Goal: Task Accomplishment & Management: Complete application form

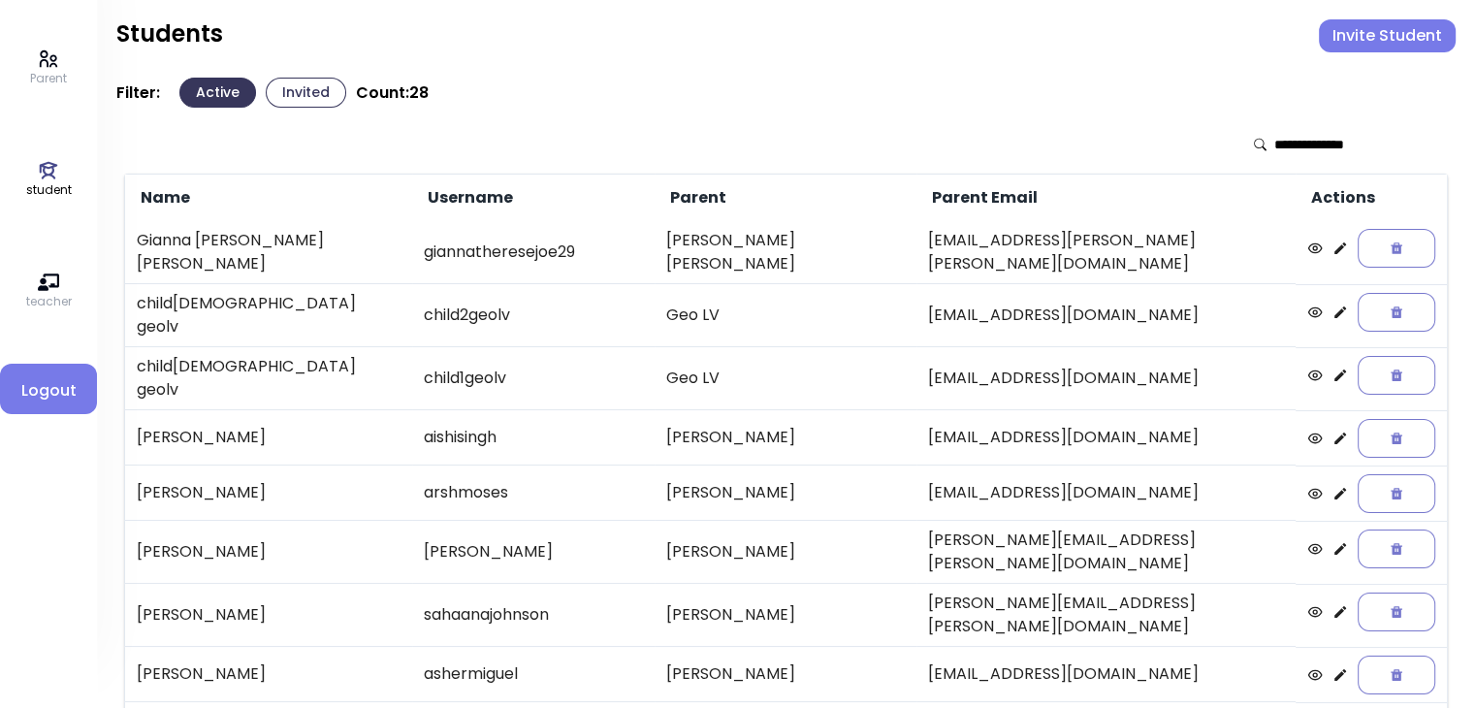
click at [731, 42] on button "Invite Student" at bounding box center [1387, 35] width 137 height 33
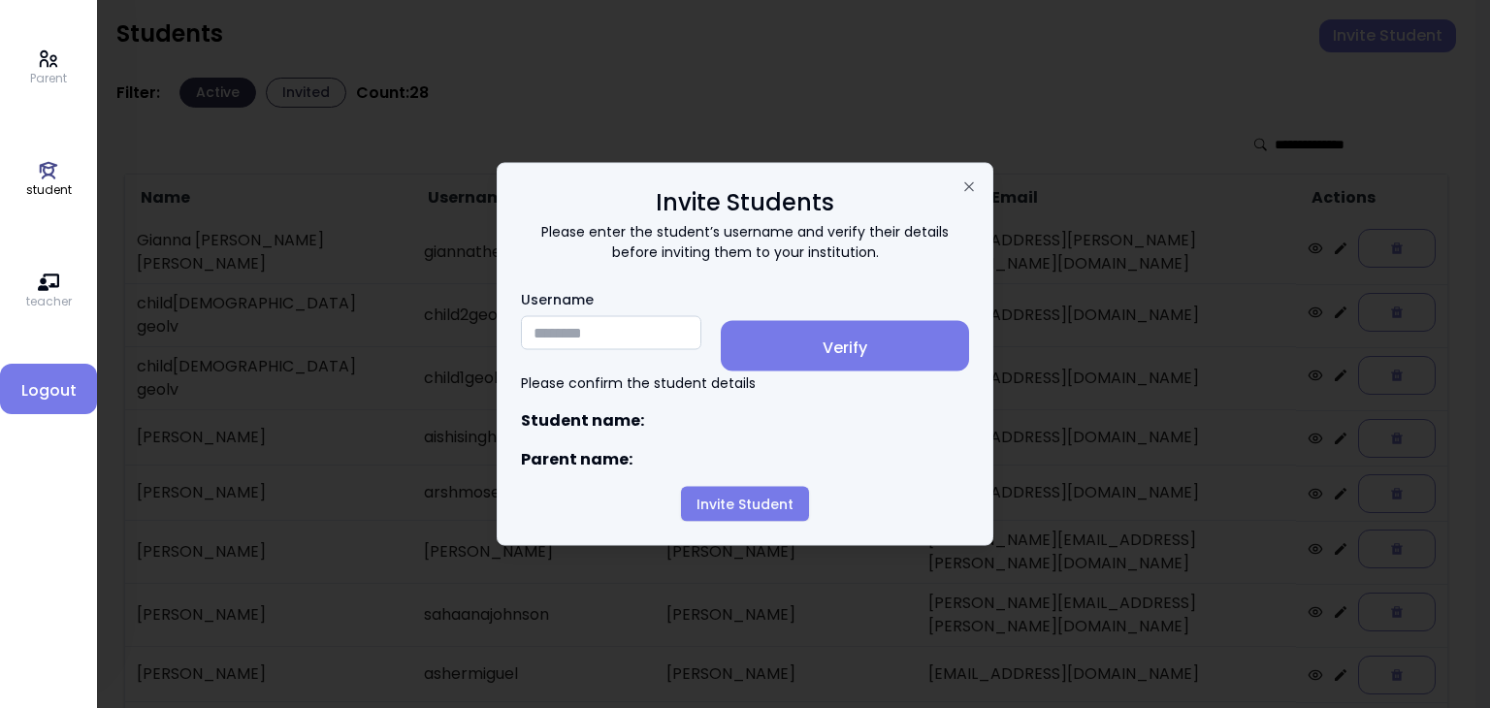
click at [547, 331] on input "Username" at bounding box center [611, 333] width 180 height 34
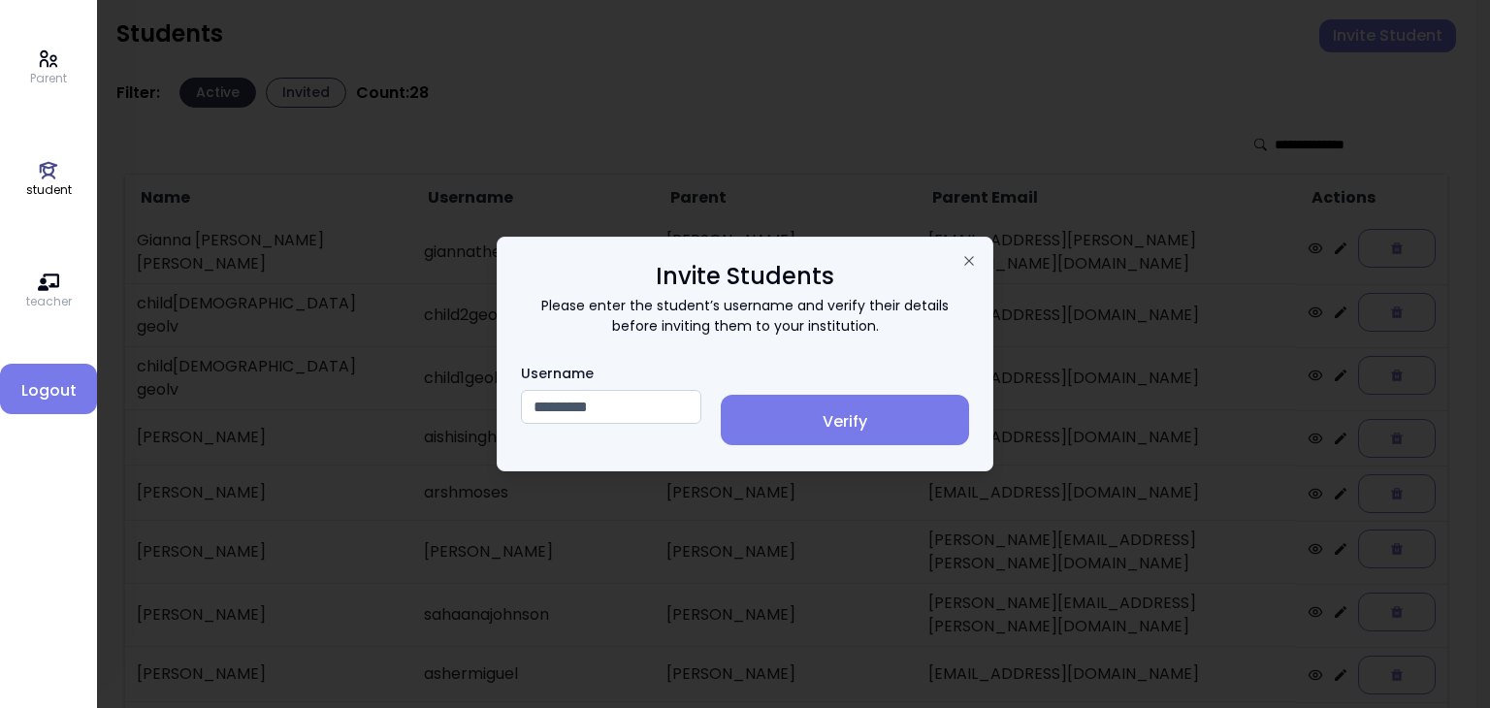
type input "*********"
click at [731, 403] on button "Verify" at bounding box center [845, 420] width 248 height 50
click at [581, 405] on input "Username" at bounding box center [611, 407] width 180 height 34
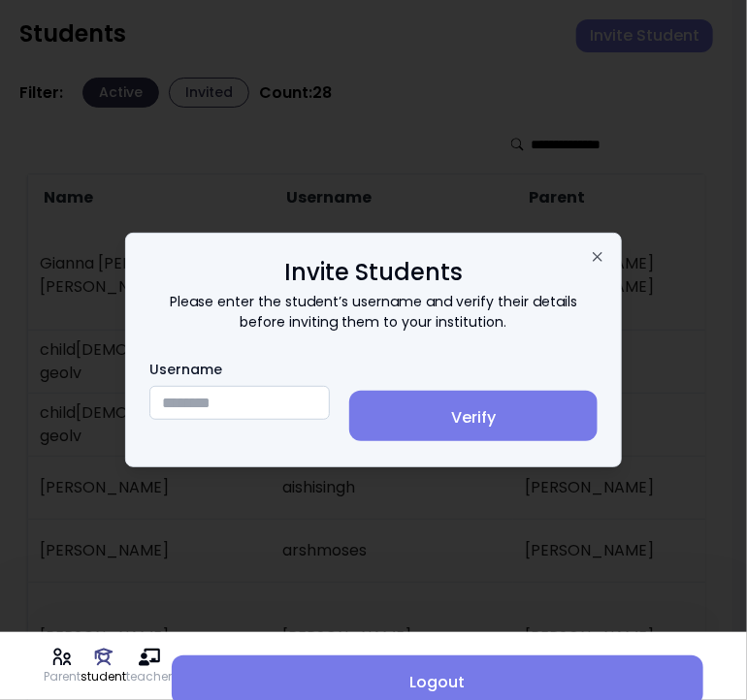
click at [220, 403] on input "Username" at bounding box center [239, 403] width 180 height 34
type input "********"
click at [481, 413] on span "Verify" at bounding box center [473, 417] width 217 height 23
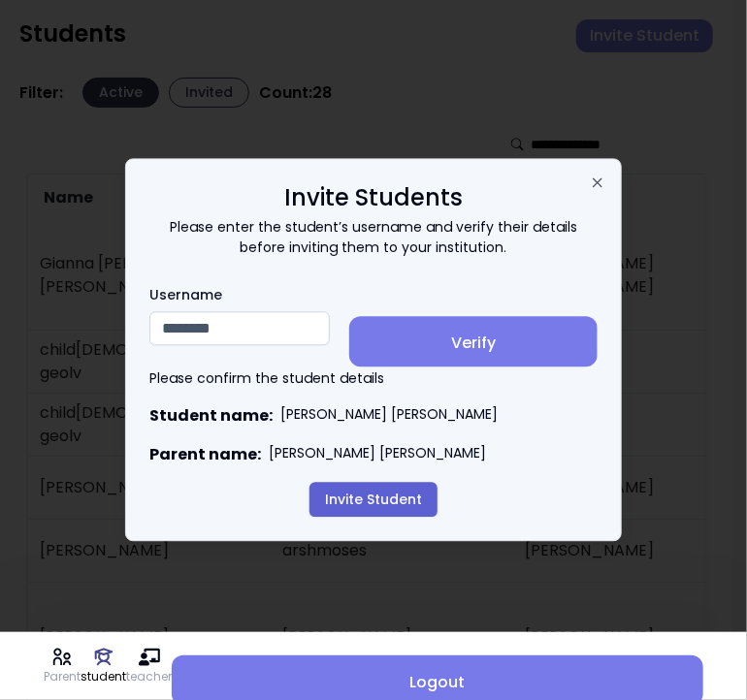
click at [370, 502] on button "Invite Student" at bounding box center [373, 500] width 128 height 35
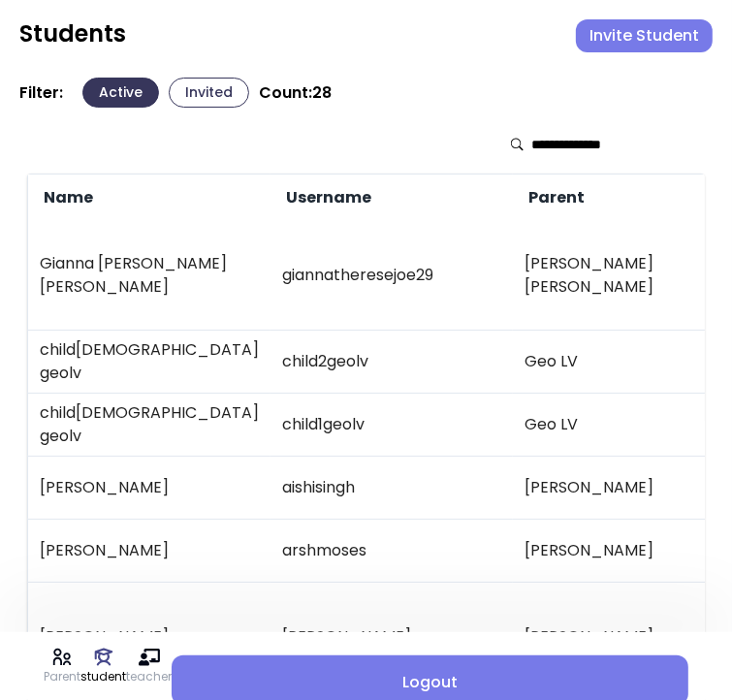
click at [214, 90] on button "Invited" at bounding box center [209, 93] width 81 height 30
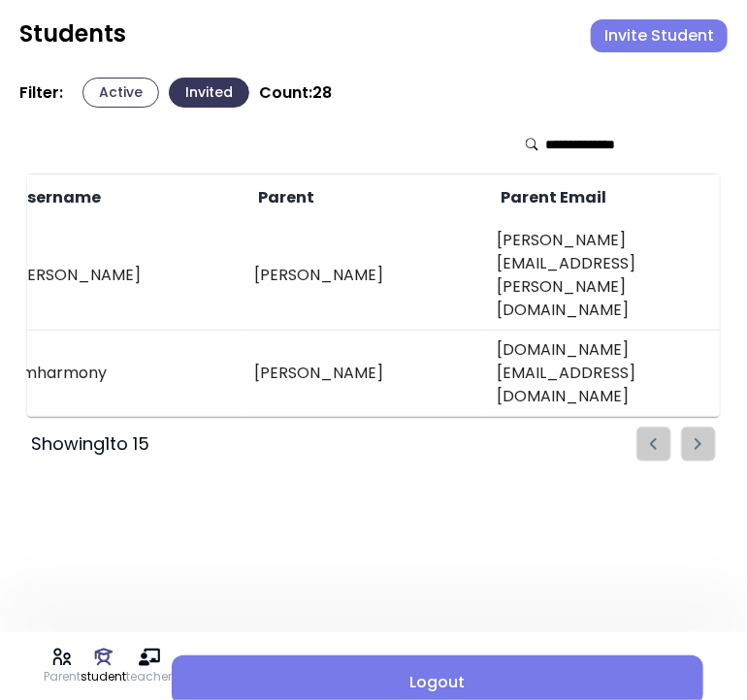
scroll to position [0, 491]
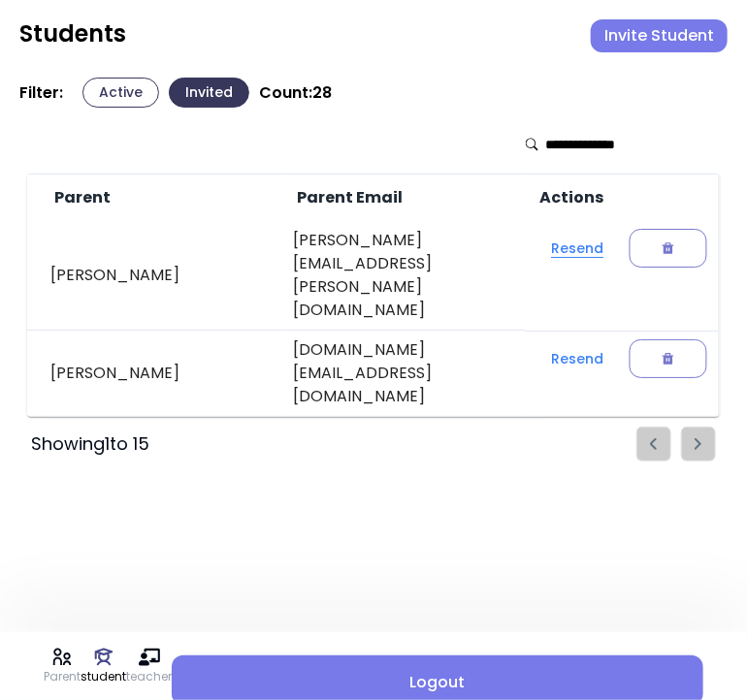
click at [575, 245] on button "Resend" at bounding box center [577, 248] width 83 height 35
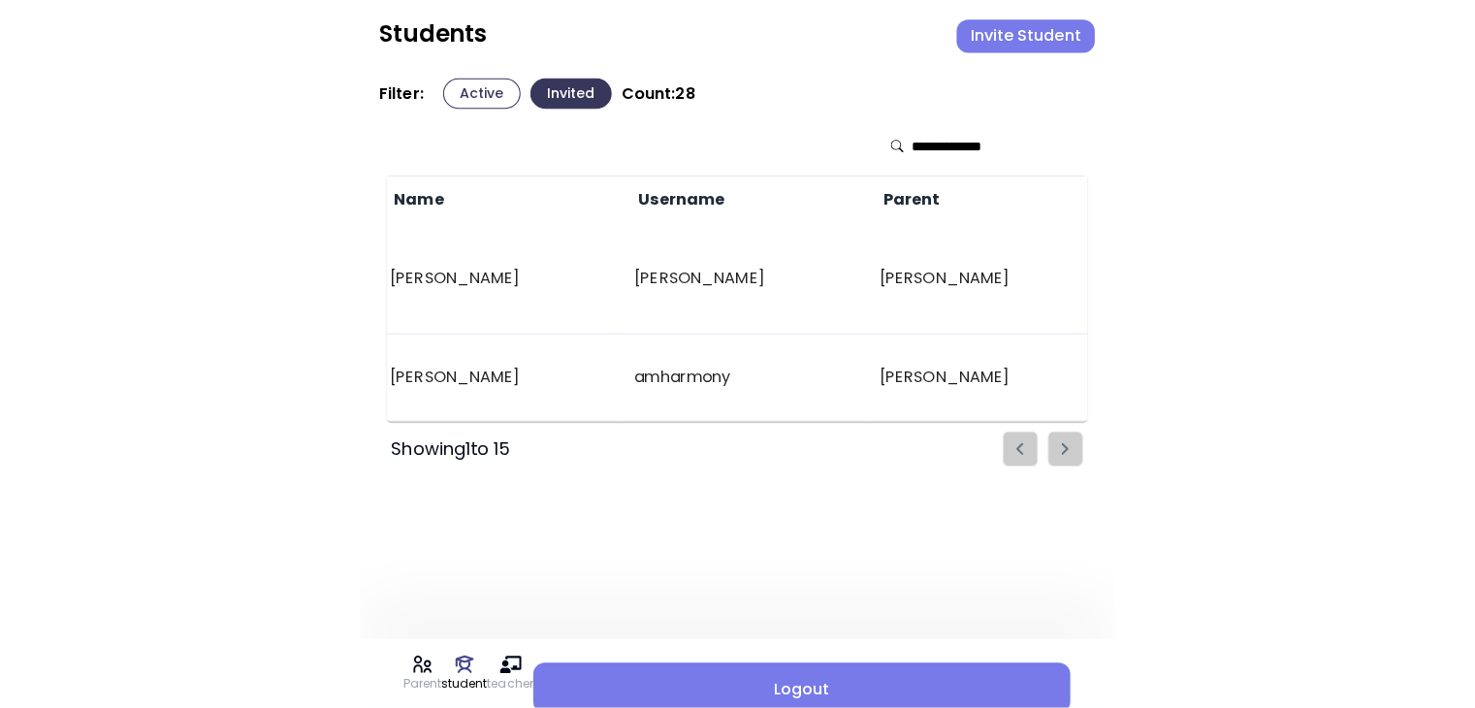
scroll to position [0, 0]
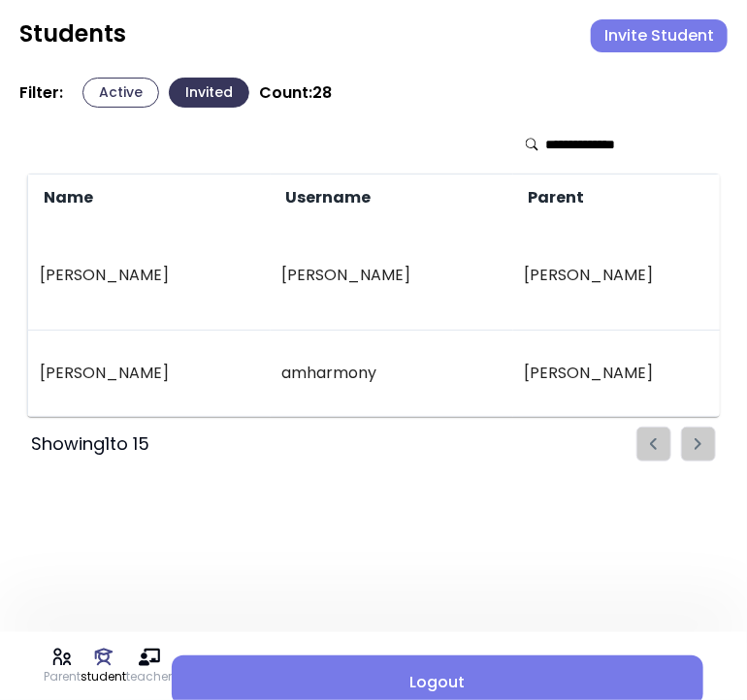
click at [126, 99] on button "Active" at bounding box center [120, 93] width 77 height 30
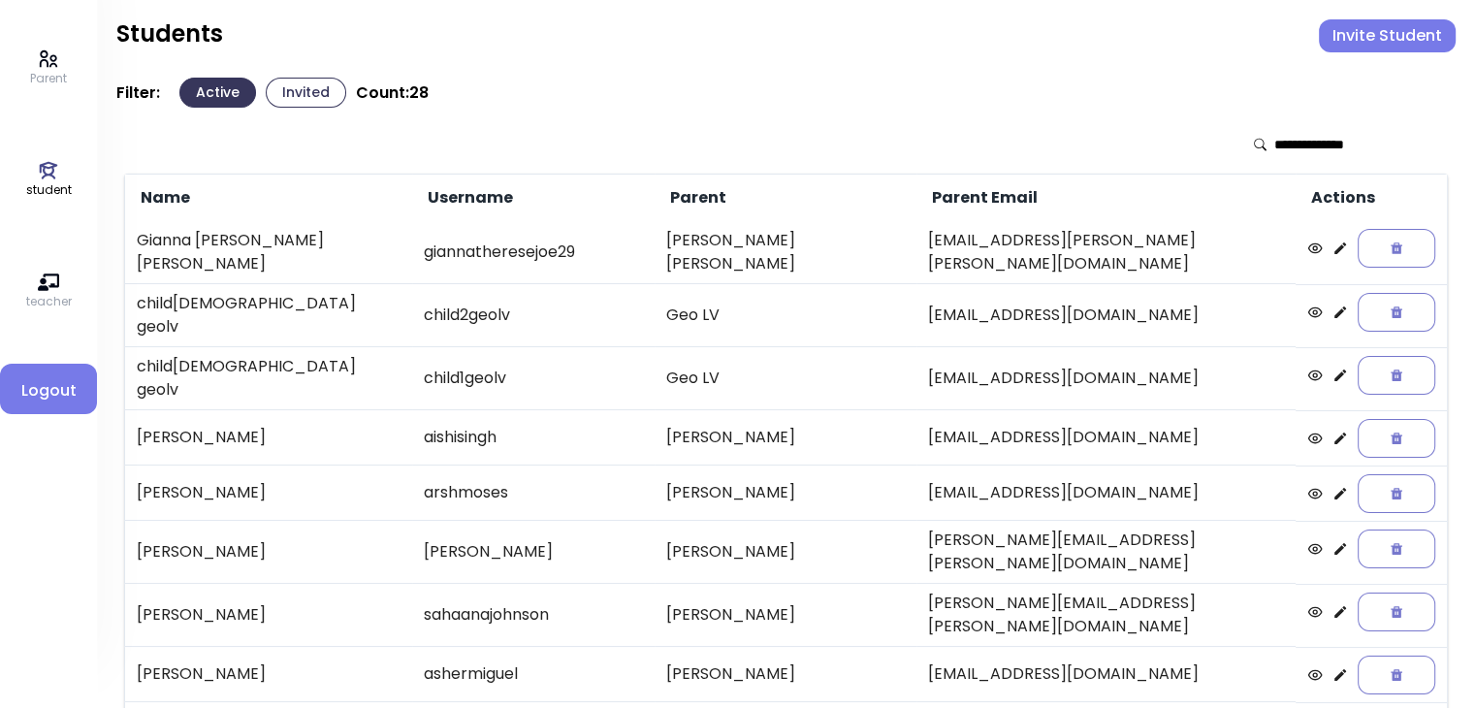
click at [311, 95] on button "Invited" at bounding box center [306, 93] width 81 height 30
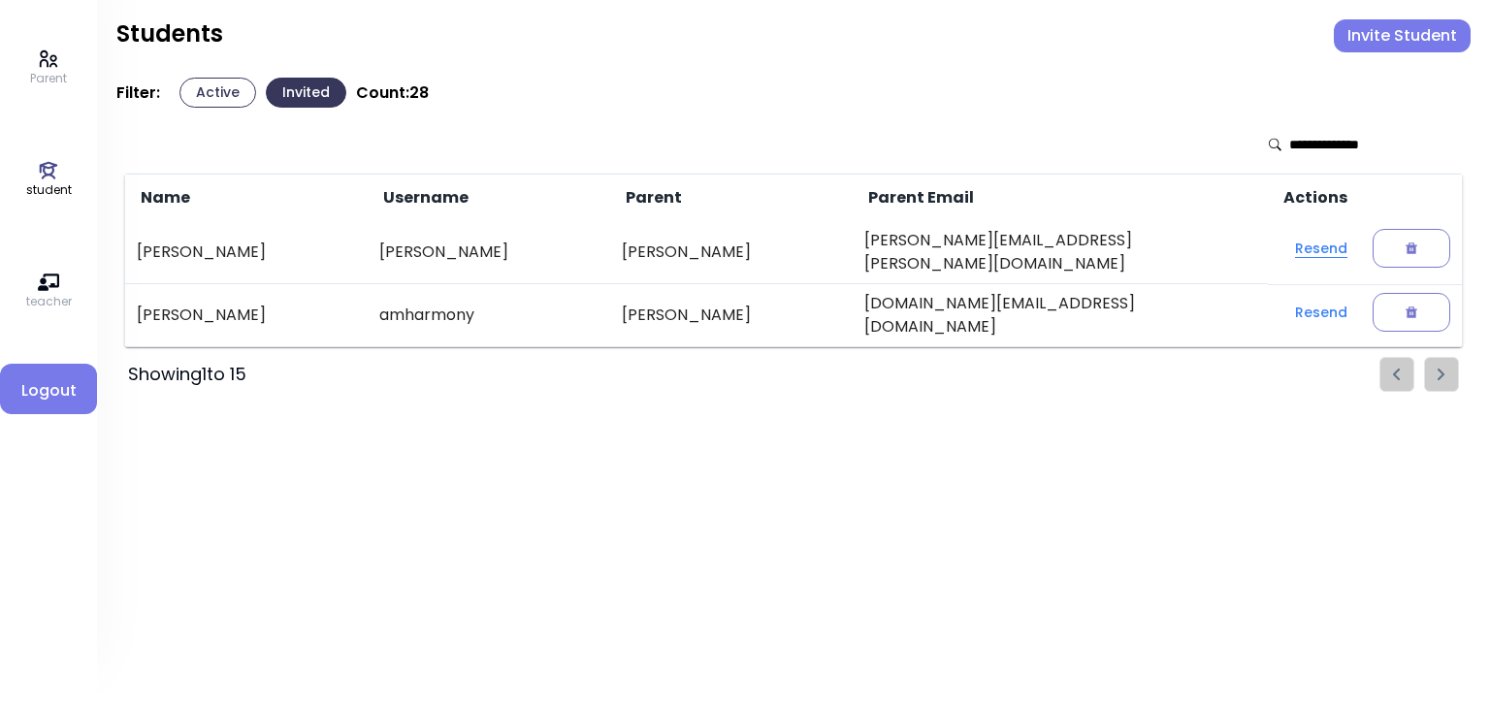
click at [731, 247] on button "Resend" at bounding box center [1320, 248] width 83 height 35
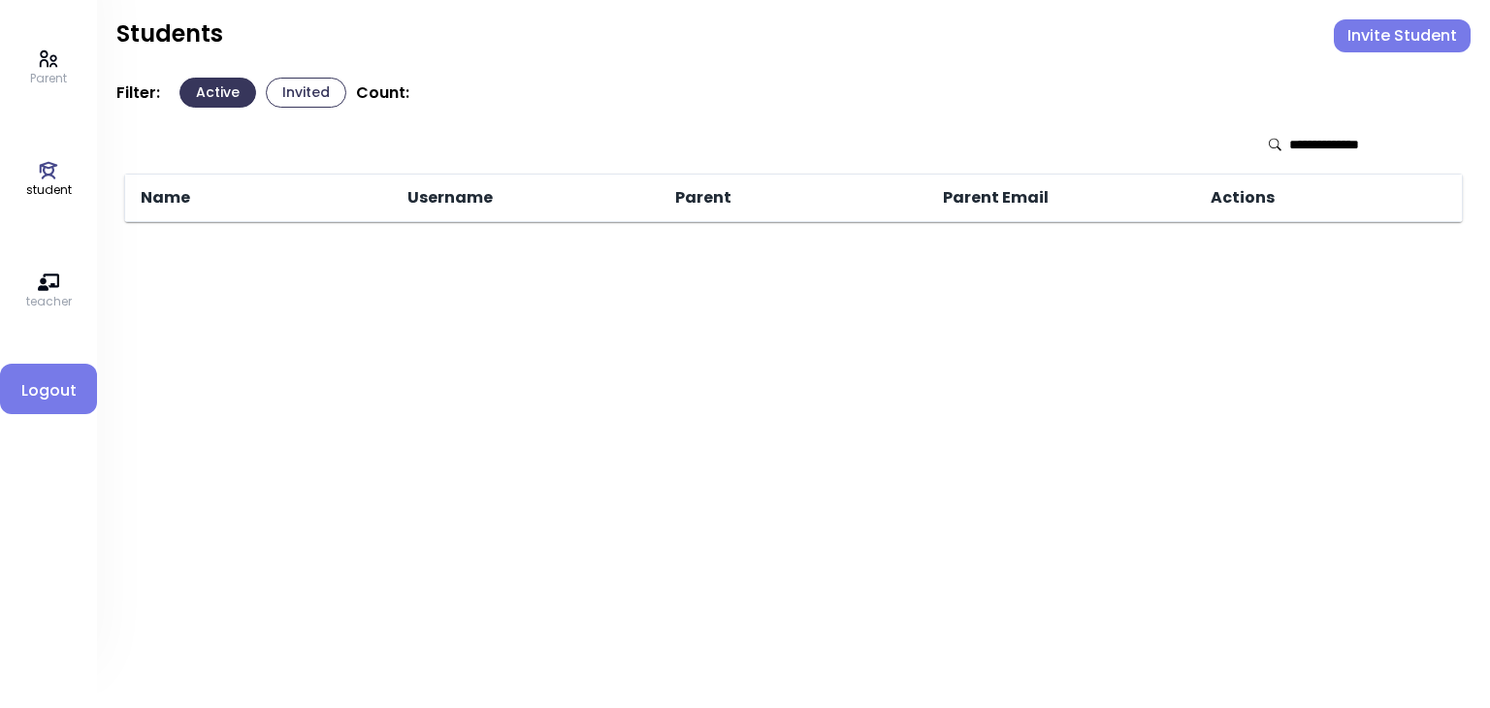
click at [291, 86] on button "Invited" at bounding box center [306, 93] width 81 height 30
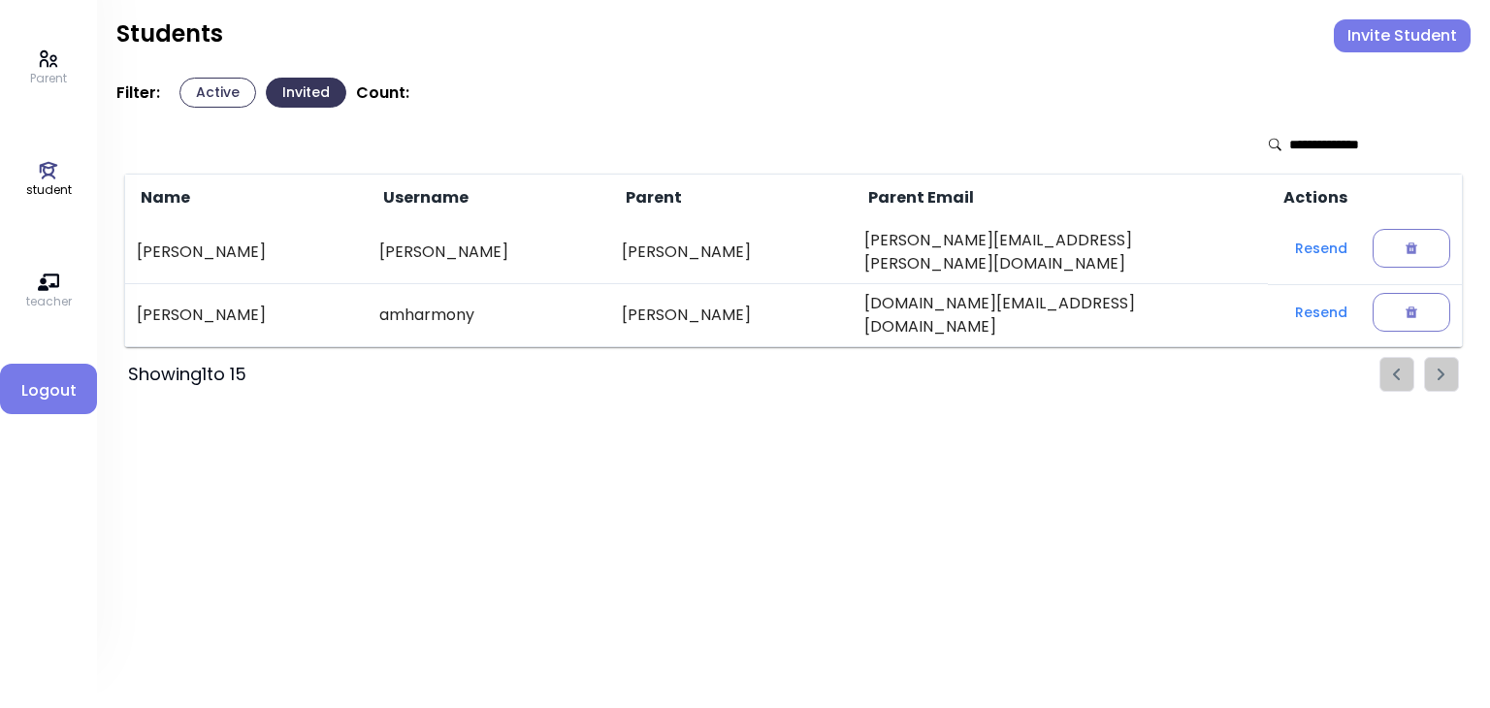
click at [210, 94] on button "Active" at bounding box center [217, 93] width 77 height 30
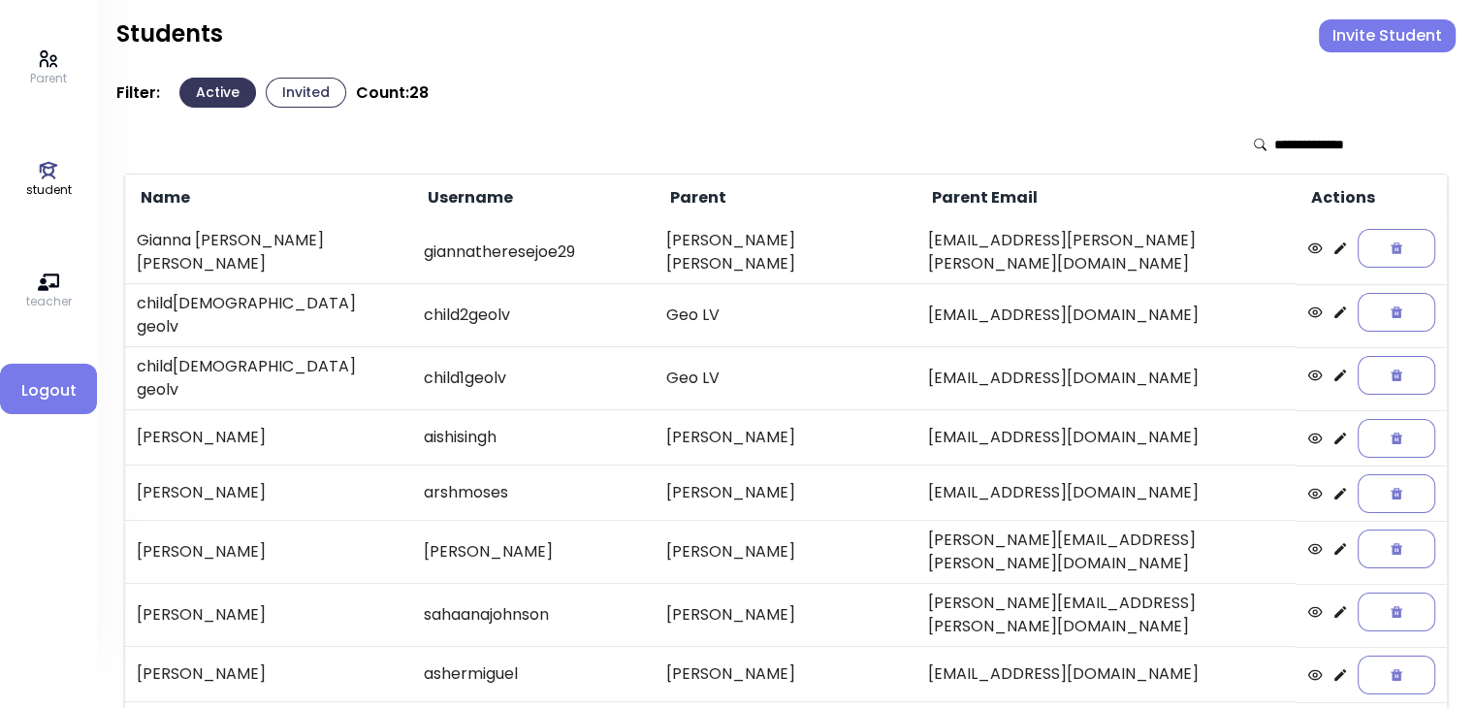
click at [318, 94] on button "Invited" at bounding box center [306, 93] width 81 height 30
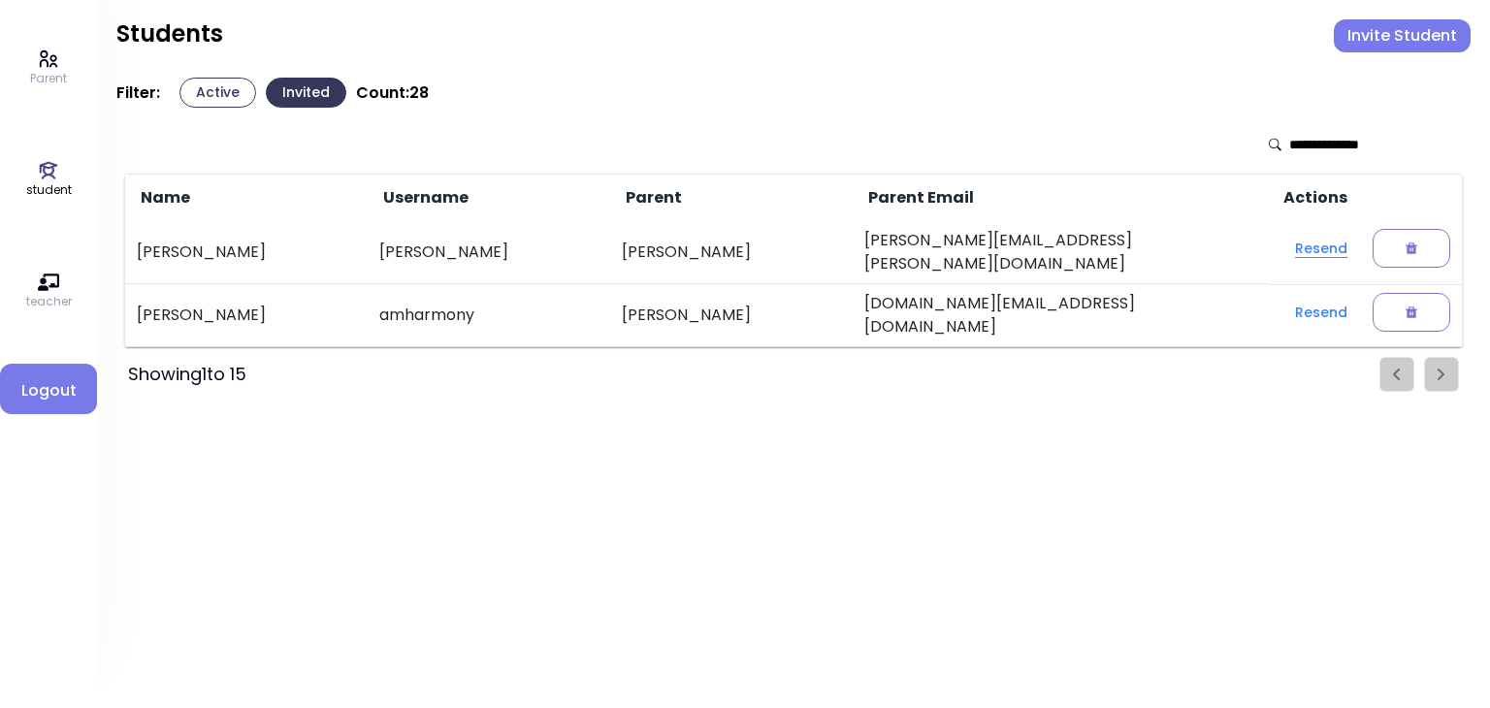
click at [1296, 238] on button "Resend" at bounding box center [1320, 248] width 83 height 35
click at [1302, 248] on button "Resend" at bounding box center [1320, 248] width 83 height 35
click at [51, 79] on p "Parent" at bounding box center [48, 78] width 37 height 17
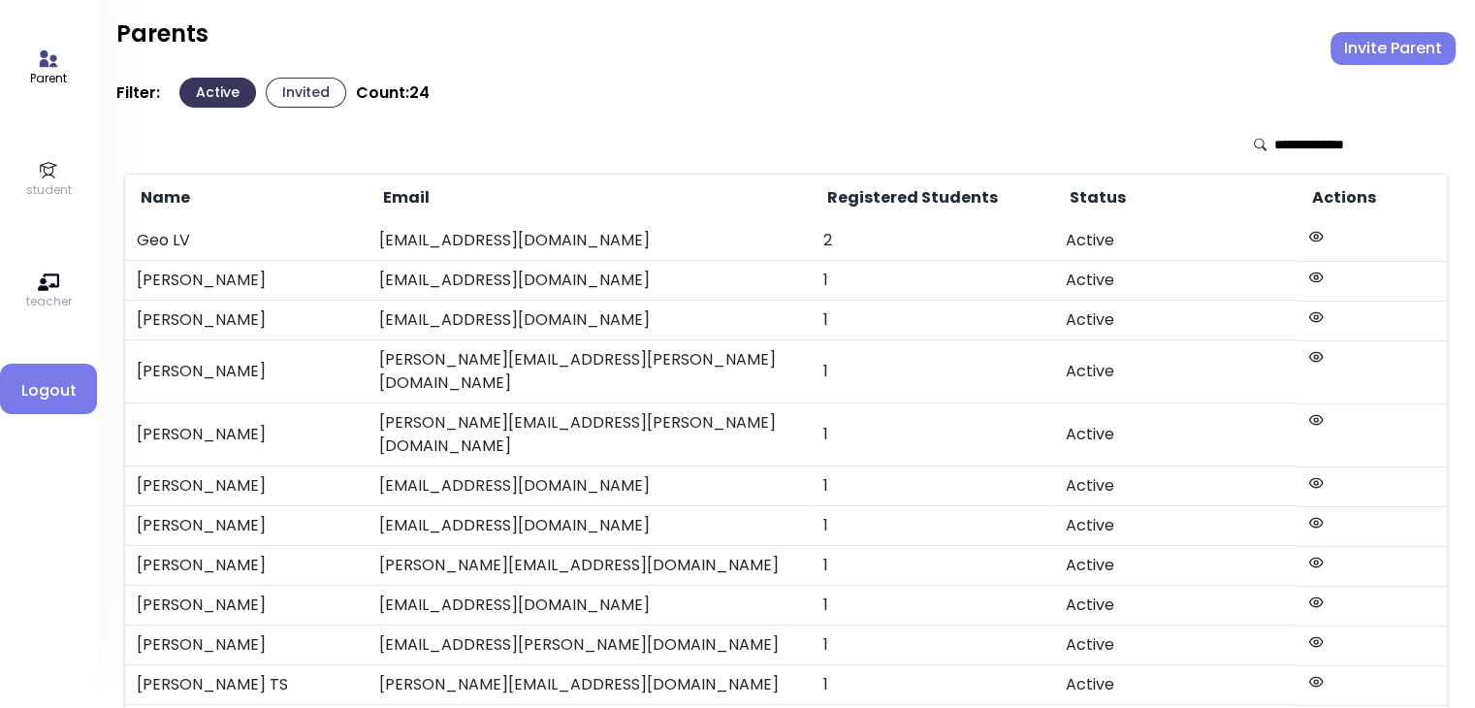
click at [49, 177] on icon at bounding box center [48, 170] width 21 height 21
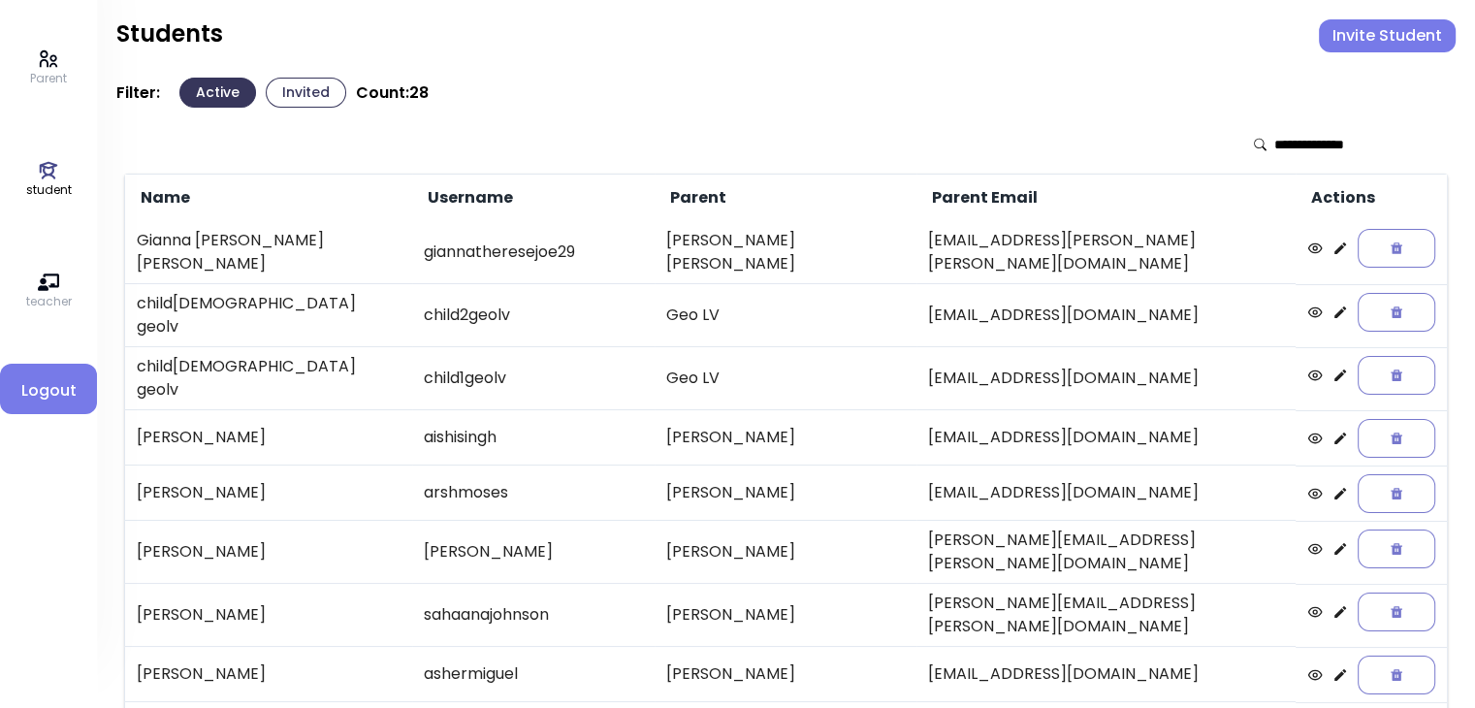
click at [309, 97] on button "Invited" at bounding box center [306, 93] width 81 height 30
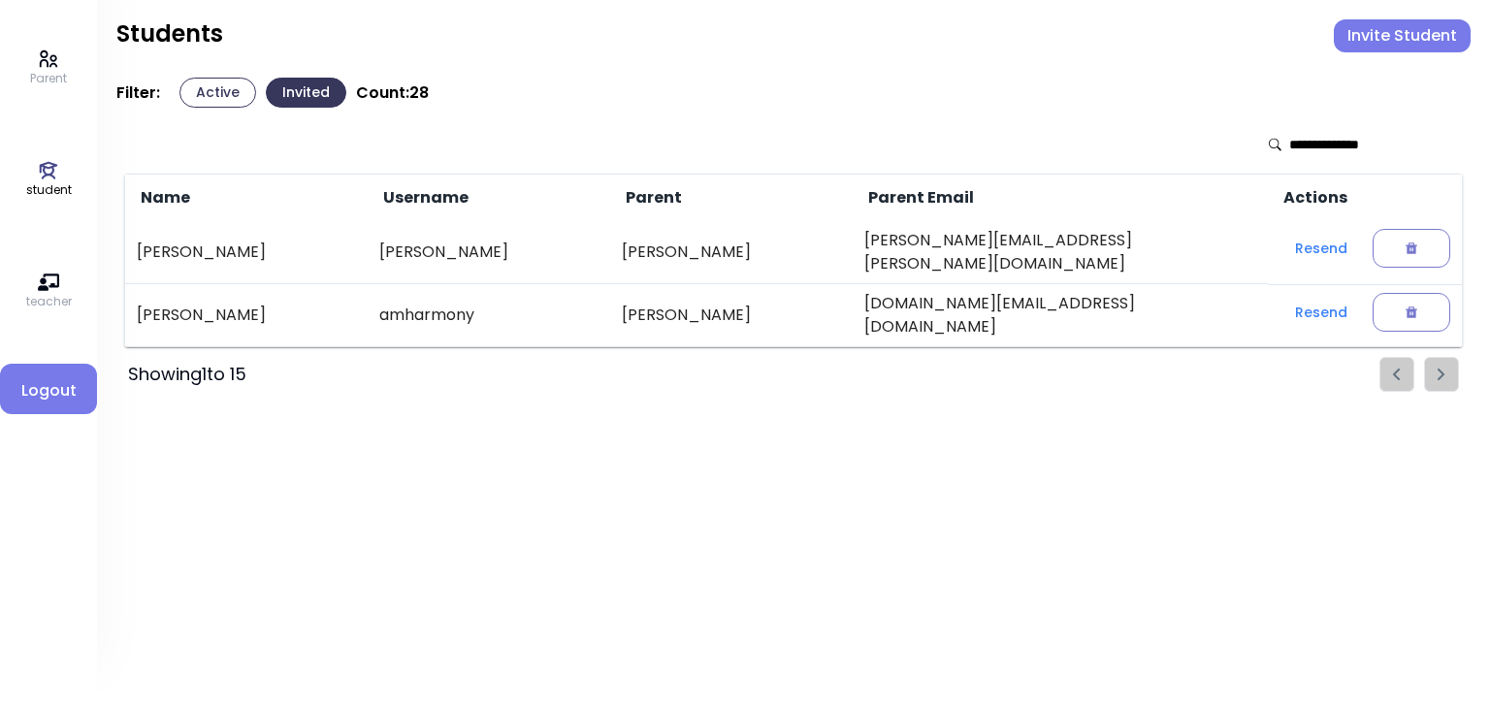
click at [191, 94] on button "Active" at bounding box center [217, 93] width 77 height 30
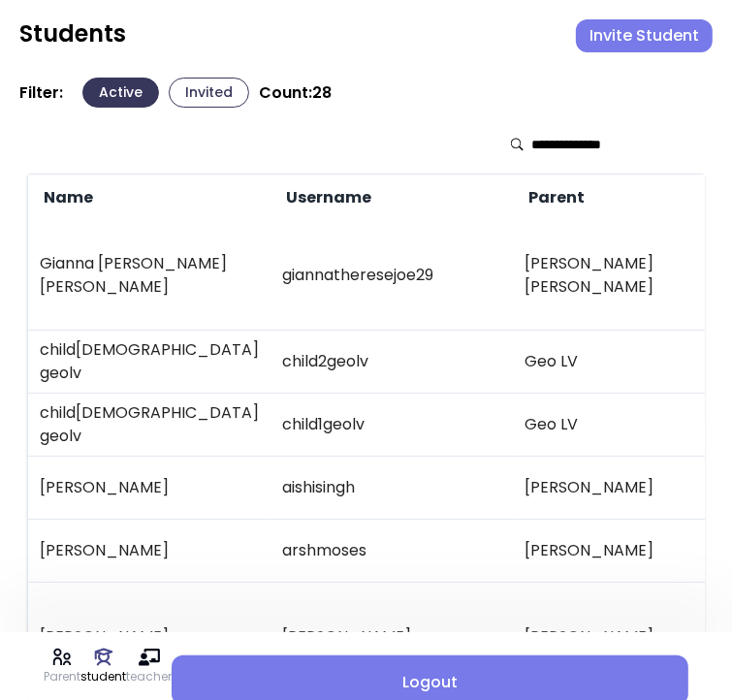
click at [637, 41] on button "Invite Student" at bounding box center [644, 35] width 137 height 33
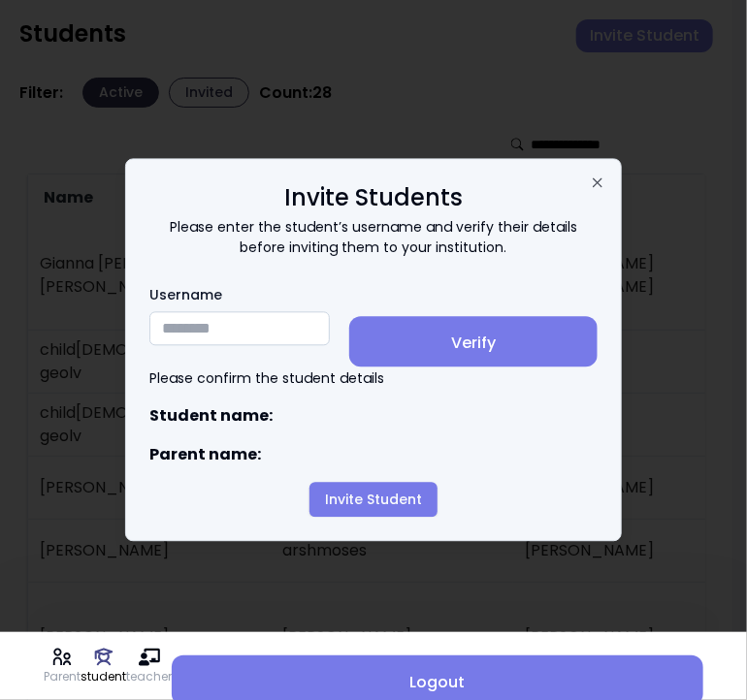
click at [178, 340] on input "Username" at bounding box center [239, 329] width 180 height 34
paste input "**********"
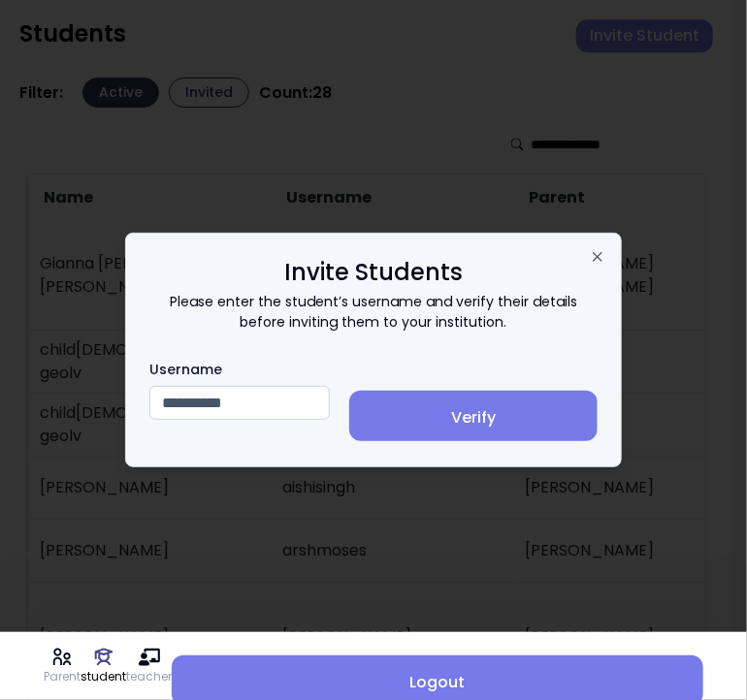
type input "**********"
click at [493, 418] on span "Verify" at bounding box center [473, 417] width 217 height 23
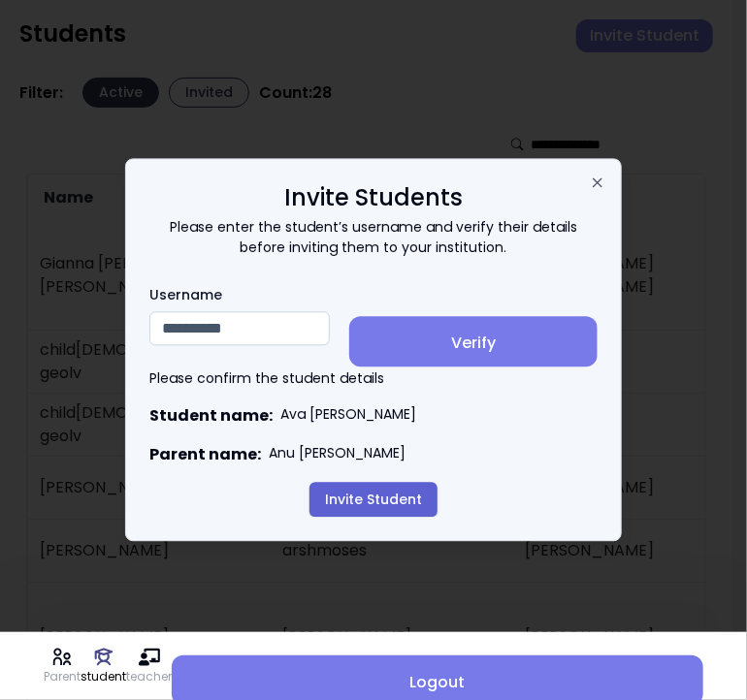
click at [359, 500] on button "Invite Student" at bounding box center [373, 500] width 128 height 35
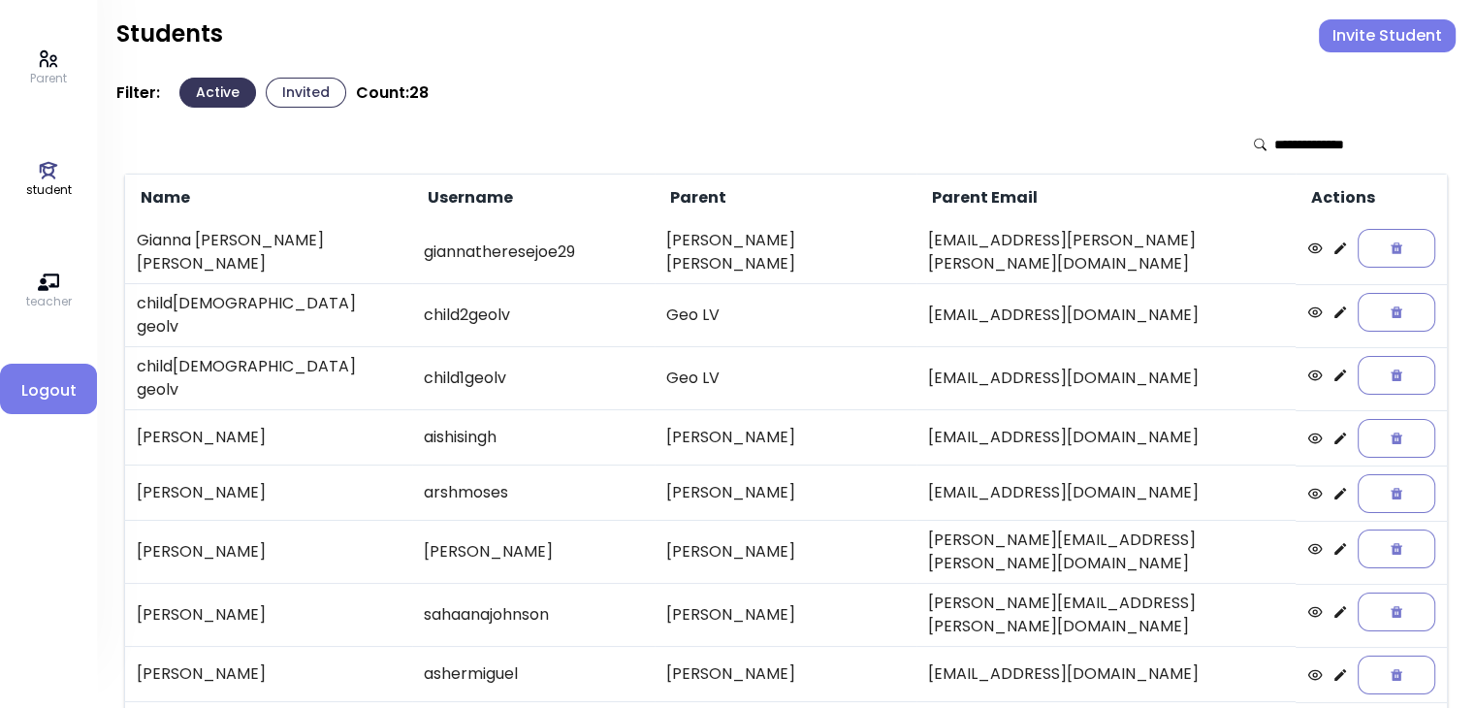
click at [314, 90] on button "Invited" at bounding box center [306, 93] width 81 height 30
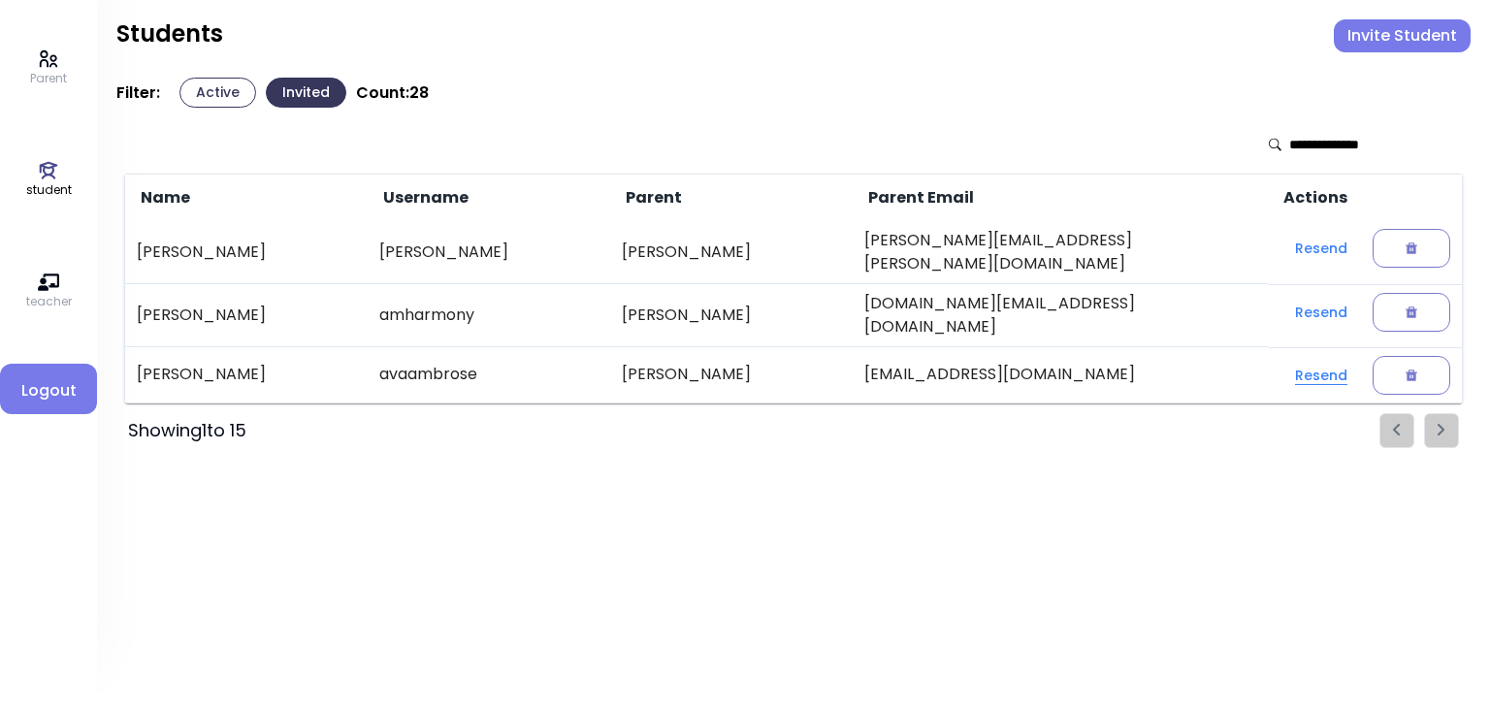
click at [1298, 358] on button "Resend" at bounding box center [1320, 375] width 83 height 35
click at [208, 99] on button "Active" at bounding box center [217, 93] width 77 height 30
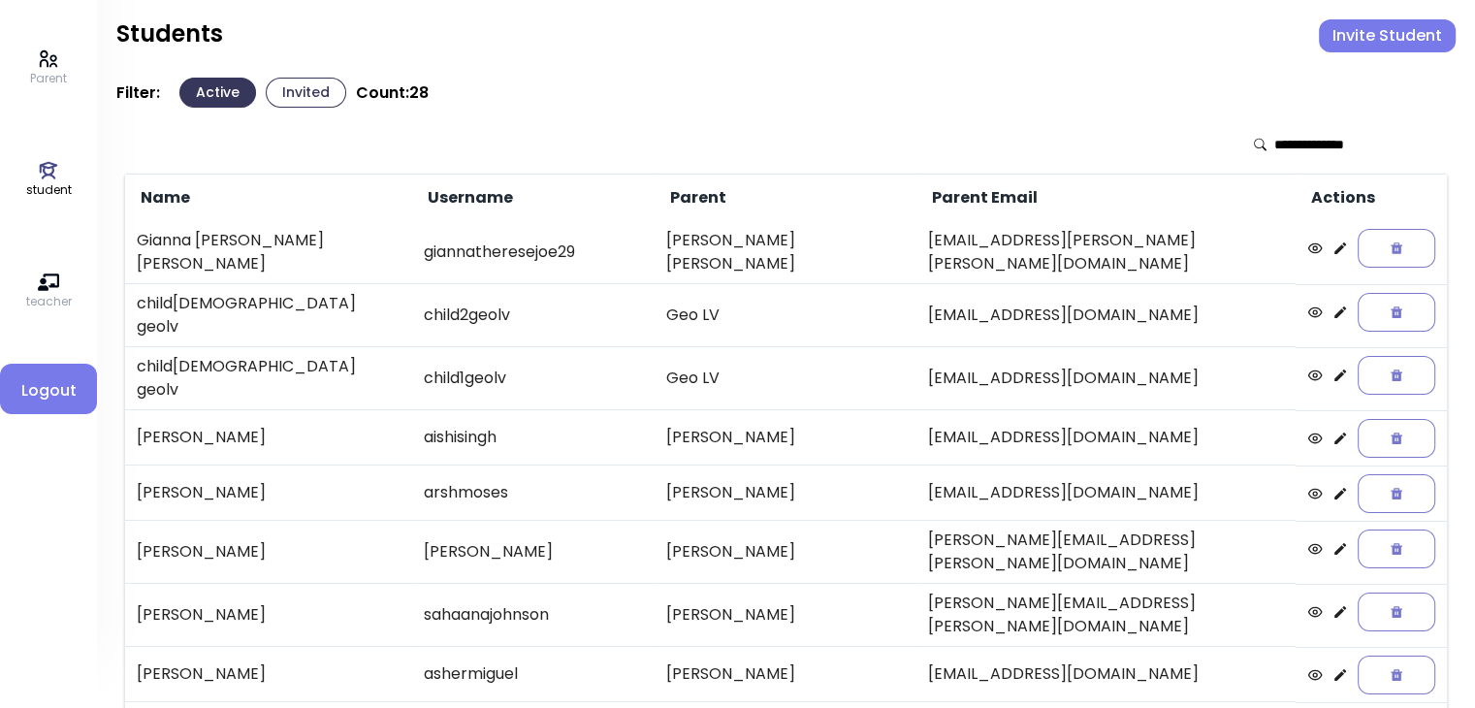
click at [304, 95] on button "Invited" at bounding box center [306, 93] width 81 height 30
click at [313, 88] on button "Invited" at bounding box center [306, 93] width 81 height 30
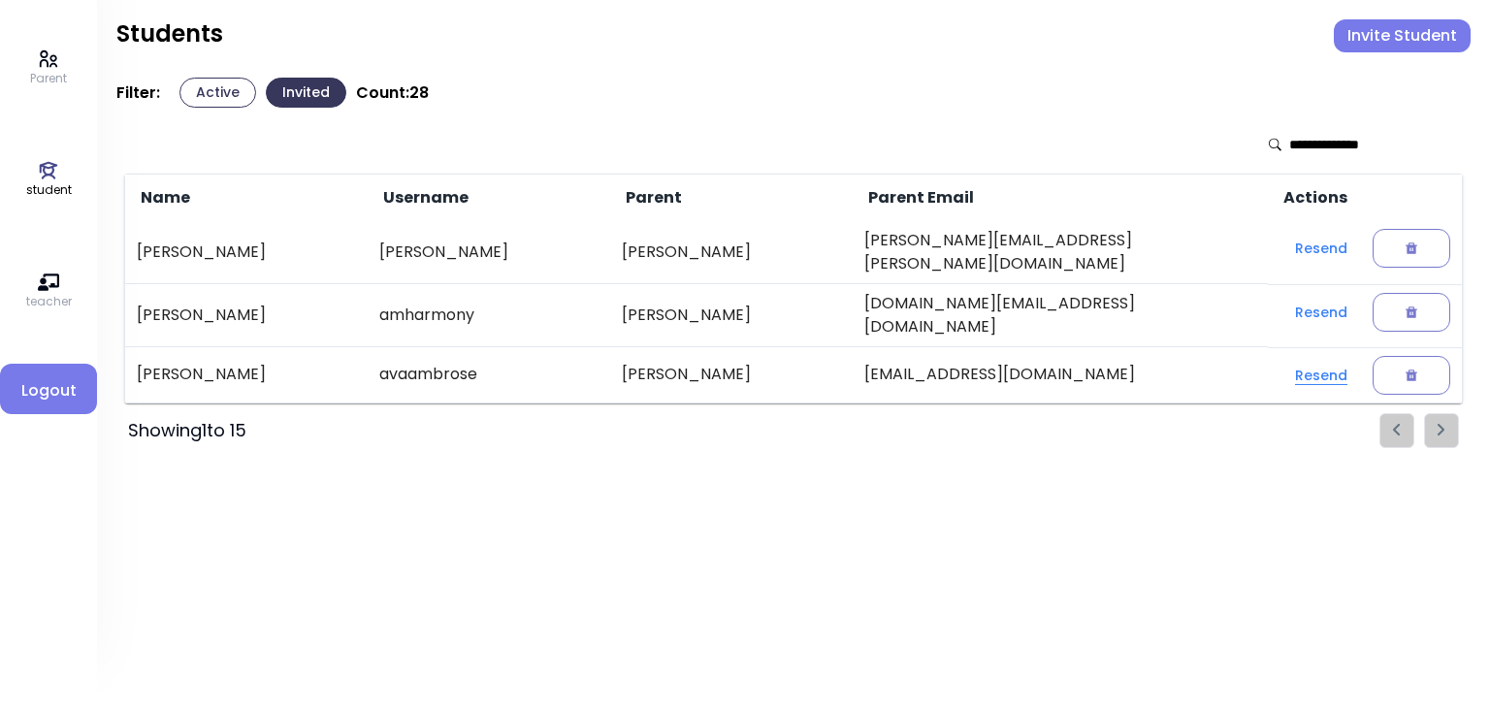
click at [1305, 358] on button "Resend" at bounding box center [1320, 375] width 83 height 35
click at [210, 101] on button "Active" at bounding box center [217, 93] width 77 height 30
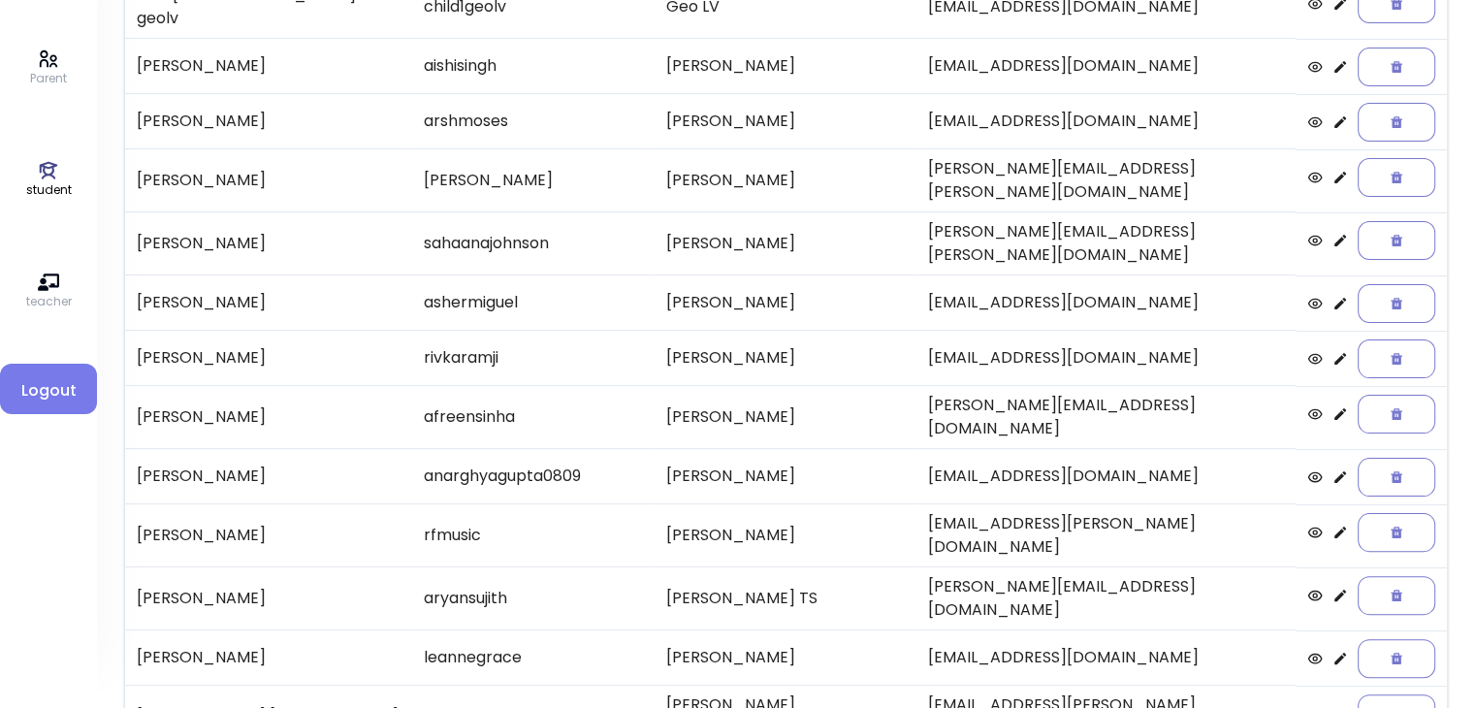
scroll to position [404, 0]
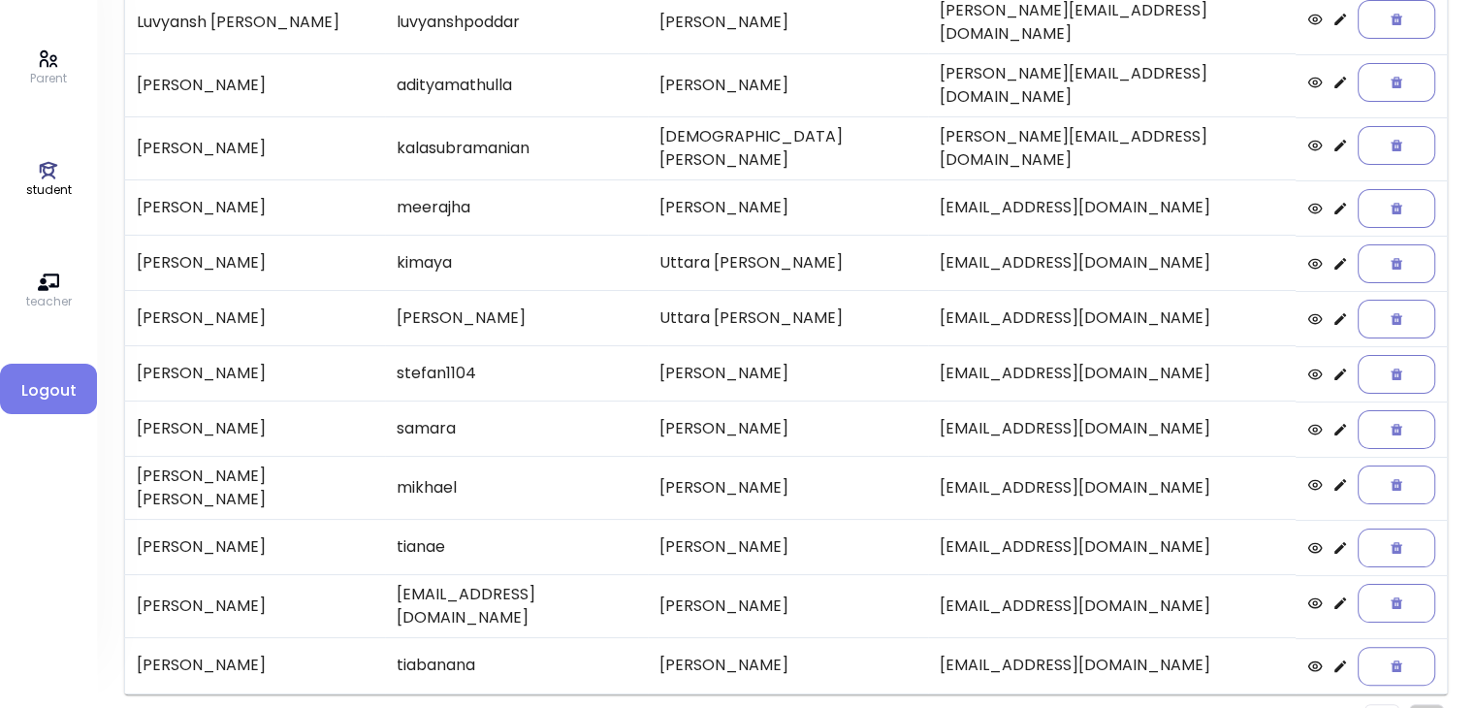
scroll to position [0, 0]
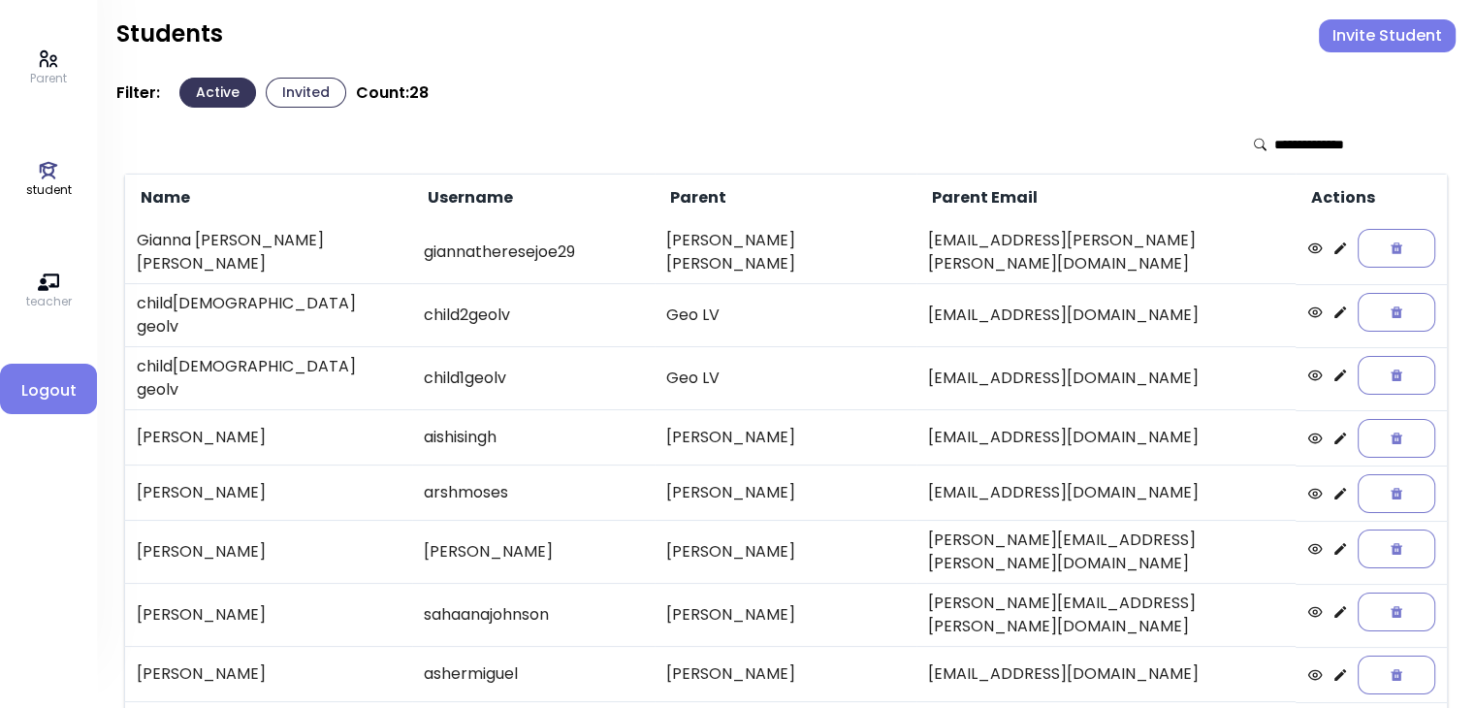
click at [294, 90] on button "Invited" at bounding box center [306, 93] width 81 height 30
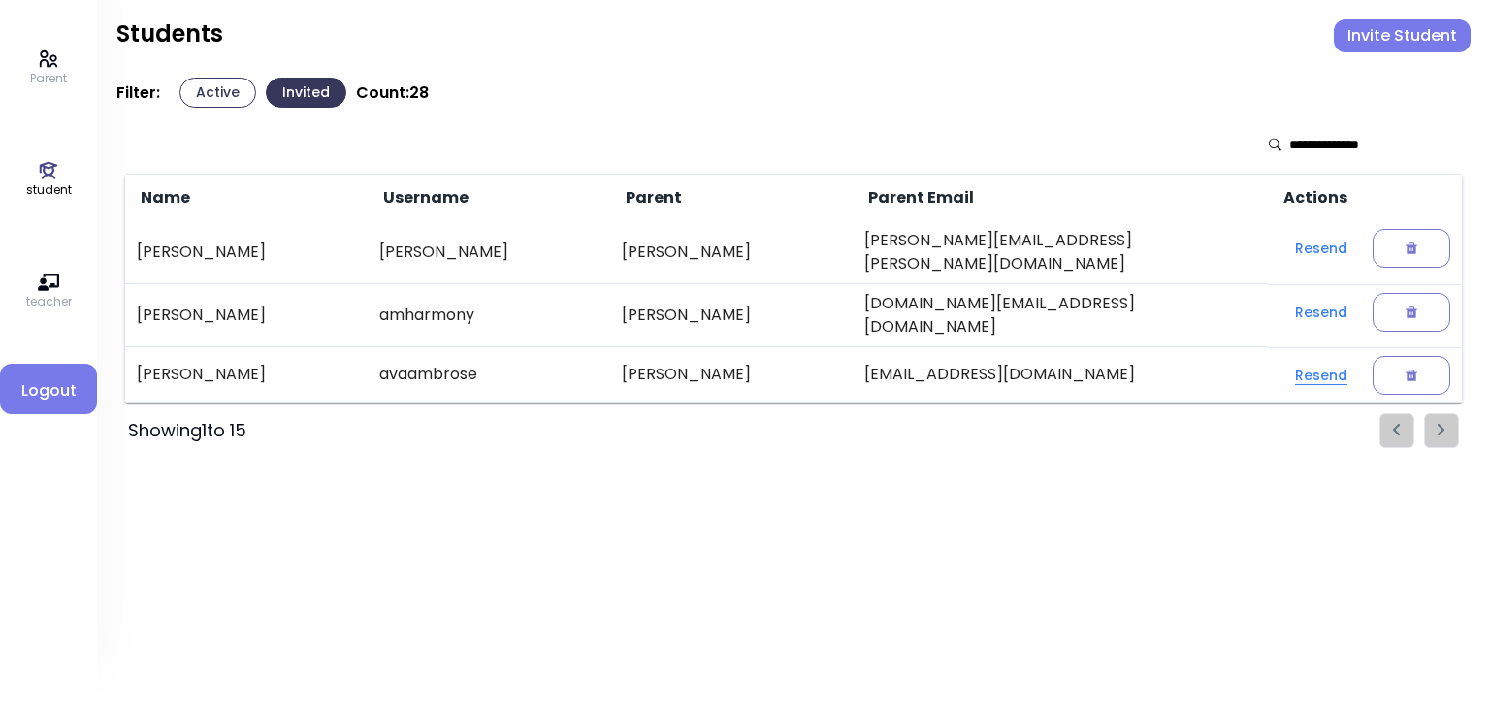
click at [1298, 358] on button "Resend" at bounding box center [1320, 375] width 83 height 35
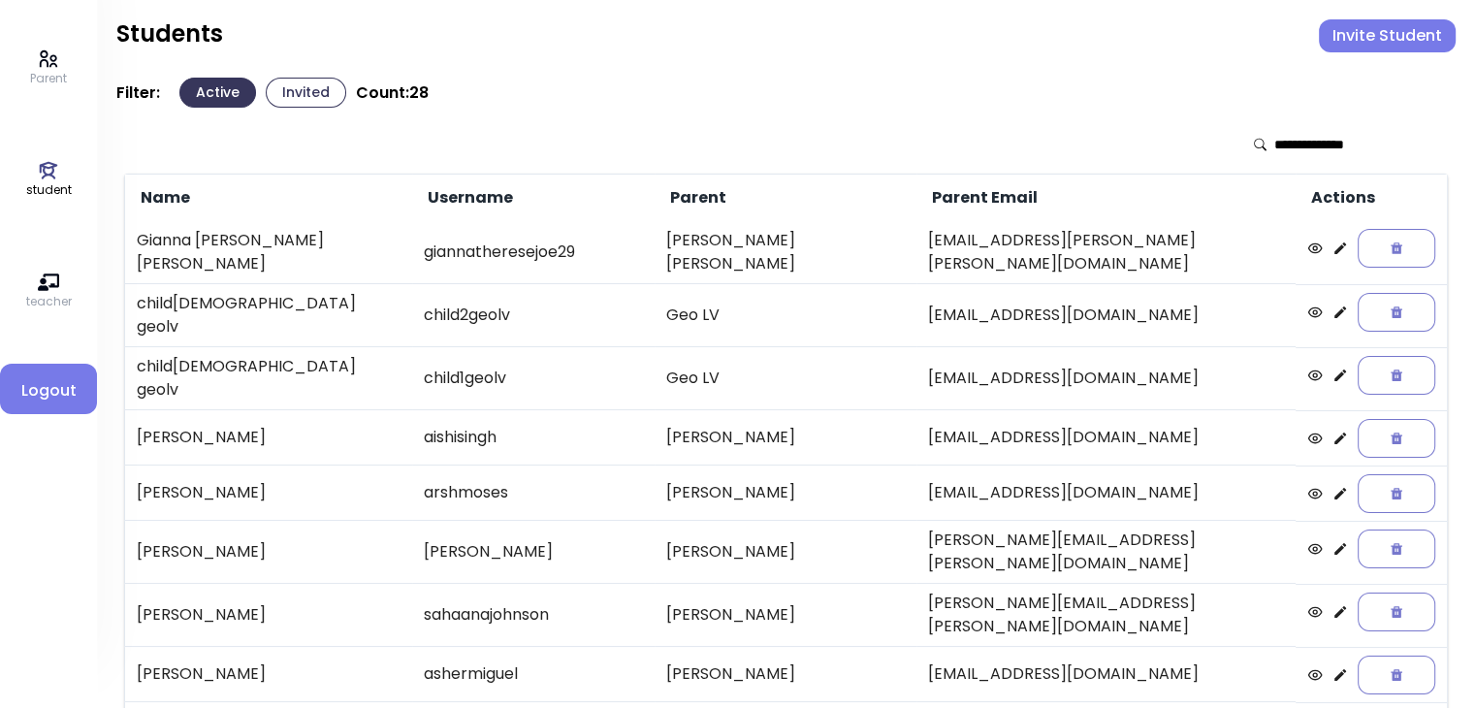
click at [298, 91] on button "Invited" at bounding box center [306, 93] width 81 height 30
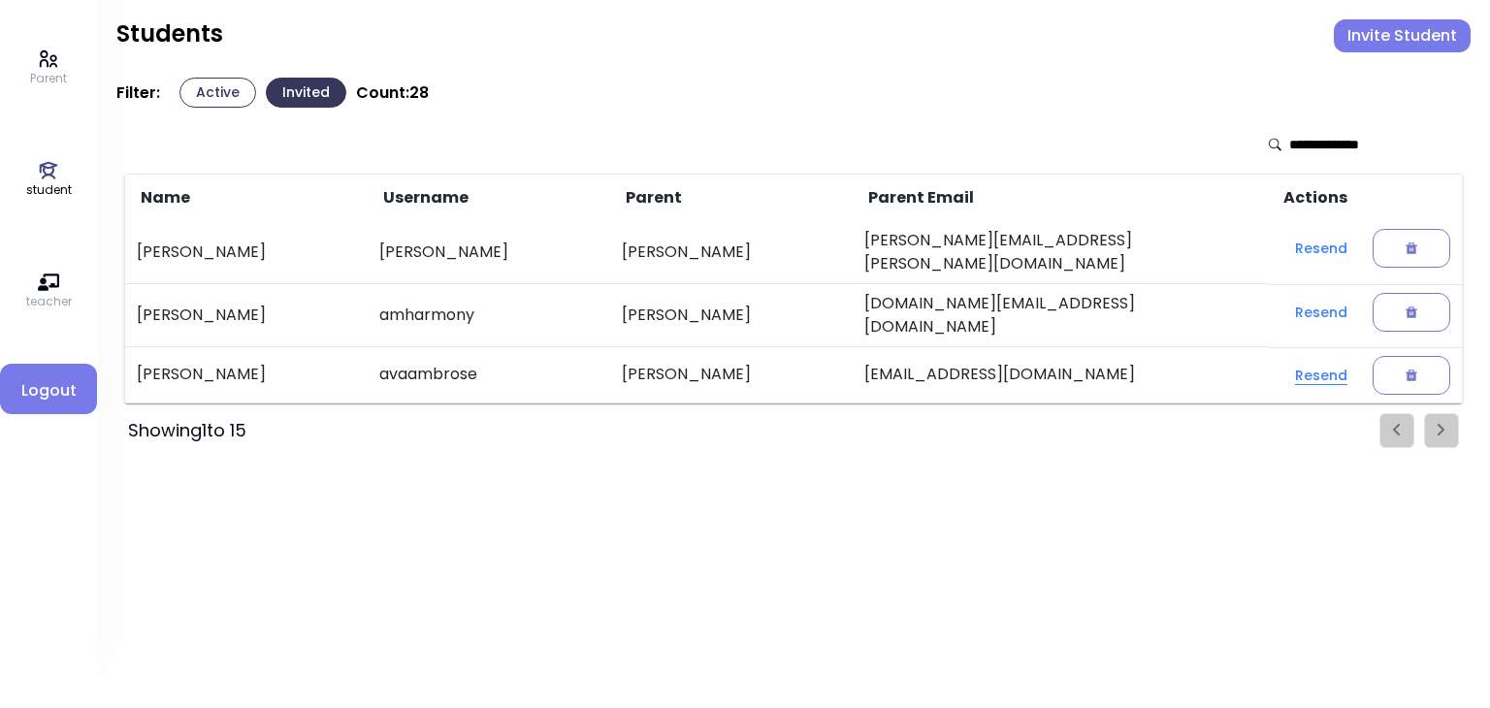
click at [1281, 360] on button "Resend" at bounding box center [1320, 375] width 83 height 35
click at [51, 182] on p "student" at bounding box center [49, 189] width 46 height 17
click at [205, 91] on button "Active" at bounding box center [217, 93] width 77 height 30
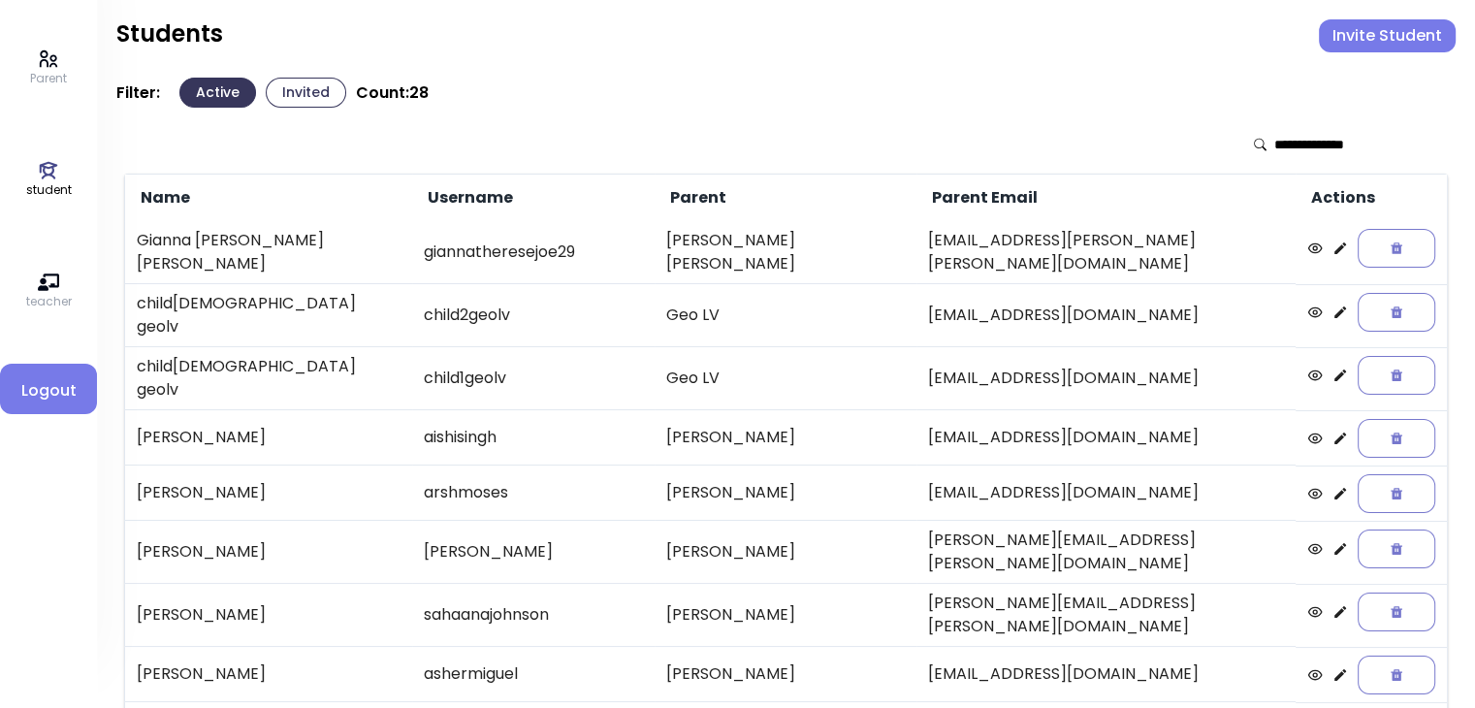
click at [287, 93] on button "Invited" at bounding box center [306, 93] width 81 height 30
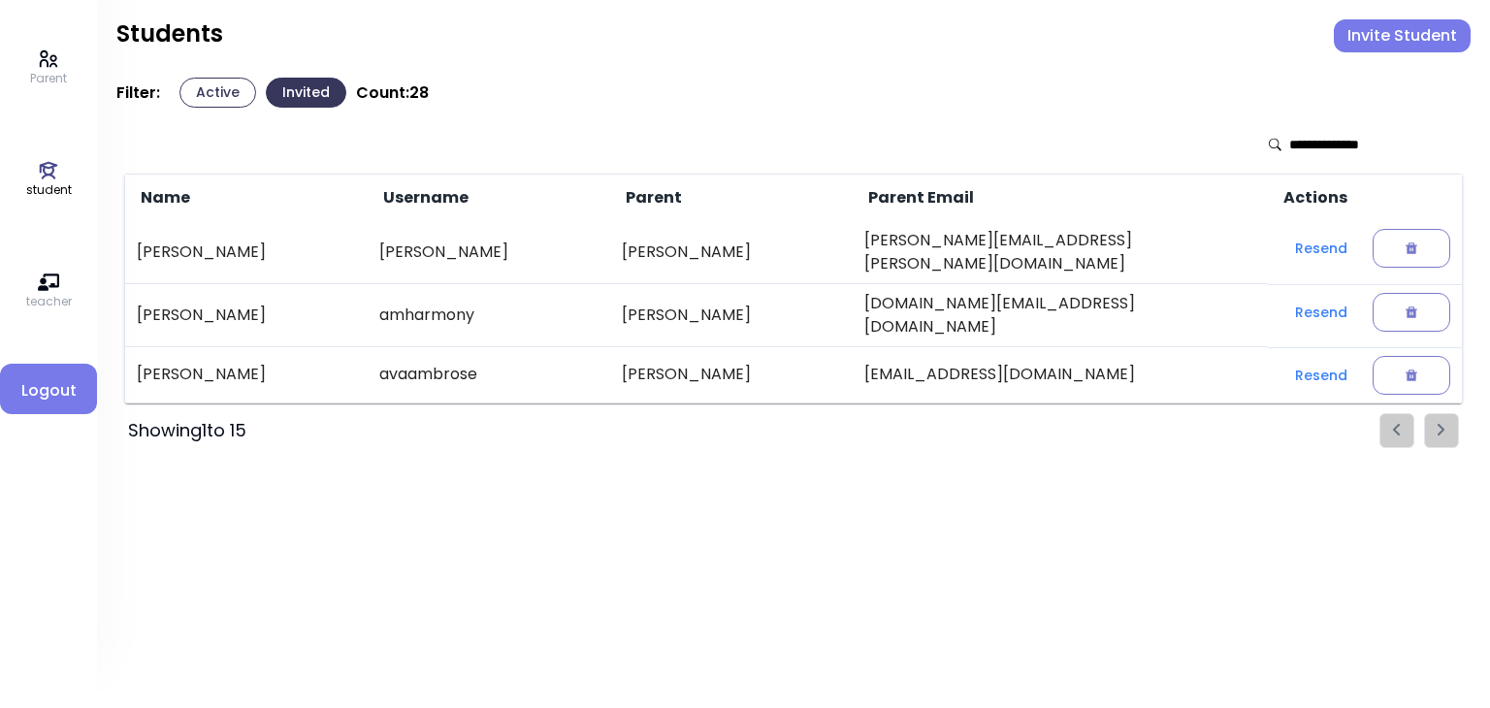
click at [37, 191] on p "student" at bounding box center [49, 189] width 46 height 17
click at [1306, 362] on button "Resend" at bounding box center [1320, 375] width 83 height 35
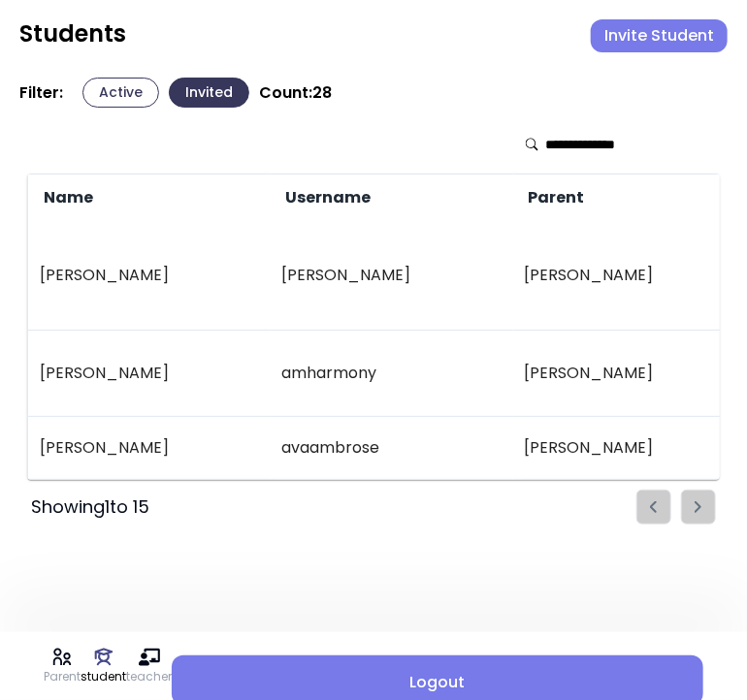
click at [639, 36] on button "Invite Student" at bounding box center [659, 35] width 137 height 33
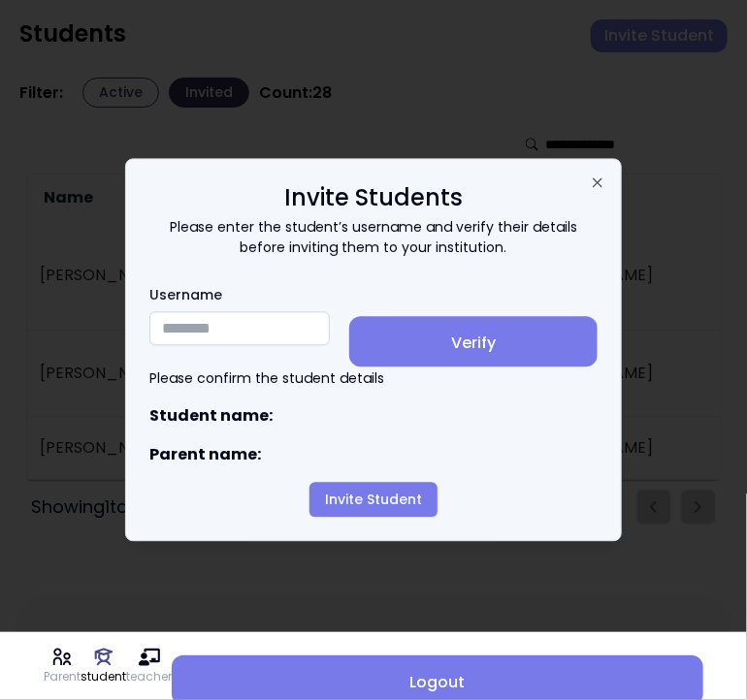
click at [205, 328] on input "Username" at bounding box center [239, 329] width 180 height 34
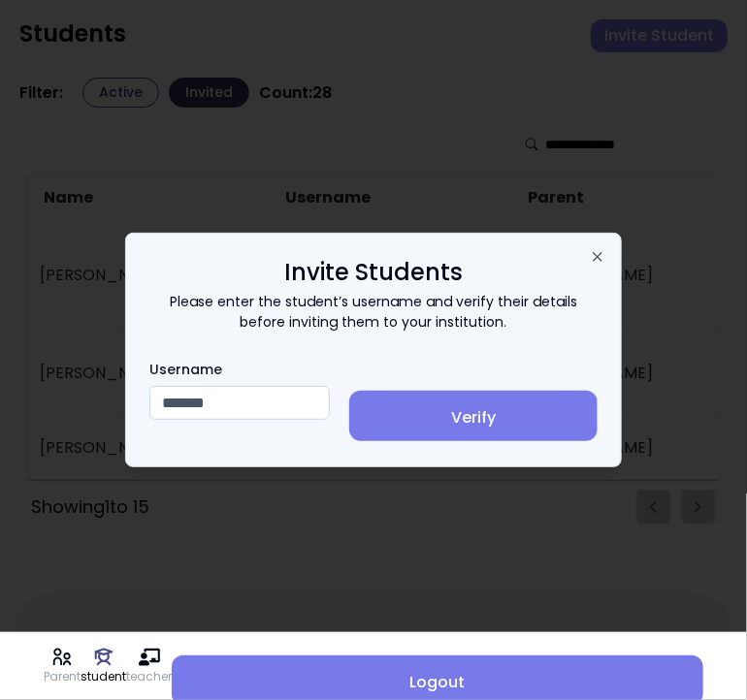
type input "*******"
click at [445, 428] on span "Verify" at bounding box center [473, 417] width 217 height 23
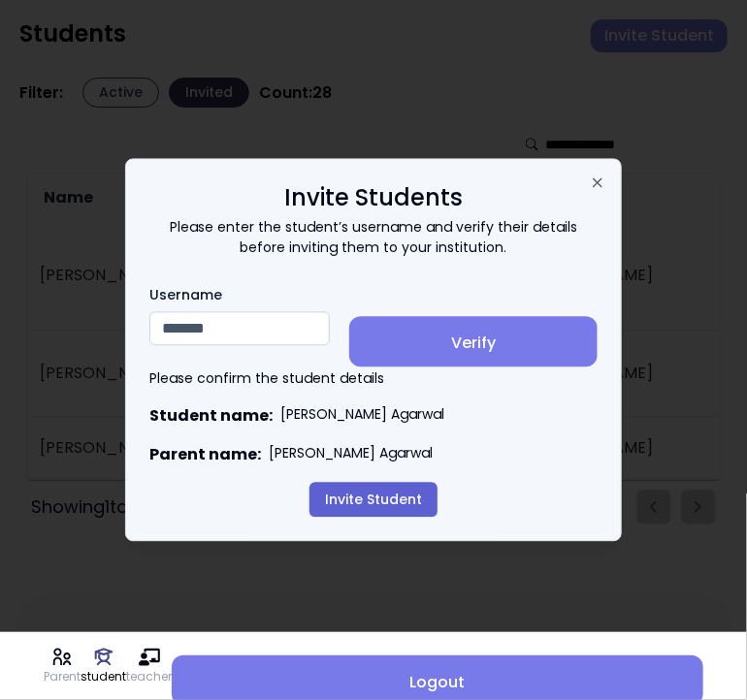
click at [372, 504] on button "Invite Student" at bounding box center [373, 500] width 128 height 35
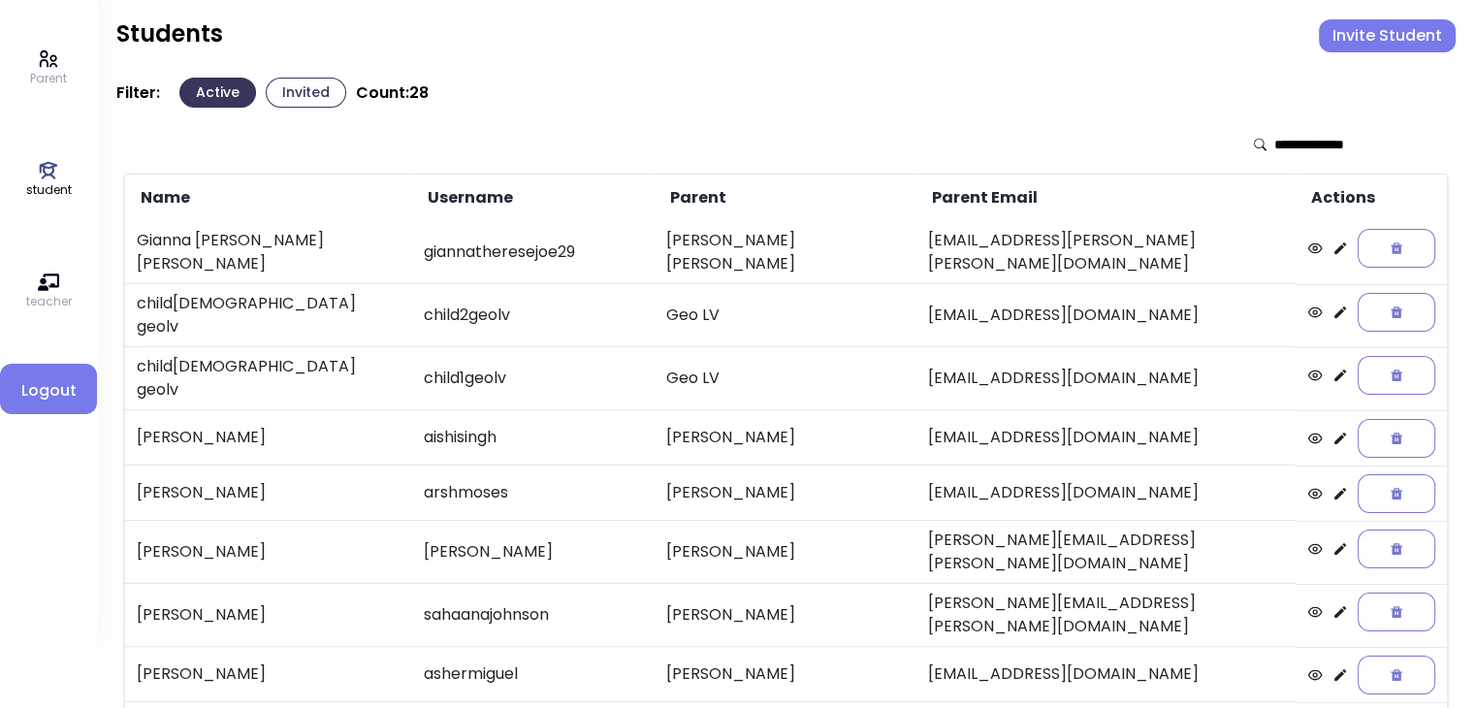
click at [308, 95] on button "Invited" at bounding box center [306, 93] width 81 height 30
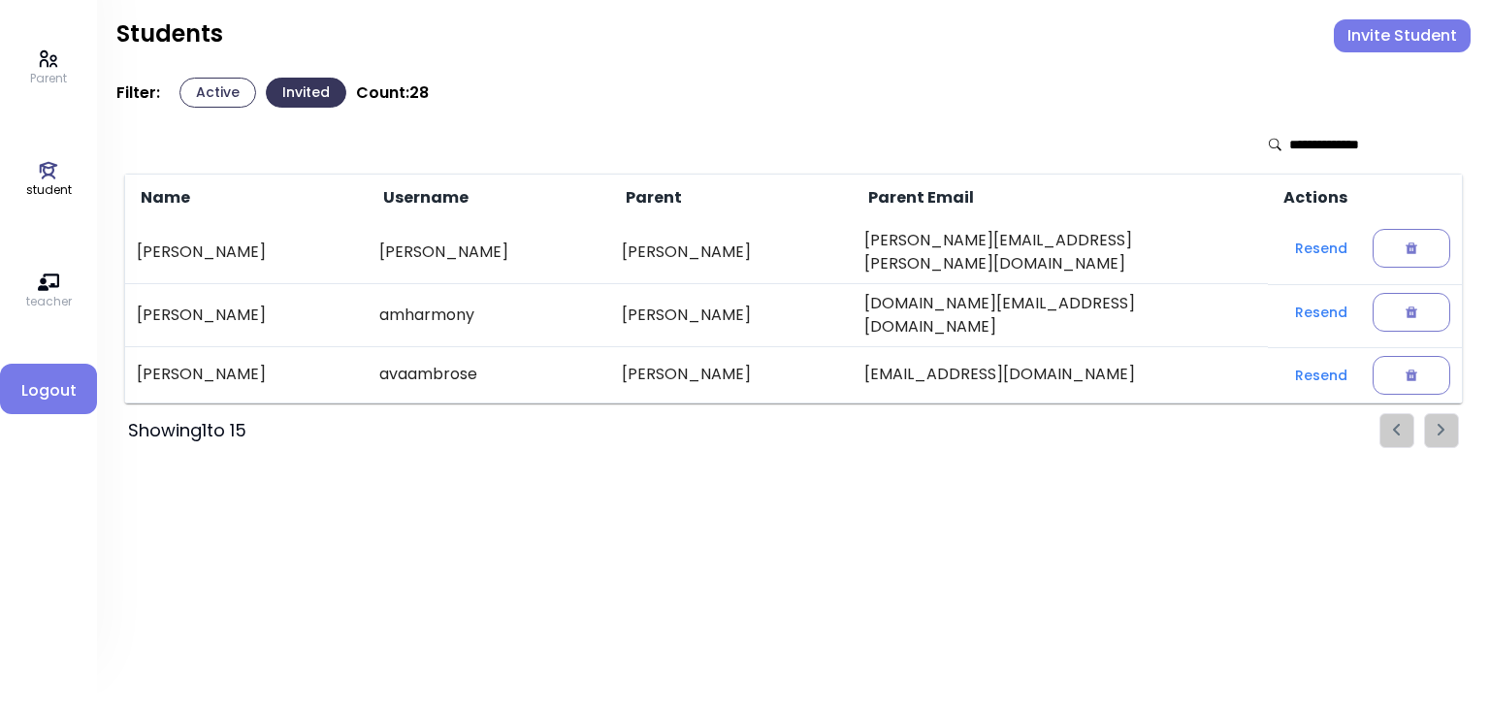
click at [215, 86] on button "Active" at bounding box center [217, 93] width 77 height 30
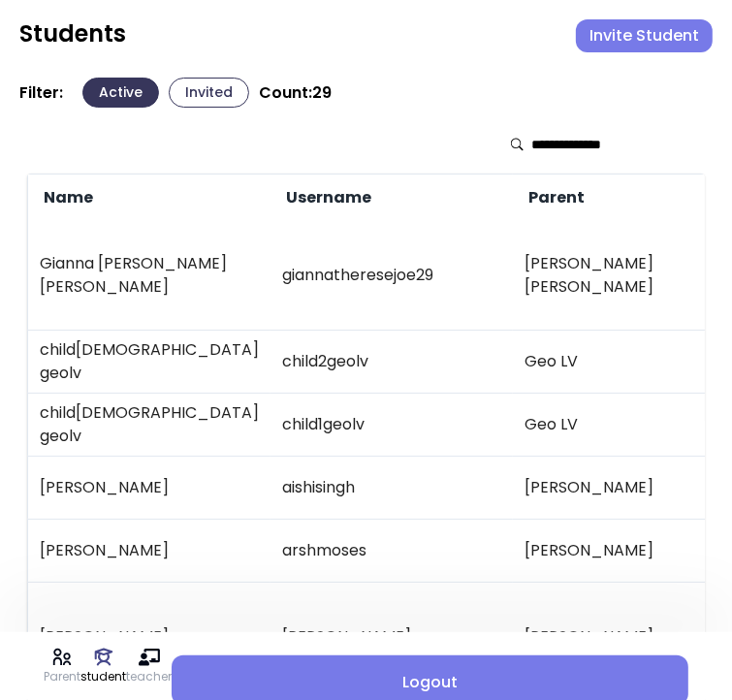
click at [213, 92] on button "Invited" at bounding box center [209, 93] width 81 height 30
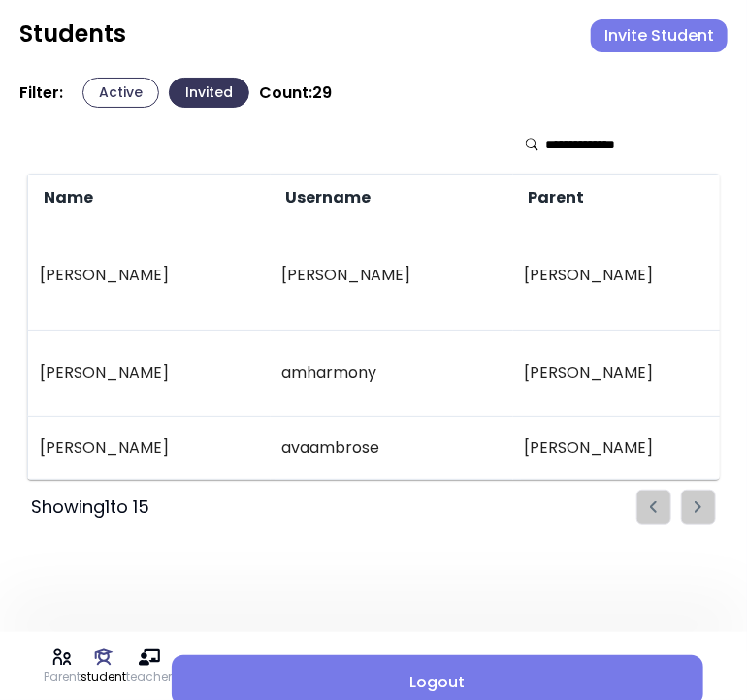
click at [138, 251] on td "[PERSON_NAME]" at bounding box center [149, 276] width 243 height 110
click at [160, 417] on td "[PERSON_NAME]" at bounding box center [149, 448] width 243 height 63
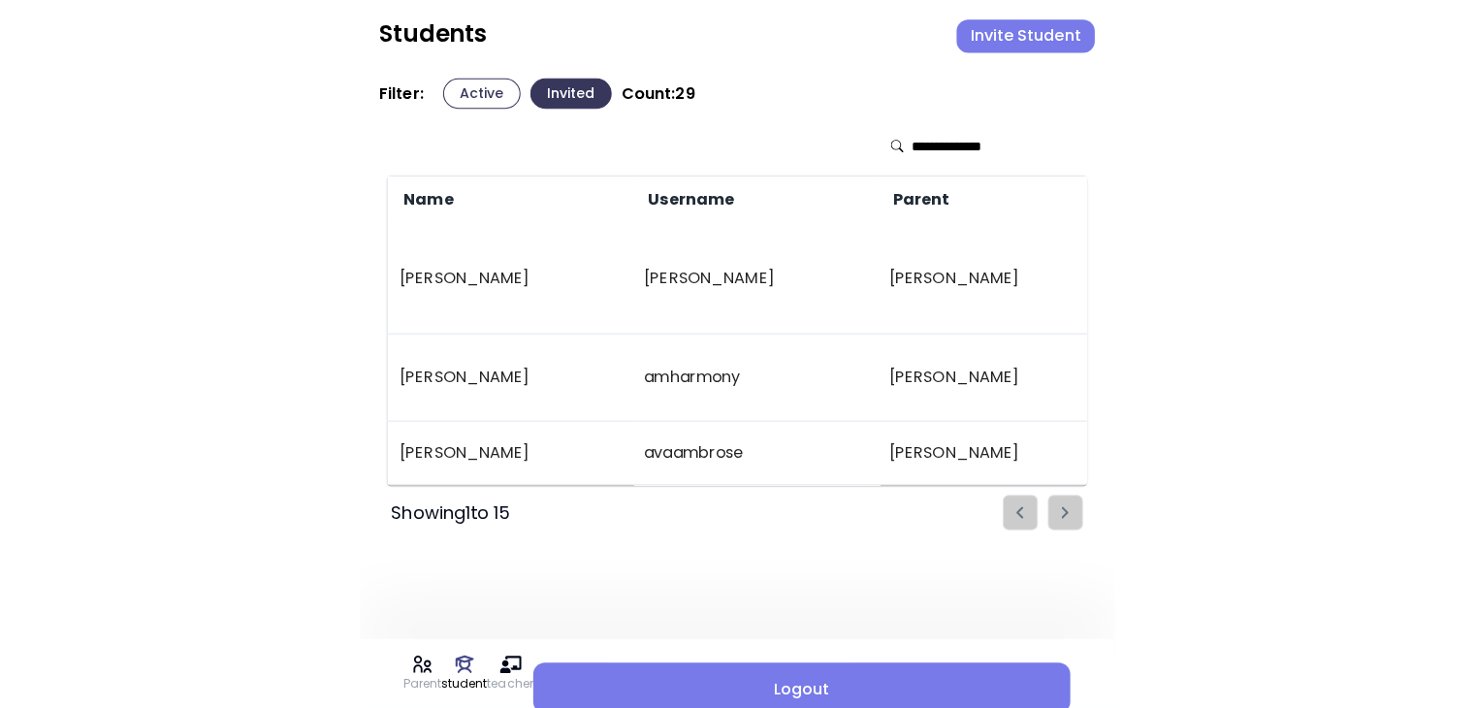
scroll to position [0, 491]
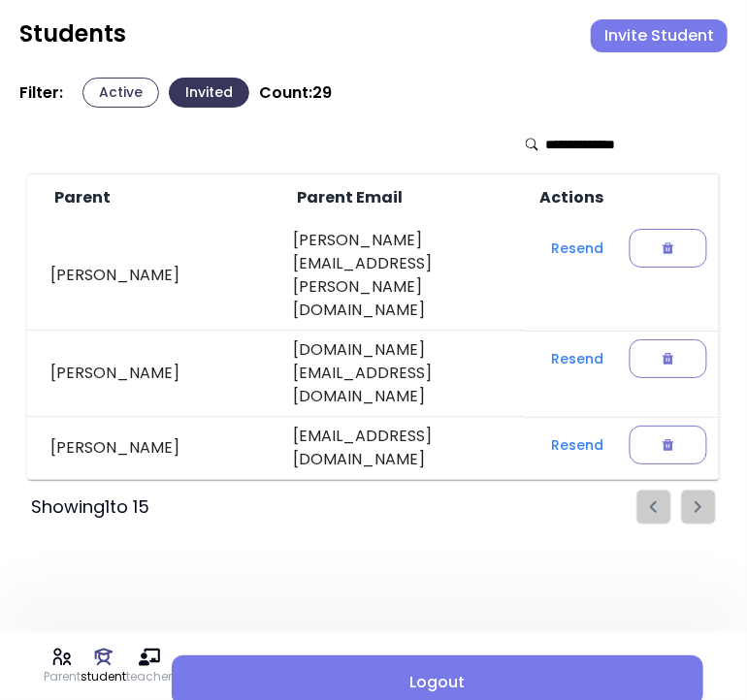
click at [142, 91] on button "Active" at bounding box center [120, 93] width 77 height 30
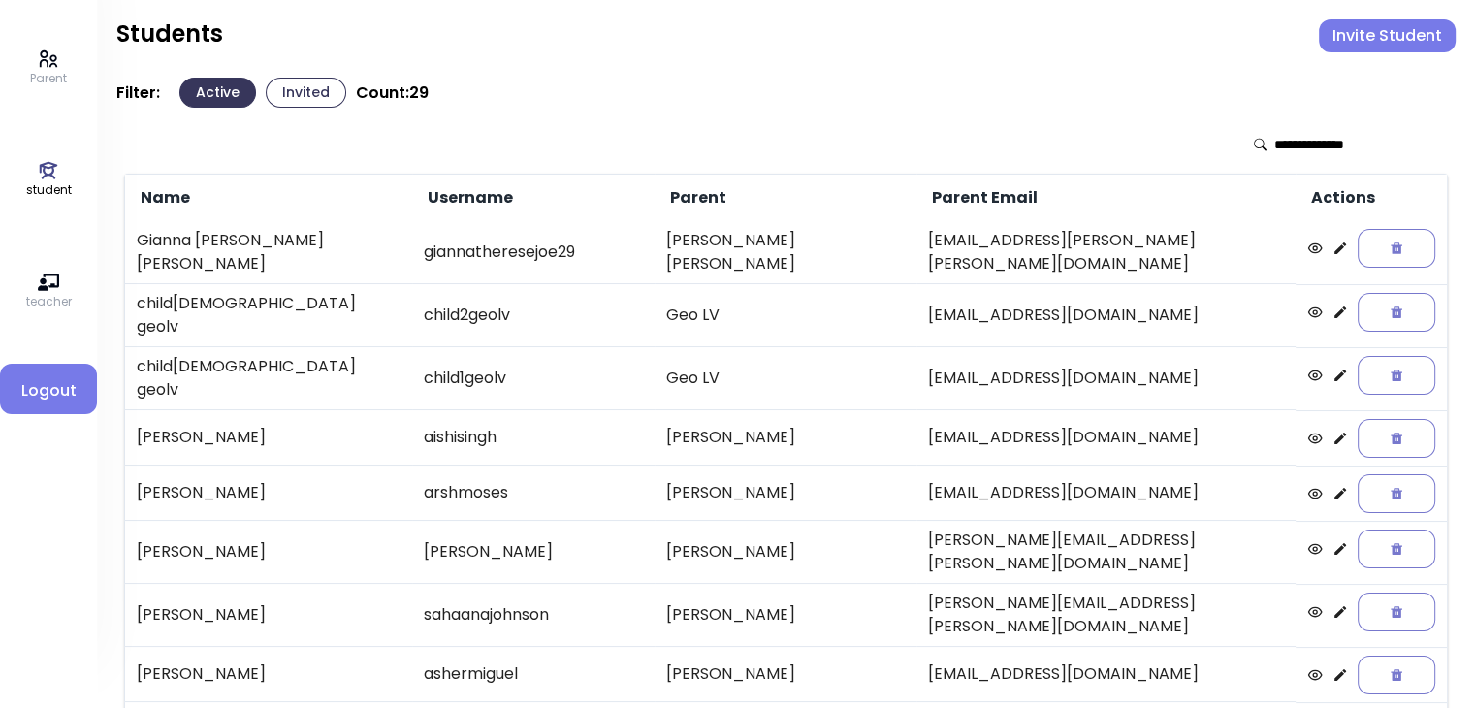
click at [43, 65] on icon at bounding box center [48, 59] width 21 height 21
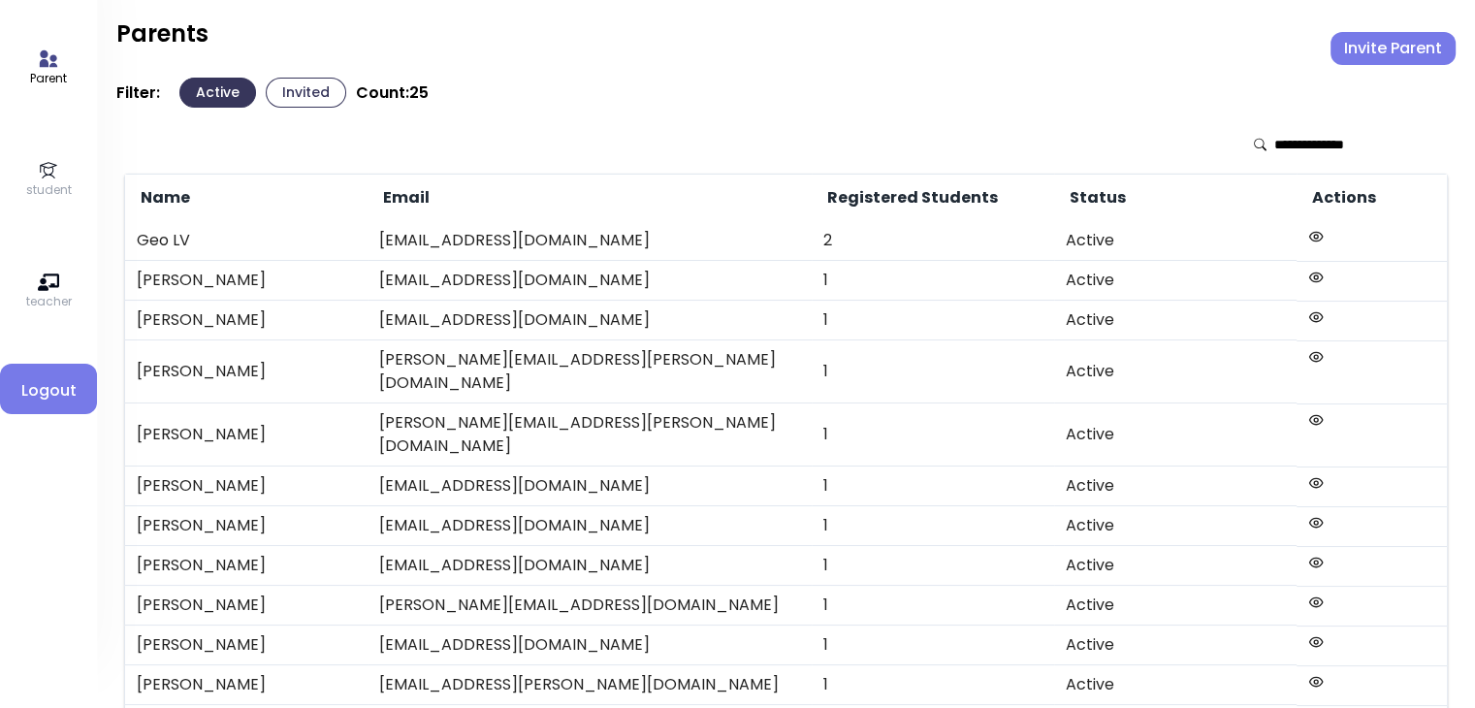
click at [1360, 40] on button "Invite Parent" at bounding box center [1393, 48] width 125 height 33
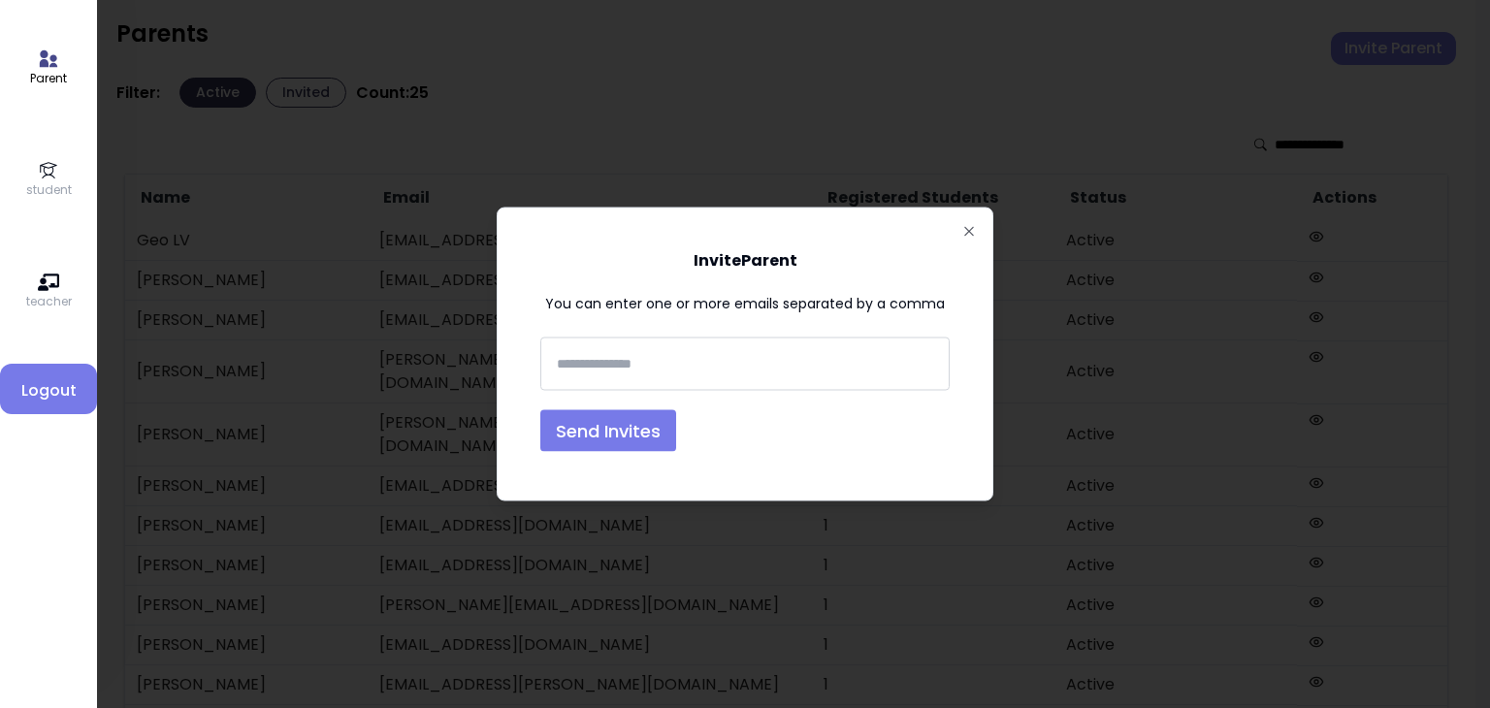
click at [574, 373] on input "text" at bounding box center [745, 364] width 392 height 36
type input "**********"
click at [620, 429] on button "Send Invites" at bounding box center [608, 431] width 136 height 42
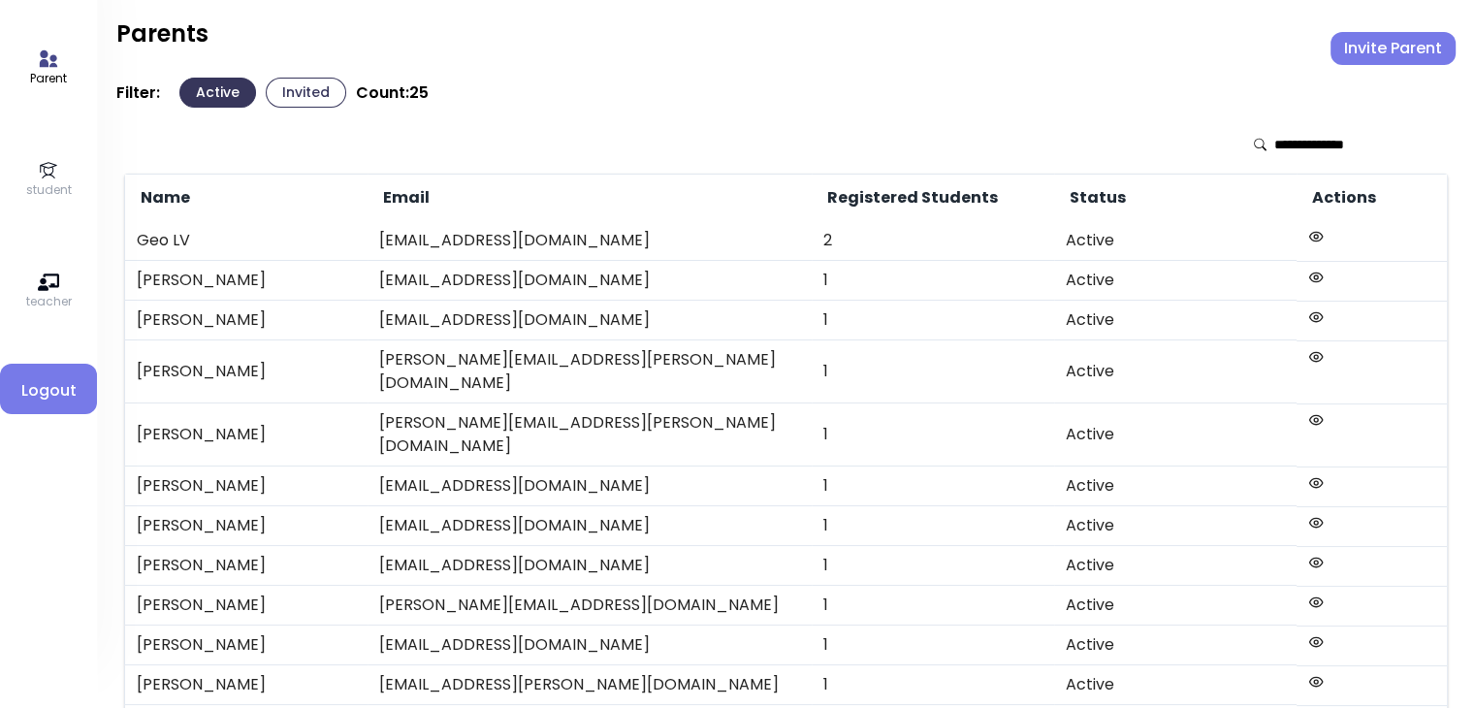
click at [32, 178] on link "student" at bounding box center [49, 179] width 46 height 39
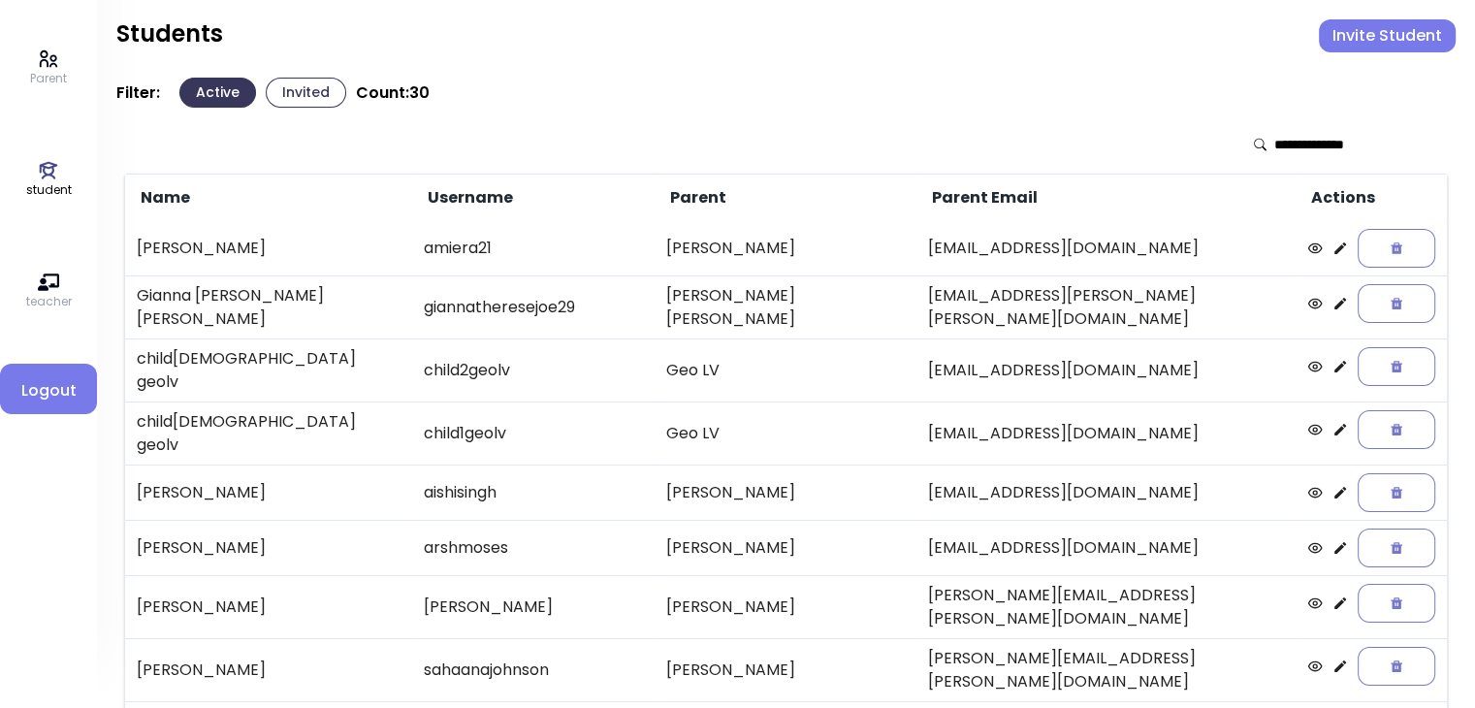
click at [1420, 44] on button "Invite Student" at bounding box center [1387, 35] width 137 height 33
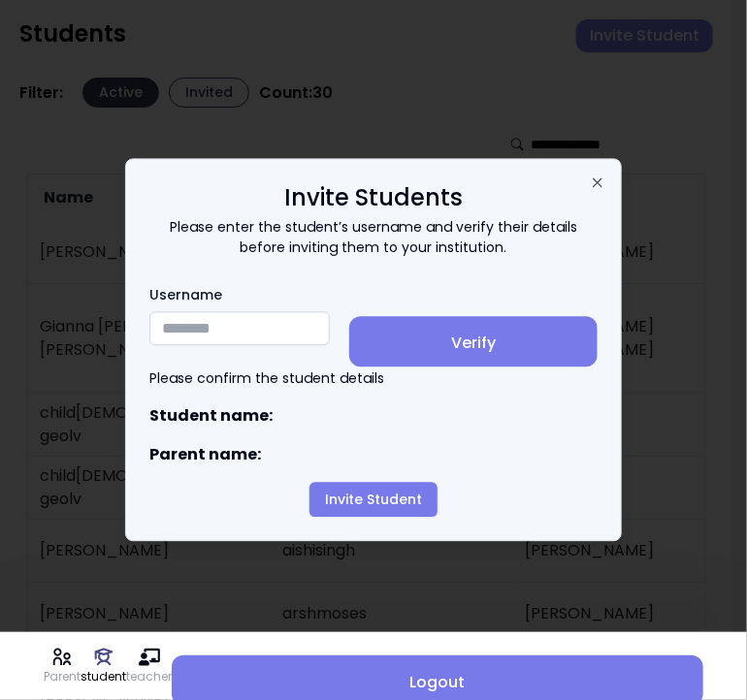
click at [210, 327] on input "Username" at bounding box center [239, 329] width 180 height 34
paste input "********"
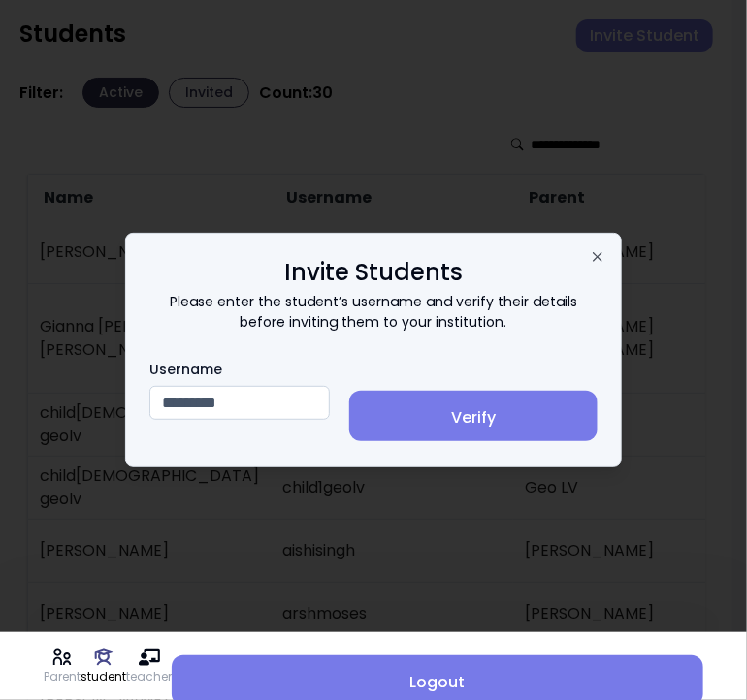
type input "********"
click at [531, 415] on span "Verify" at bounding box center [473, 417] width 217 height 23
click at [189, 409] on input "Username" at bounding box center [239, 403] width 180 height 34
type input "********"
click at [520, 416] on span "Verify" at bounding box center [473, 417] width 217 height 23
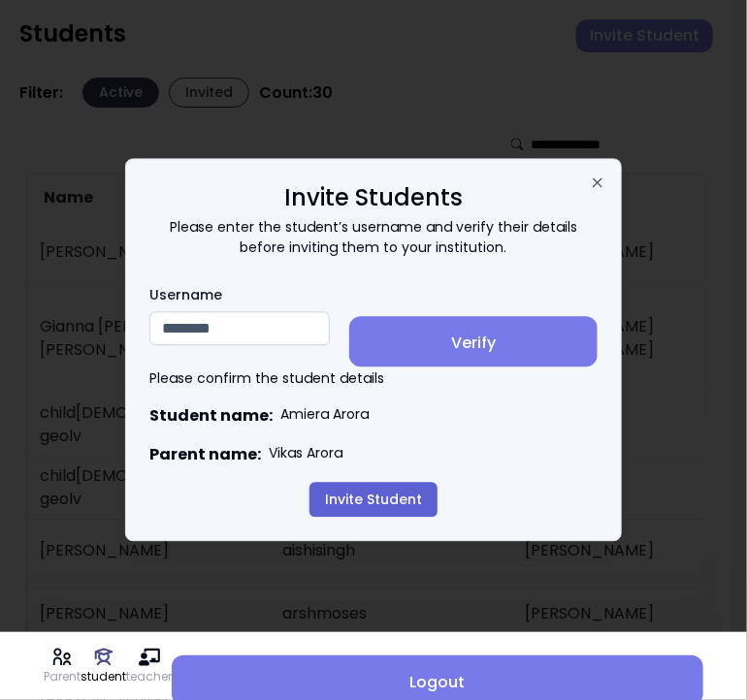
click at [380, 502] on button "Invite Student" at bounding box center [373, 500] width 128 height 35
click at [412, 485] on div "Please enter the student’s username and verify their details before inviting th…" at bounding box center [373, 368] width 448 height 300
click at [398, 518] on button "Invite Student" at bounding box center [373, 500] width 128 height 35
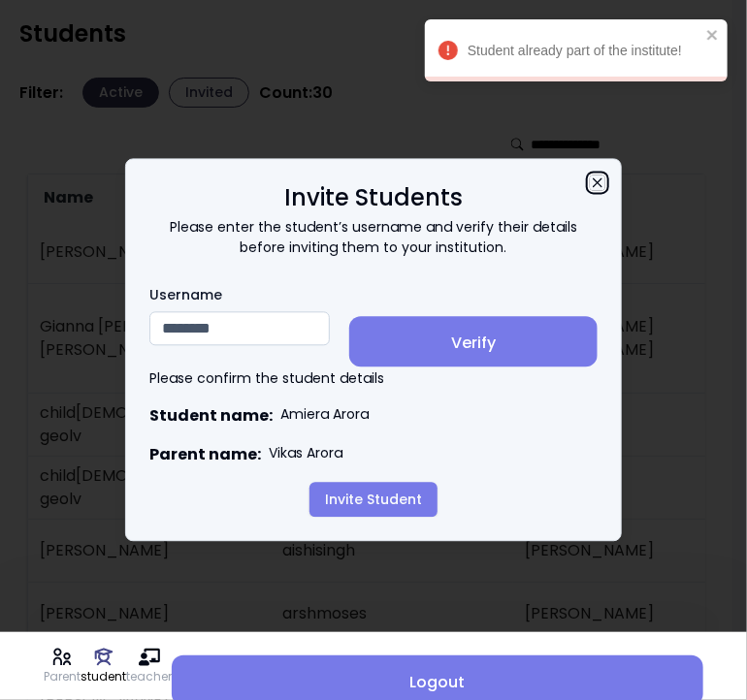
click at [598, 178] on icon "button" at bounding box center [598, 184] width 16 height 16
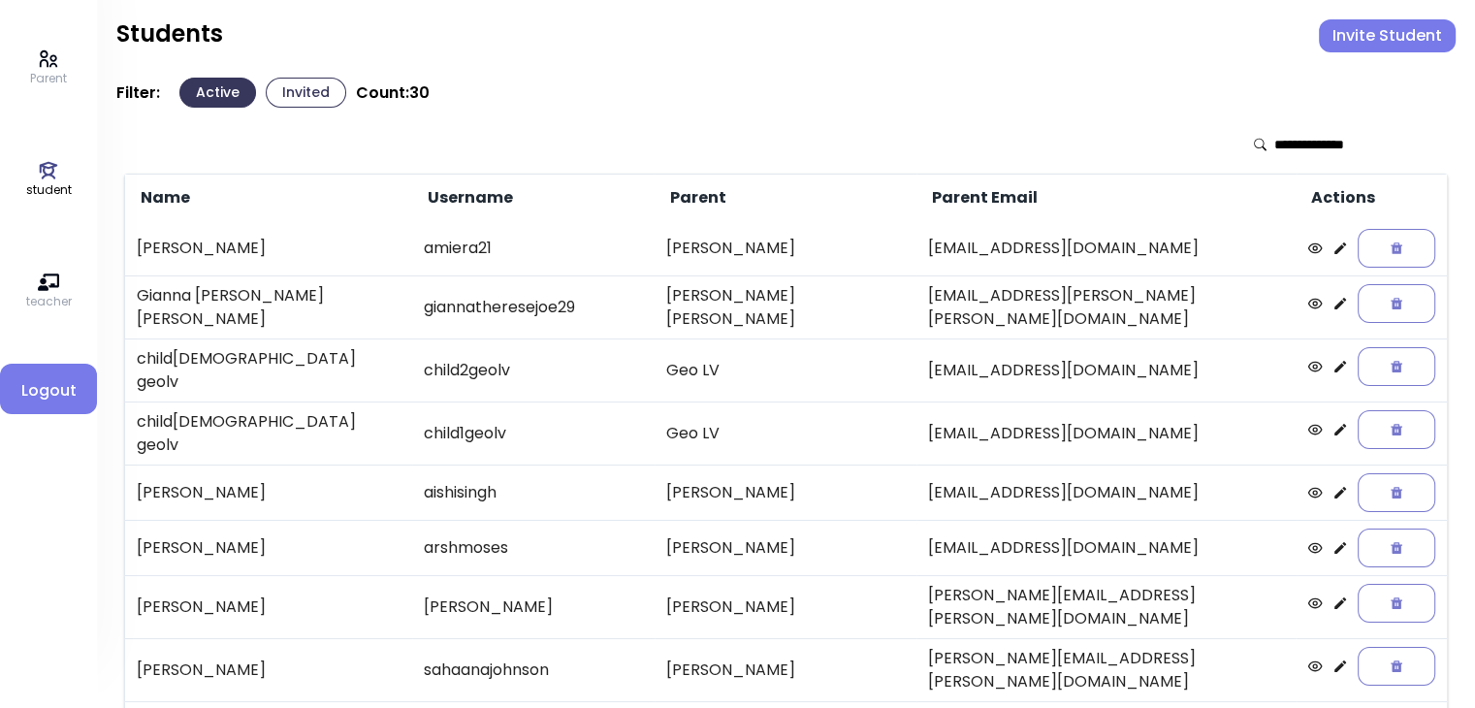
click at [1335, 248] on icon at bounding box center [1341, 249] width 12 height 12
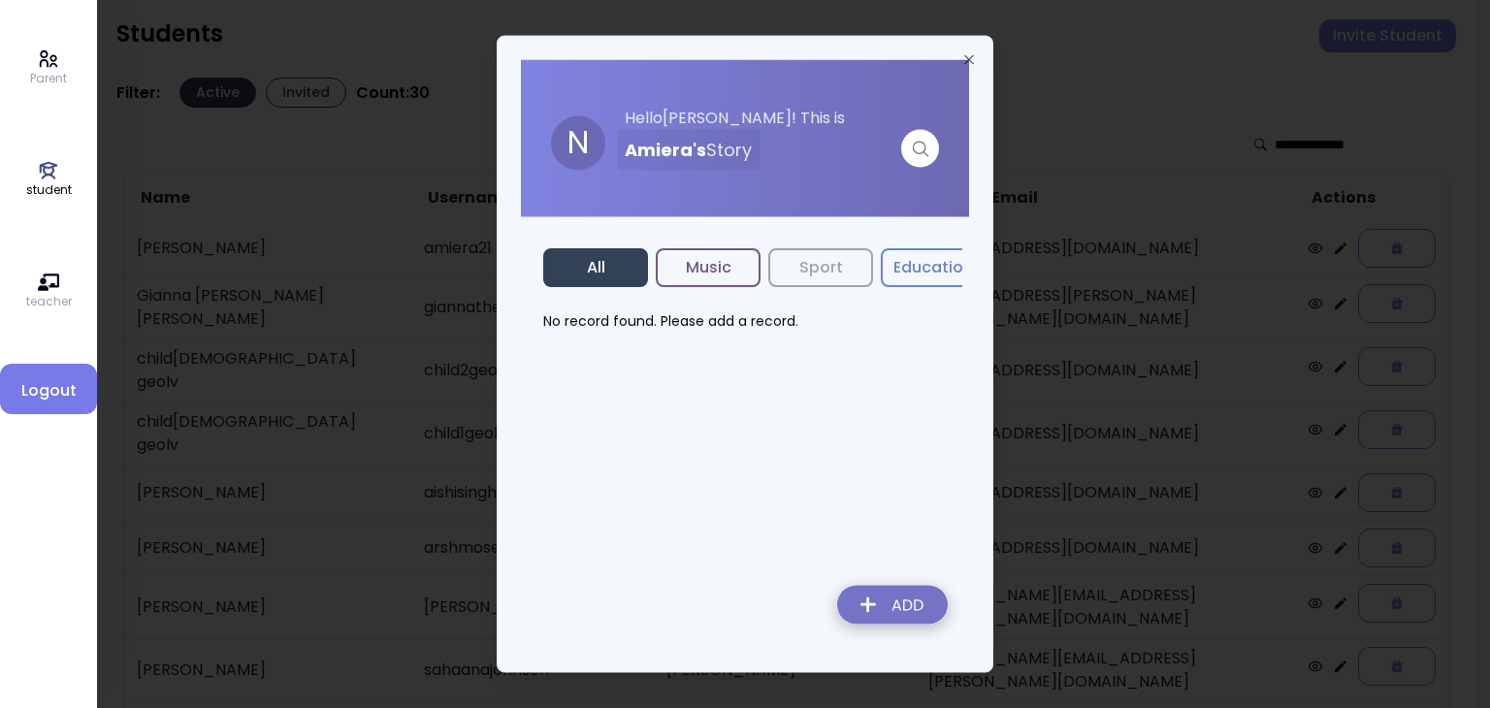
click at [714, 275] on button "Music" at bounding box center [708, 267] width 105 height 39
click at [974, 59] on icon "button" at bounding box center [969, 60] width 16 height 16
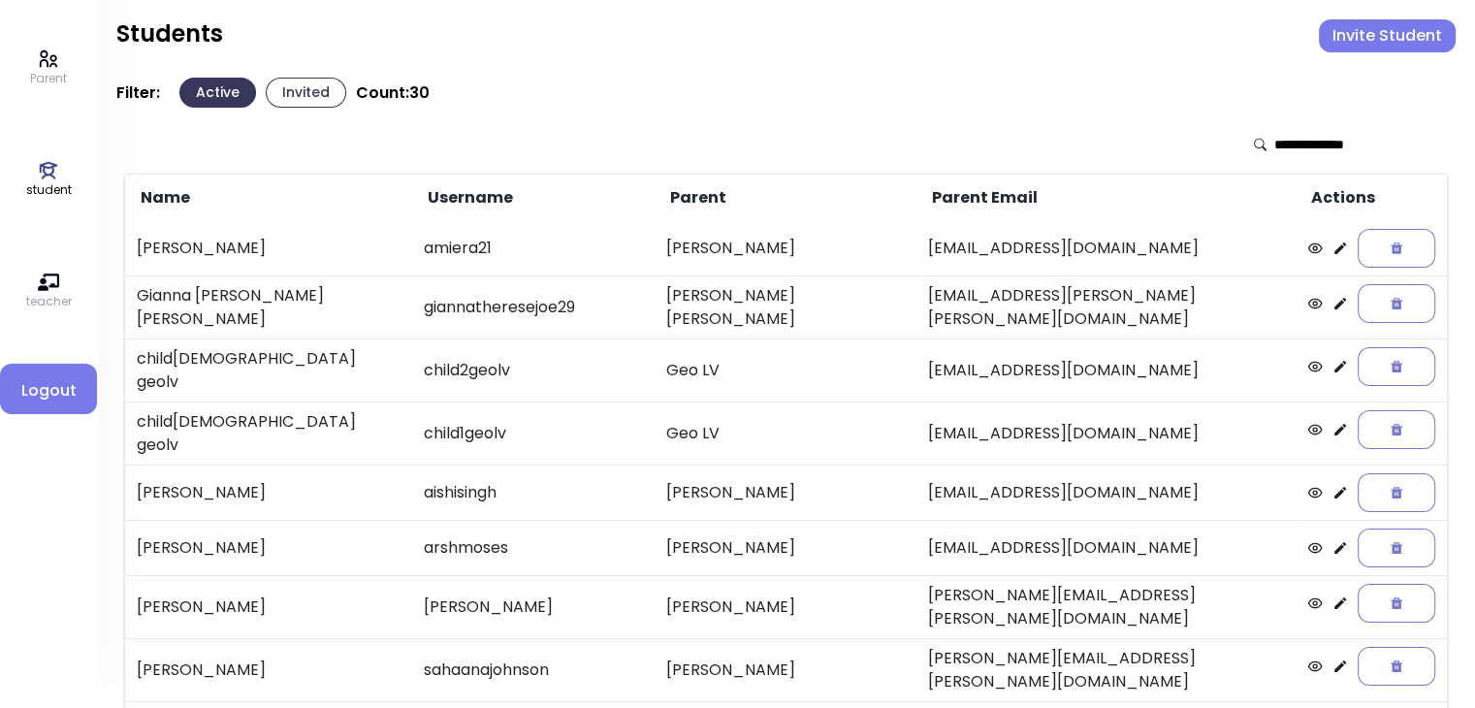
click at [1382, 40] on button "Invite Student" at bounding box center [1387, 35] width 137 height 33
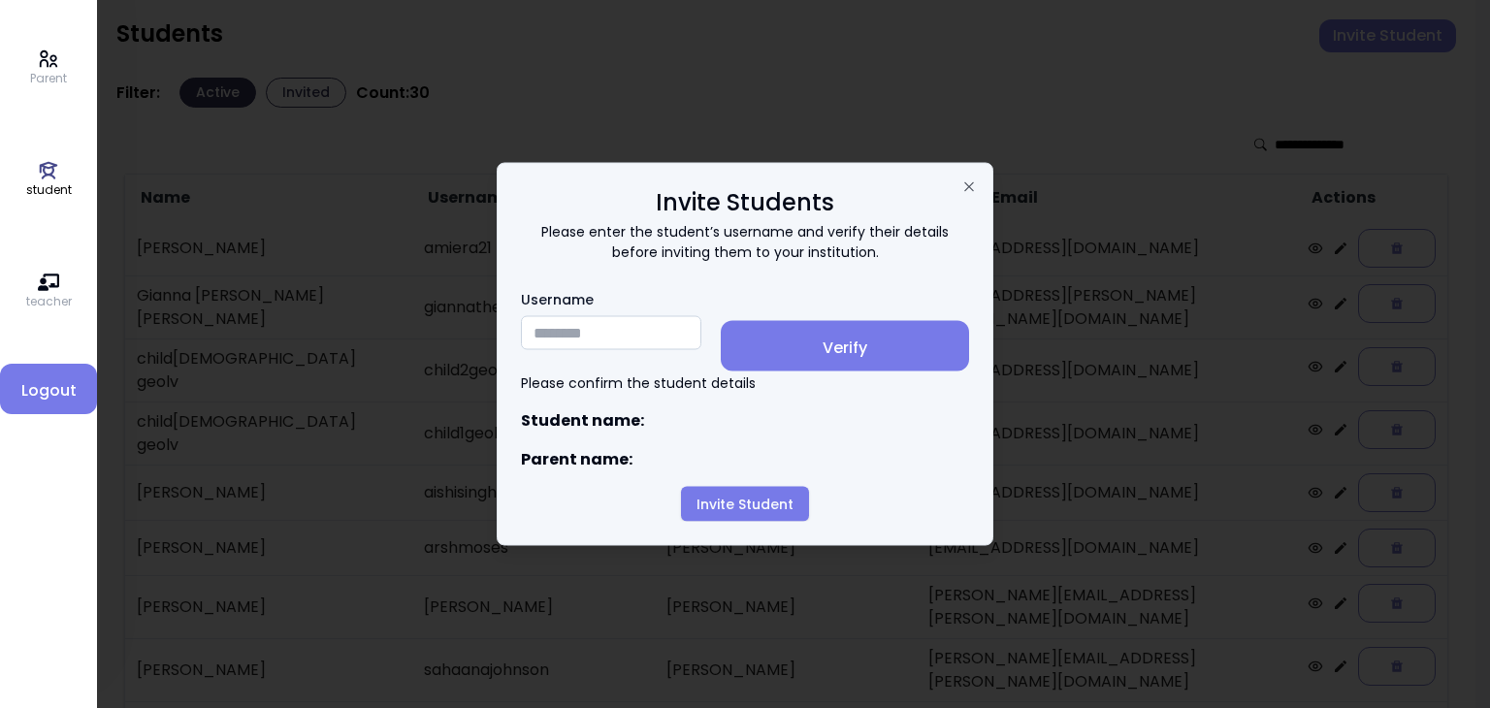
click at [596, 336] on input "Username" at bounding box center [611, 333] width 180 height 34
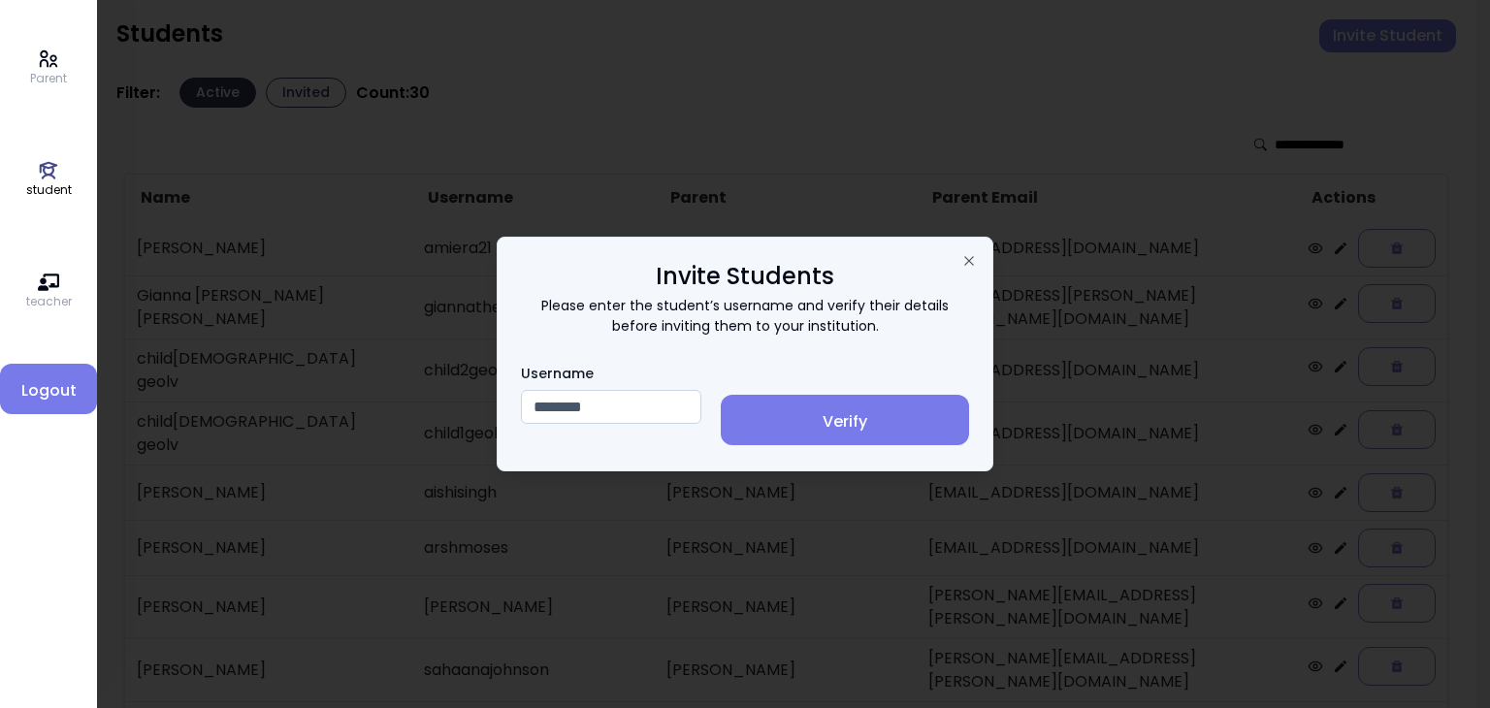
type input "********"
click at [870, 419] on span "Verify" at bounding box center [844, 421] width 217 height 23
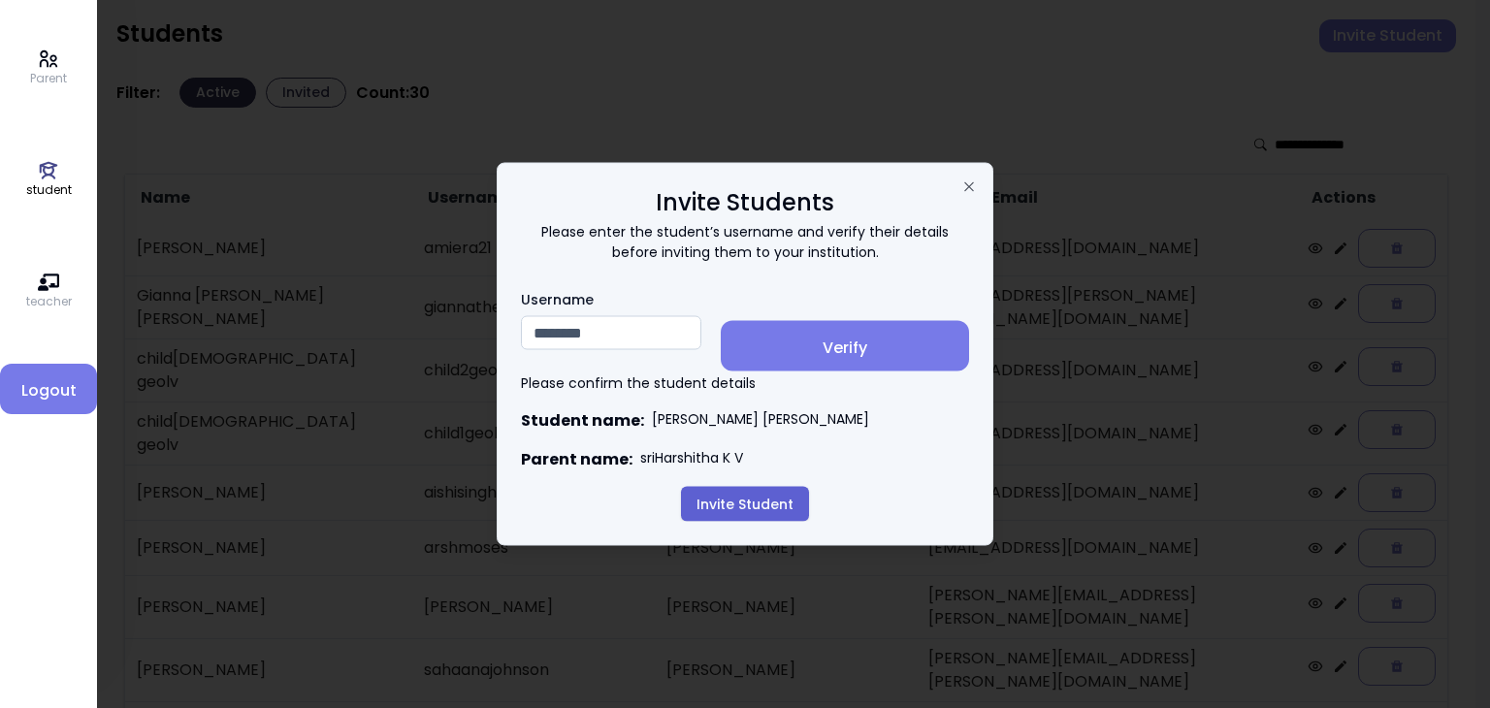
click at [736, 511] on button "Invite Student" at bounding box center [745, 504] width 128 height 35
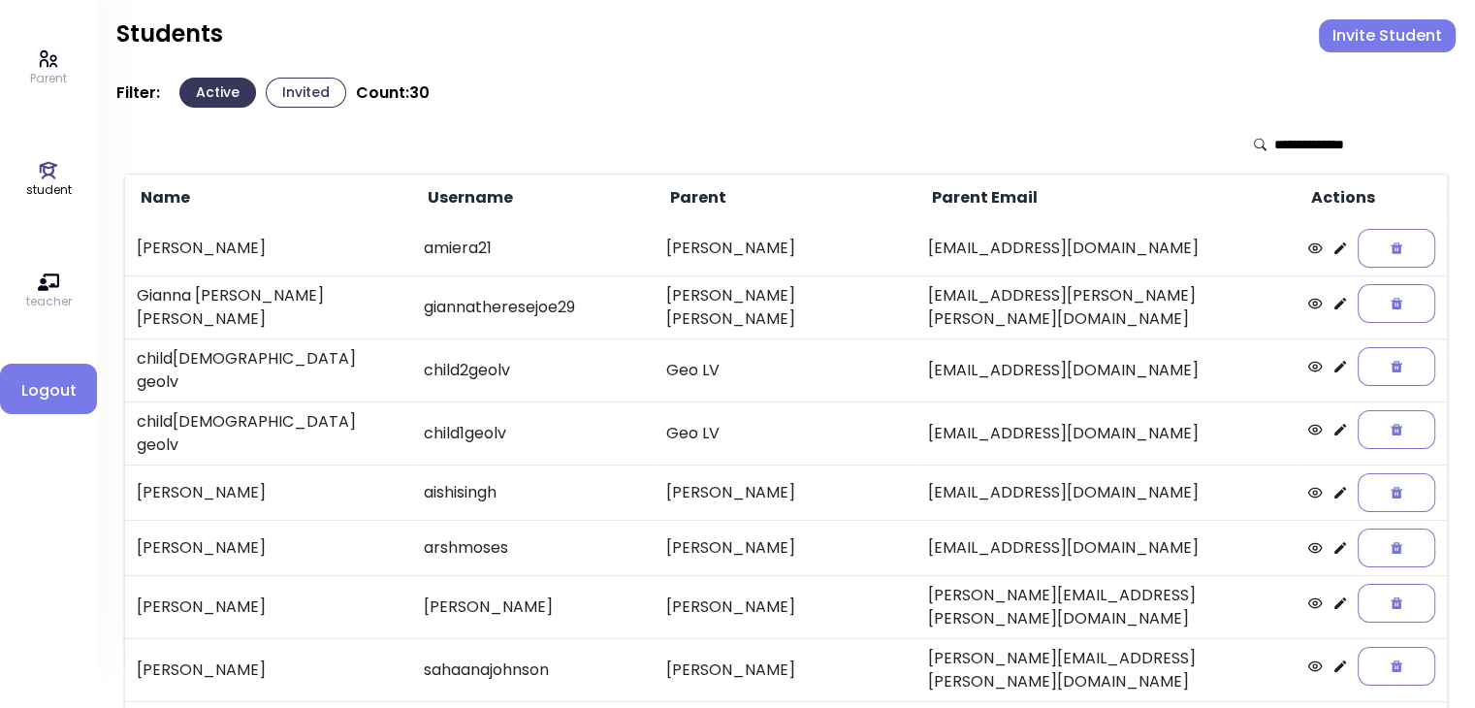
click at [303, 97] on button "Invited" at bounding box center [306, 93] width 81 height 30
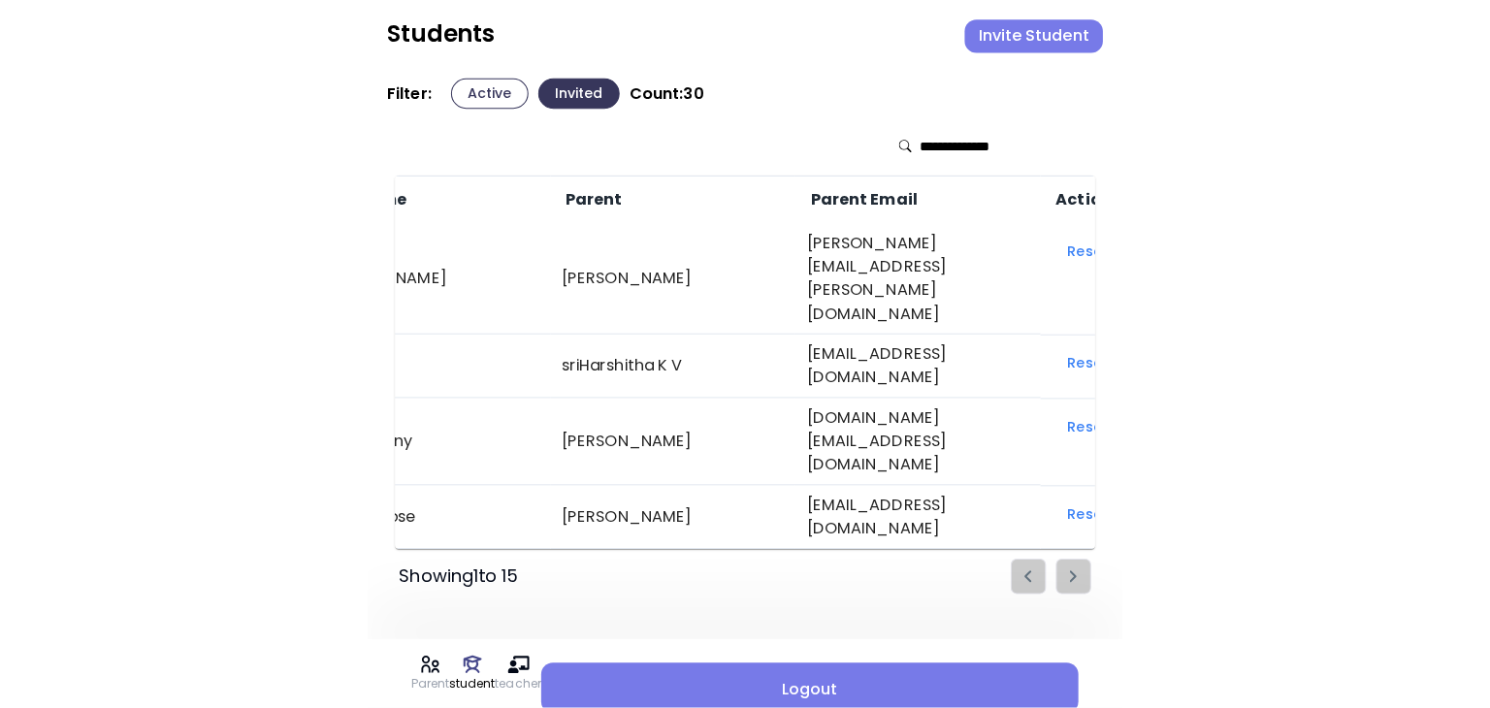
scroll to position [0, 491]
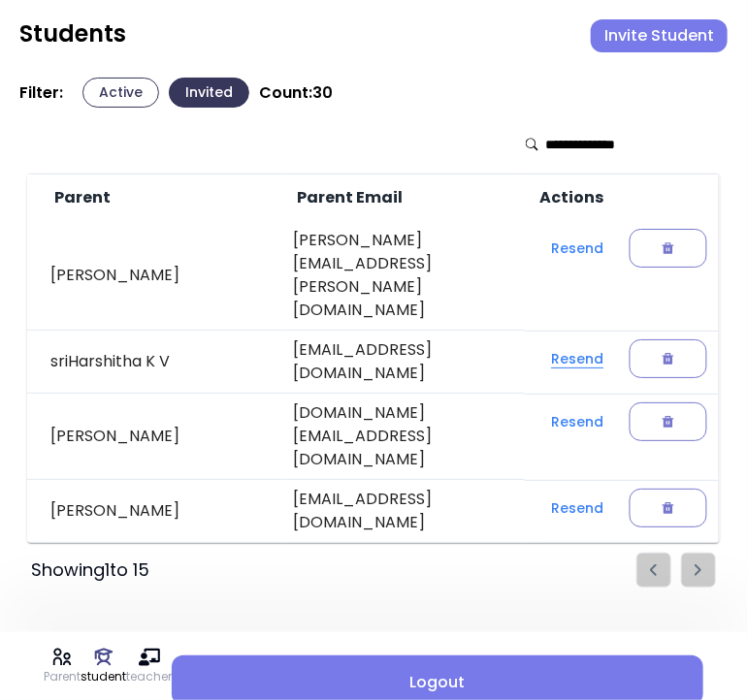
click at [575, 341] on button "Resend" at bounding box center [577, 358] width 83 height 35
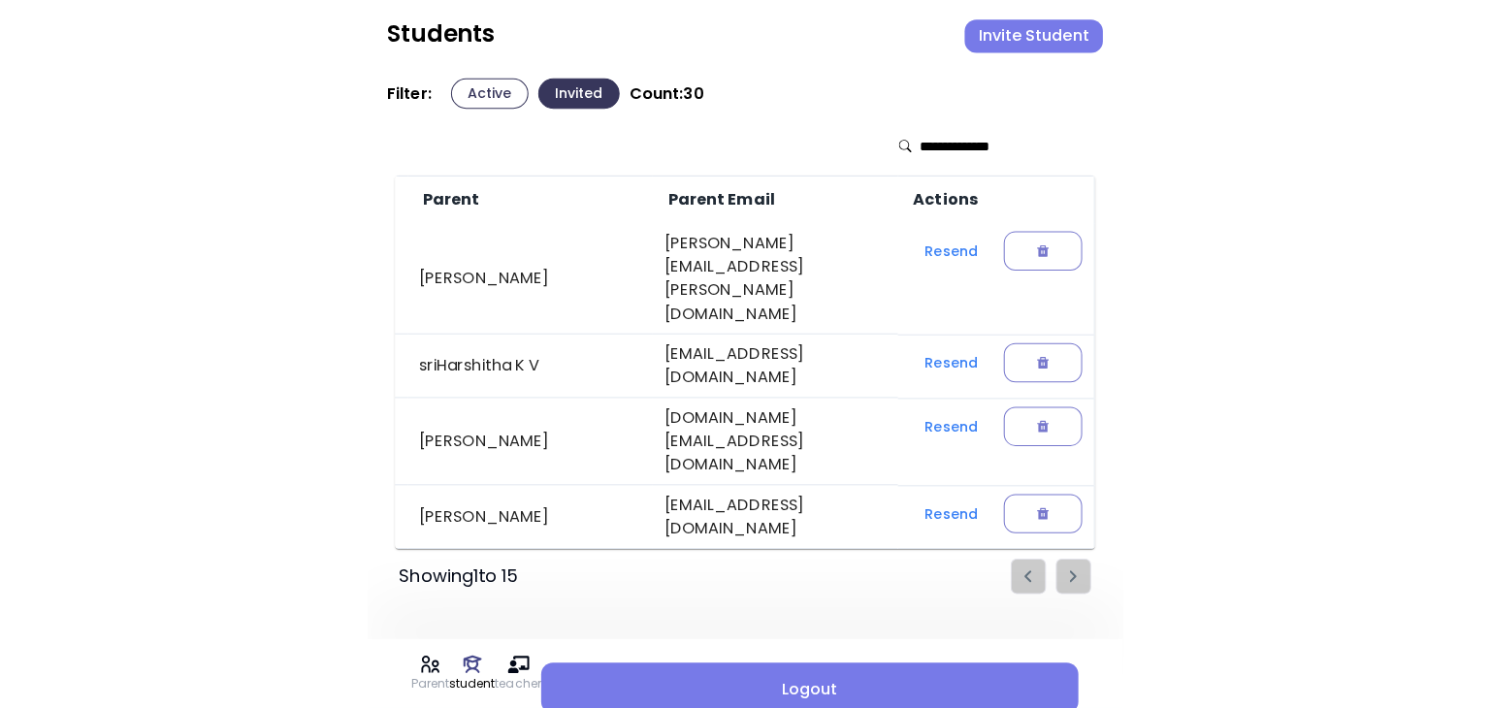
scroll to position [0, 0]
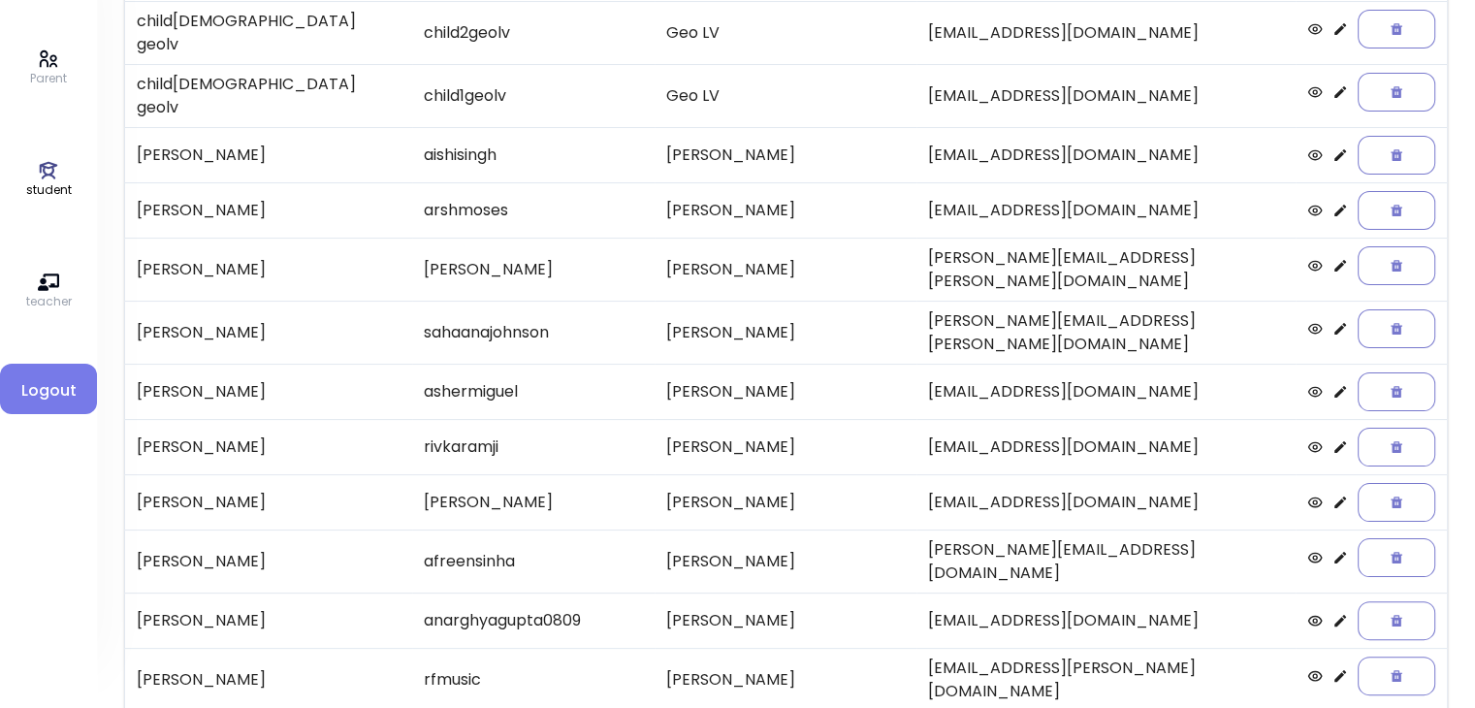
scroll to position [404, 0]
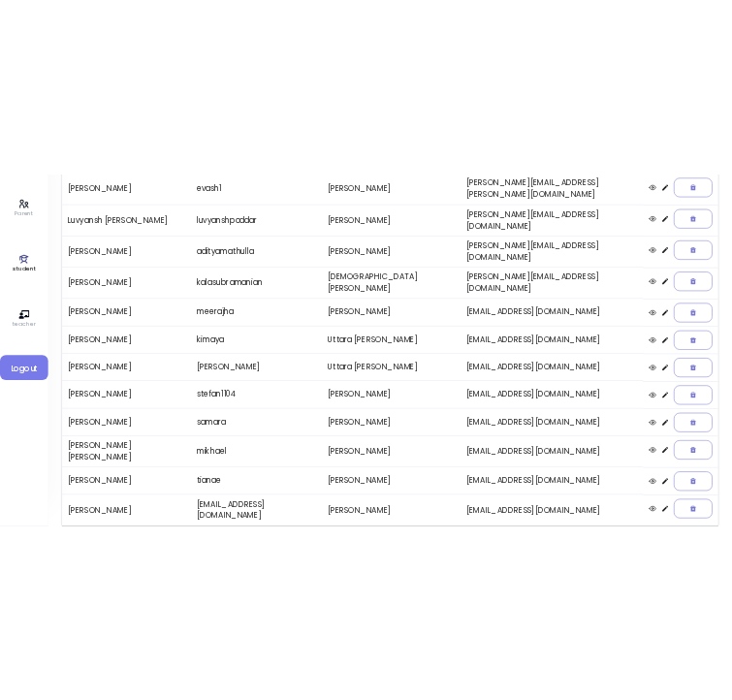
scroll to position [403, 0]
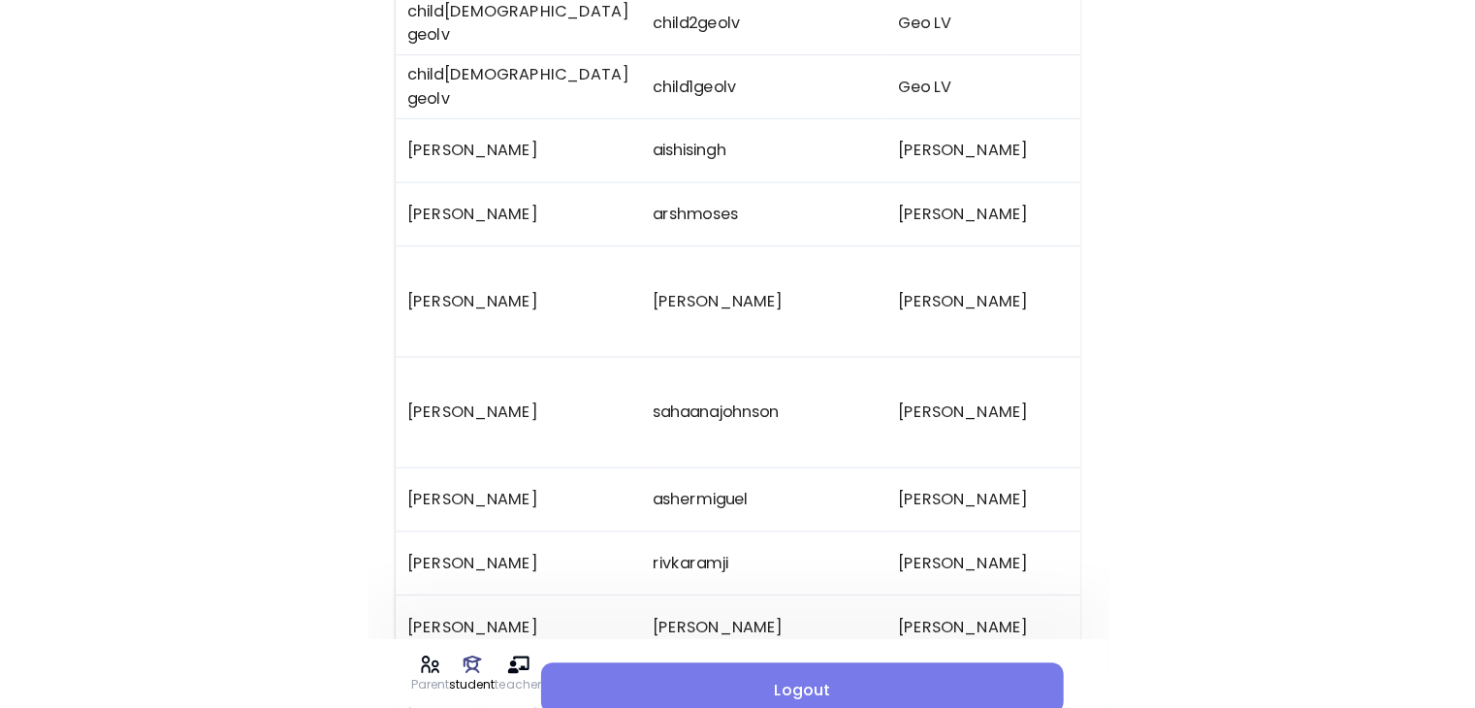
scroll to position [0, 0]
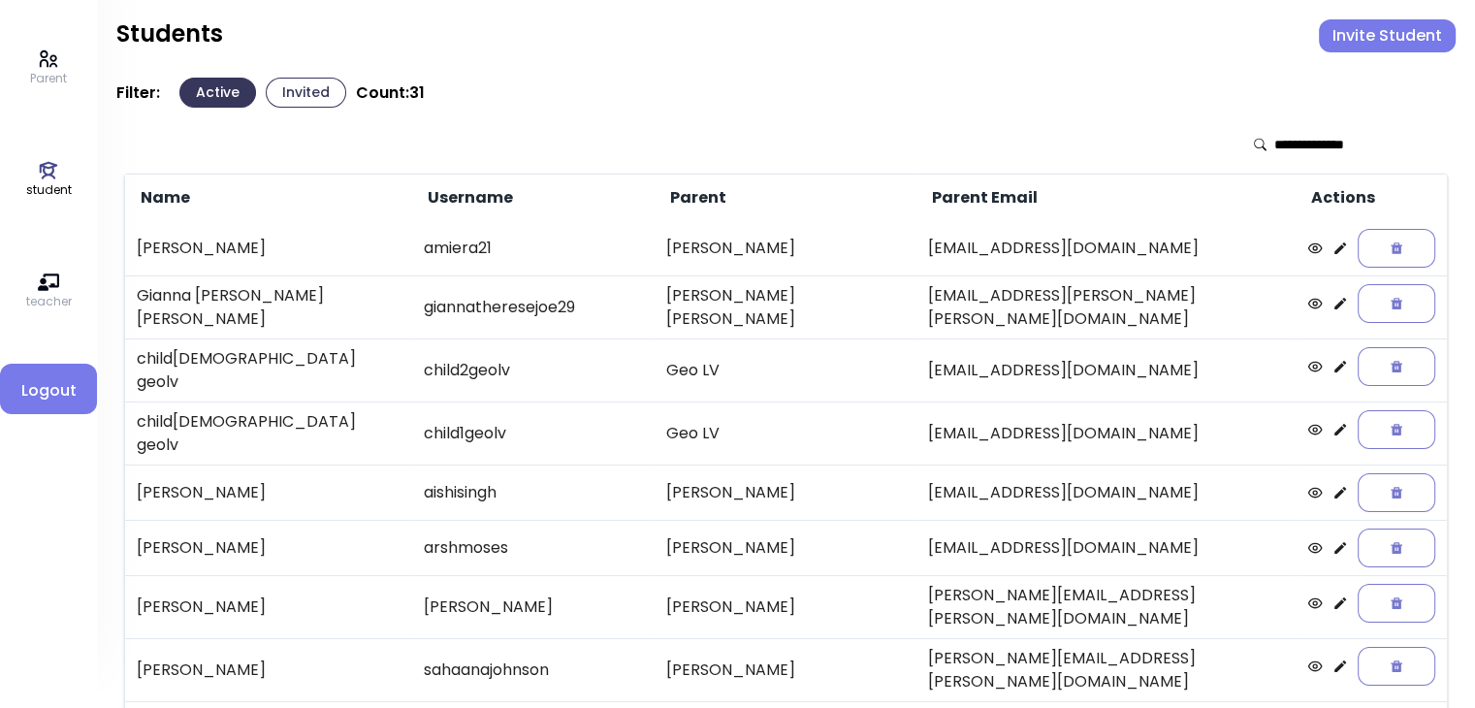
click at [43, 74] on p "Parent" at bounding box center [48, 78] width 37 height 17
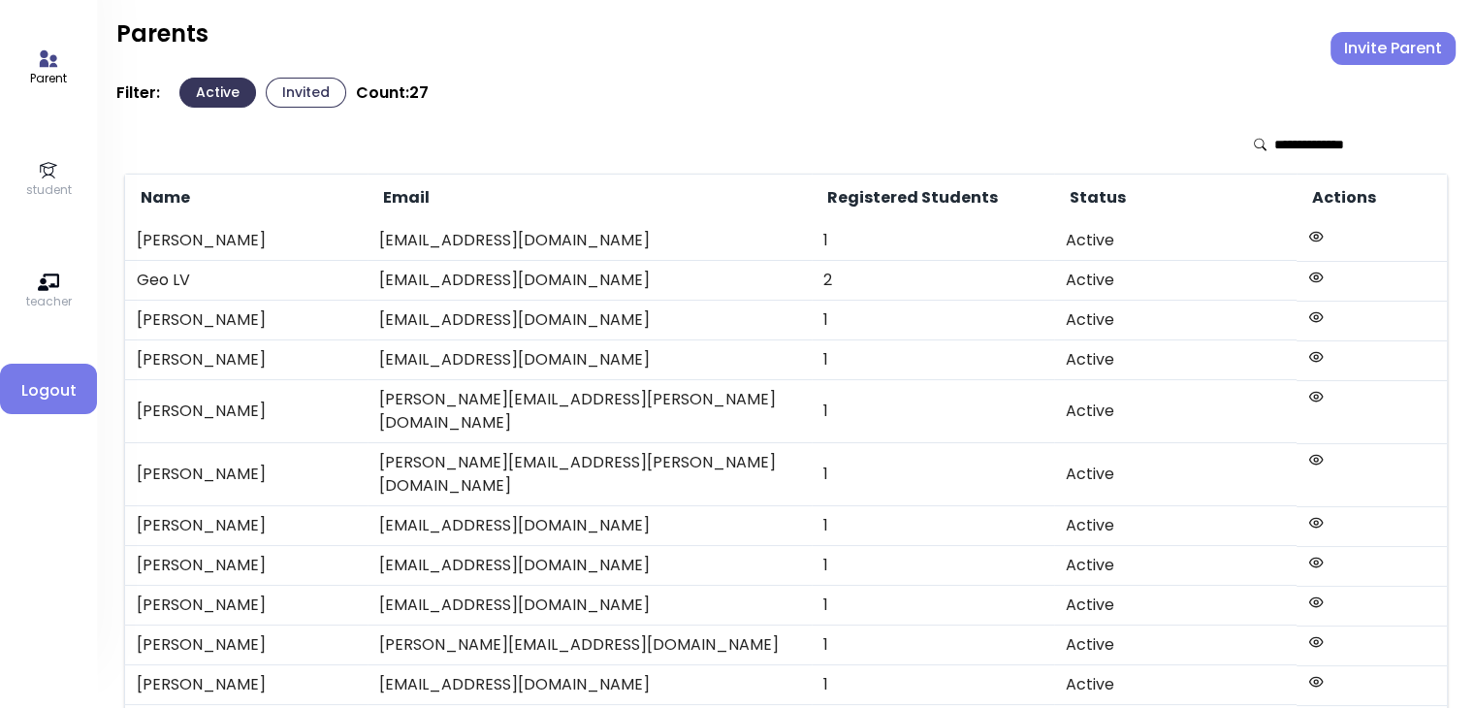
click at [299, 78] on button "Invited" at bounding box center [306, 93] width 81 height 30
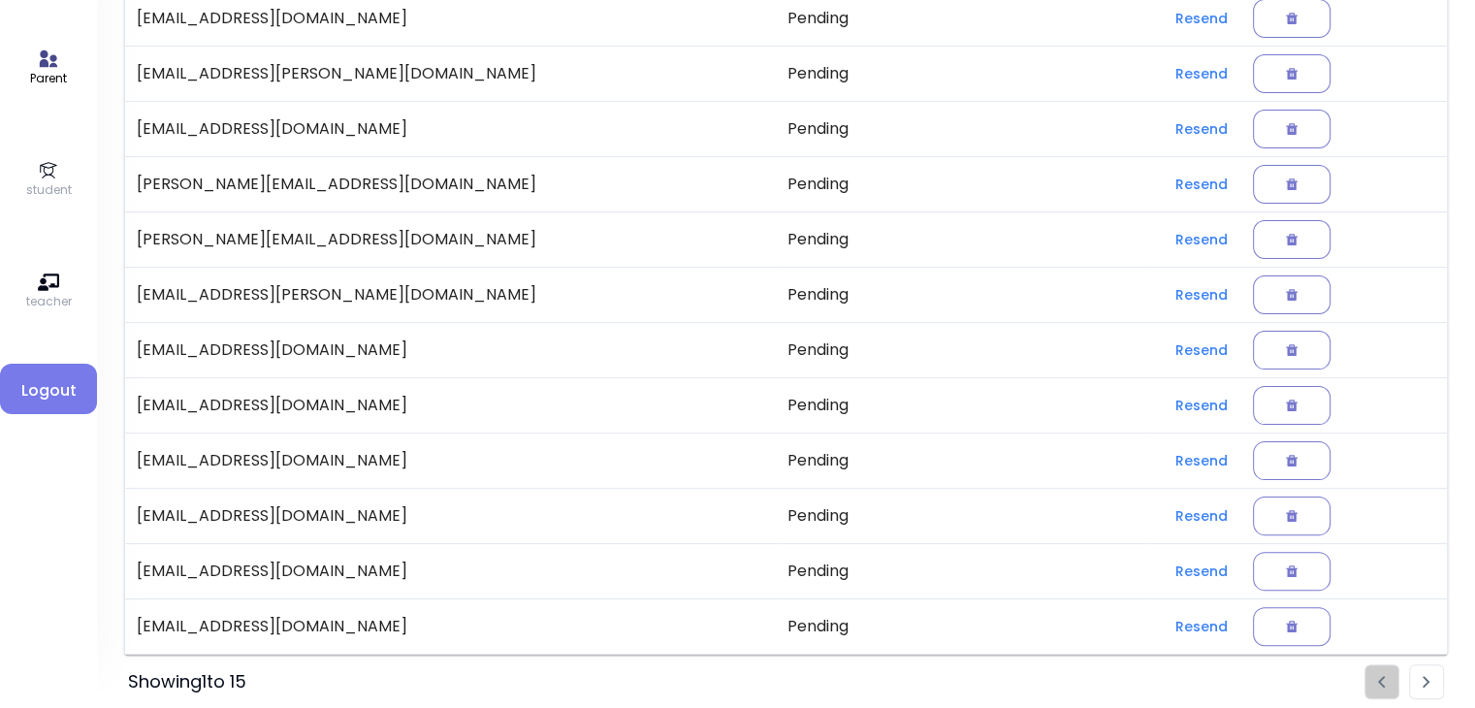
scroll to position [404, 0]
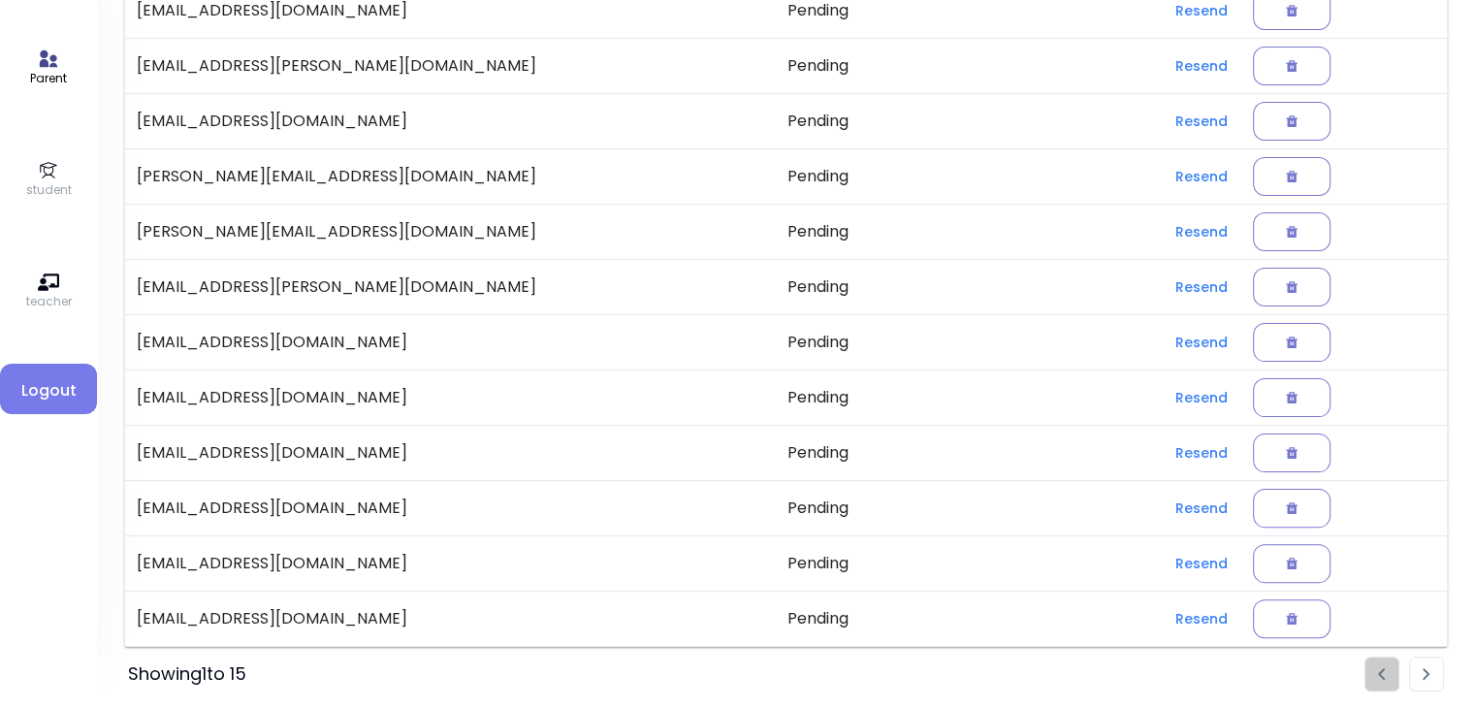
click at [1425, 668] on img "Pagination" at bounding box center [1427, 674] width 8 height 13
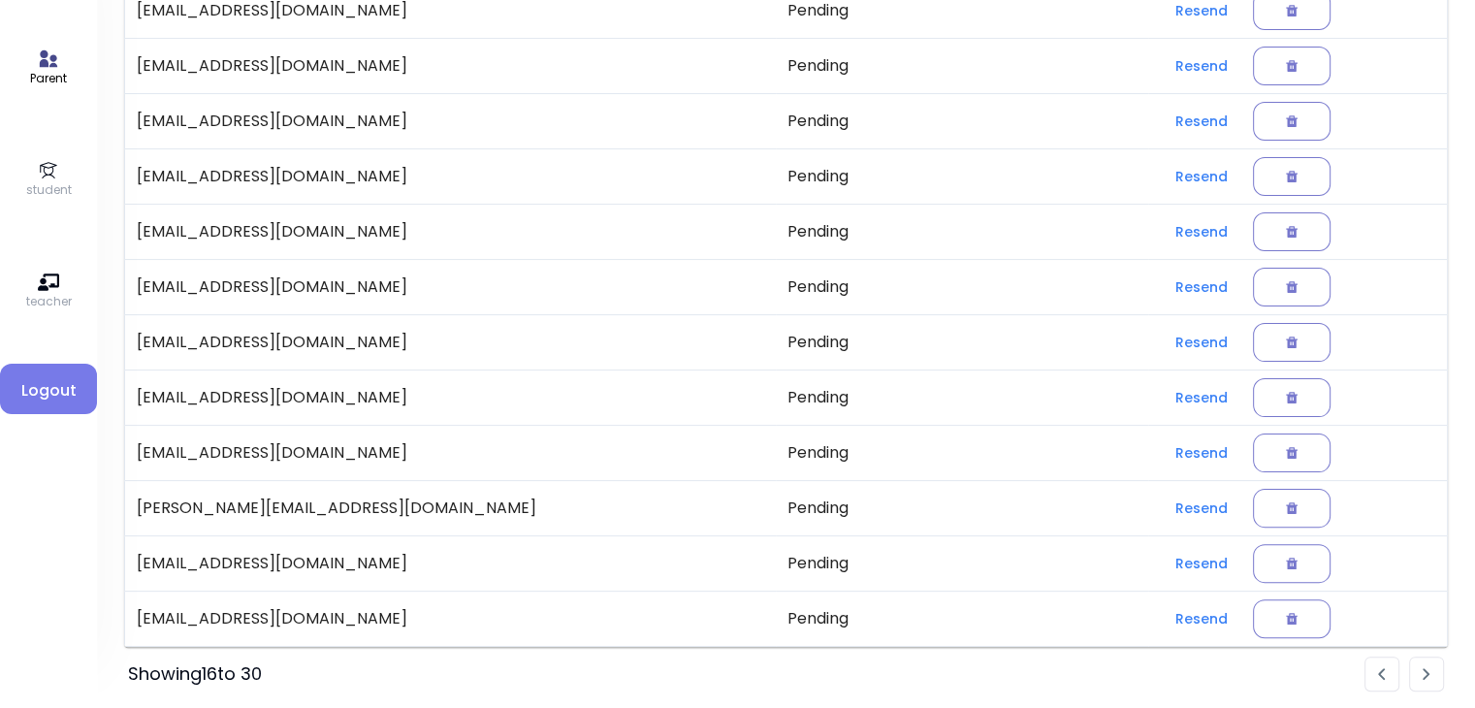
click at [1422, 677] on li "Pagination" at bounding box center [1426, 674] width 35 height 35
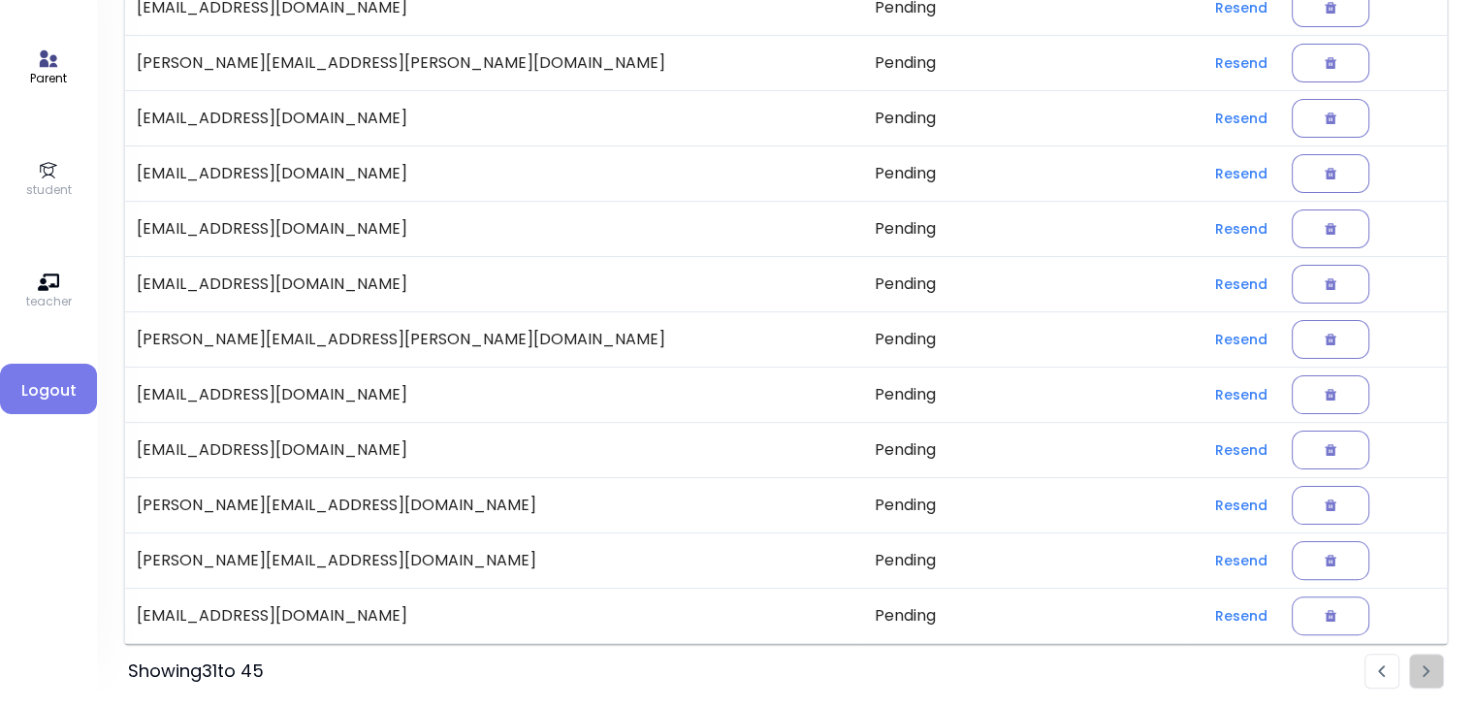
scroll to position [348, 0]
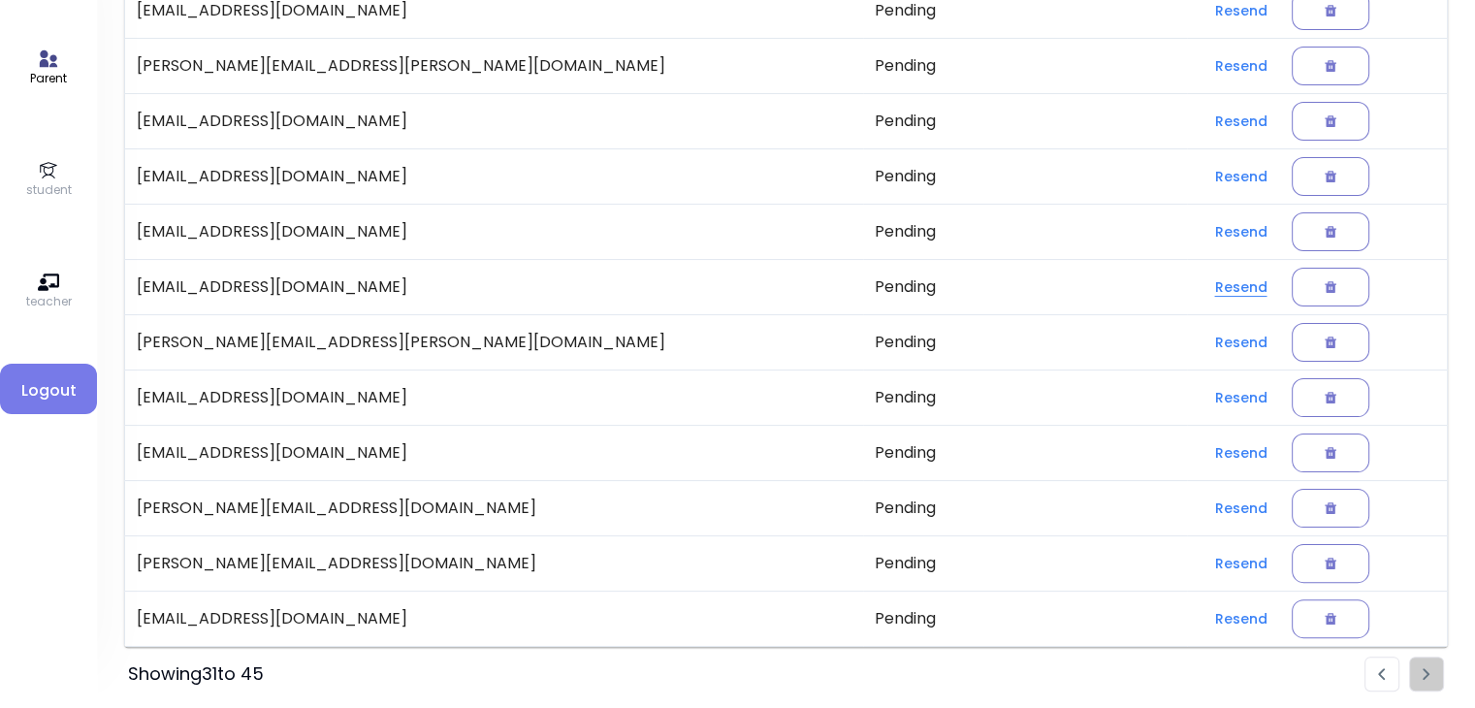
click at [1199, 282] on button "Resend" at bounding box center [1240, 287] width 83 height 35
click at [29, 185] on p "student" at bounding box center [49, 189] width 46 height 17
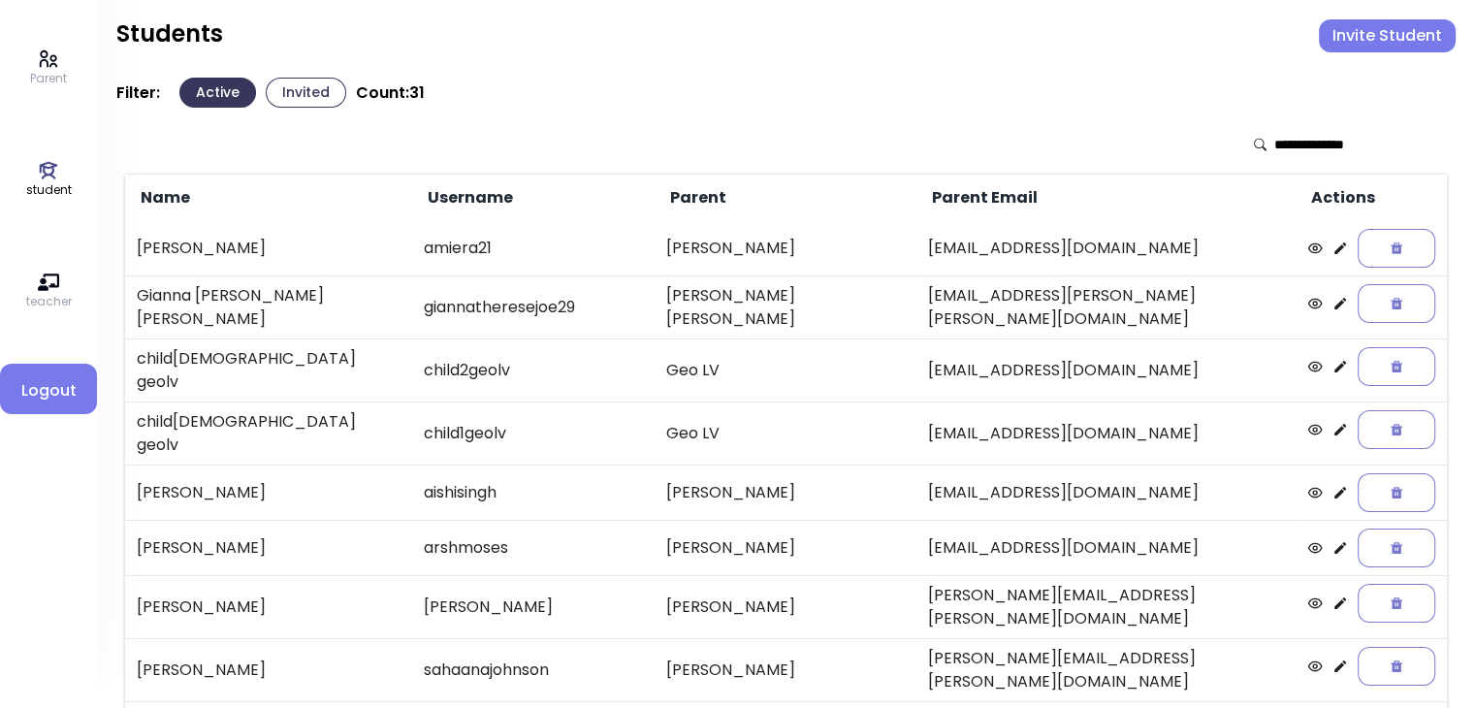
click at [1370, 27] on button "Invite Student" at bounding box center [1387, 35] width 137 height 33
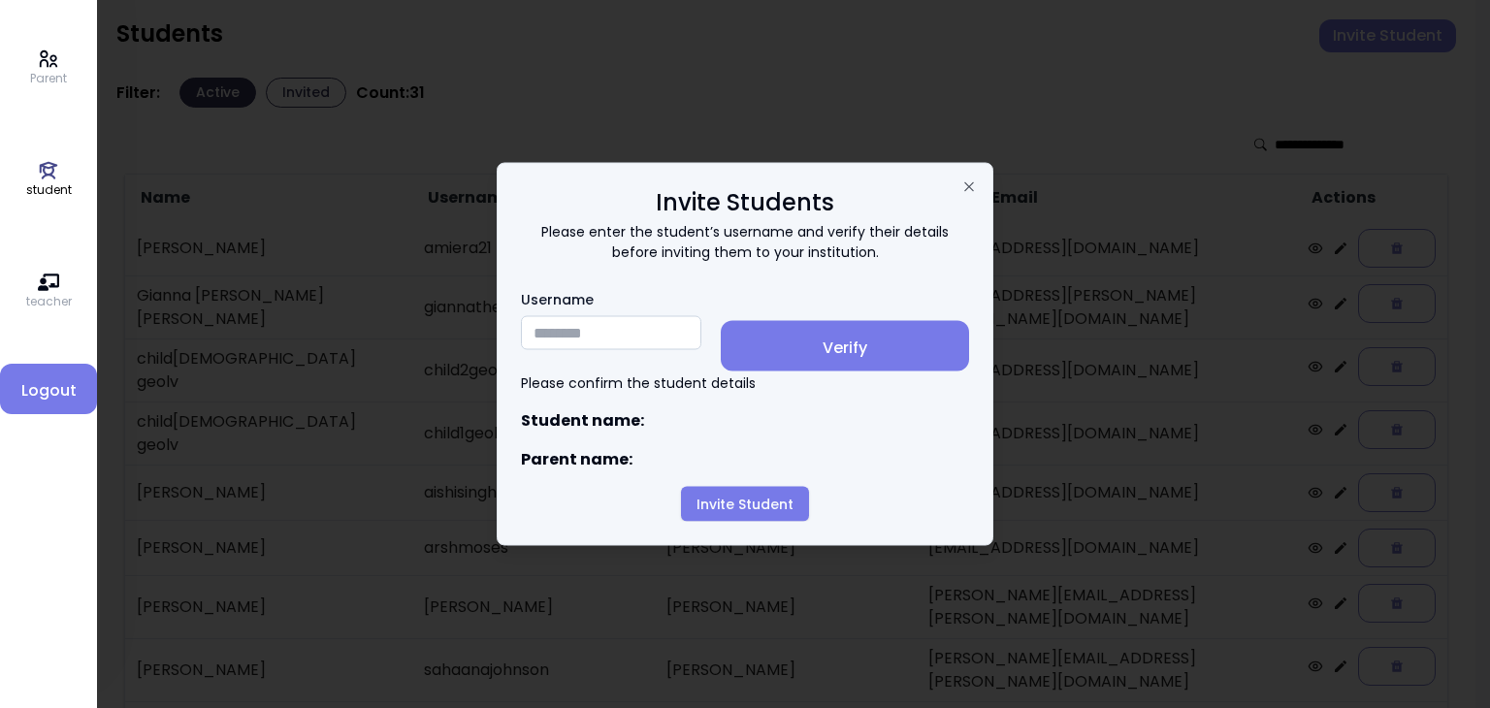
click at [558, 331] on input "Username" at bounding box center [611, 333] width 180 height 34
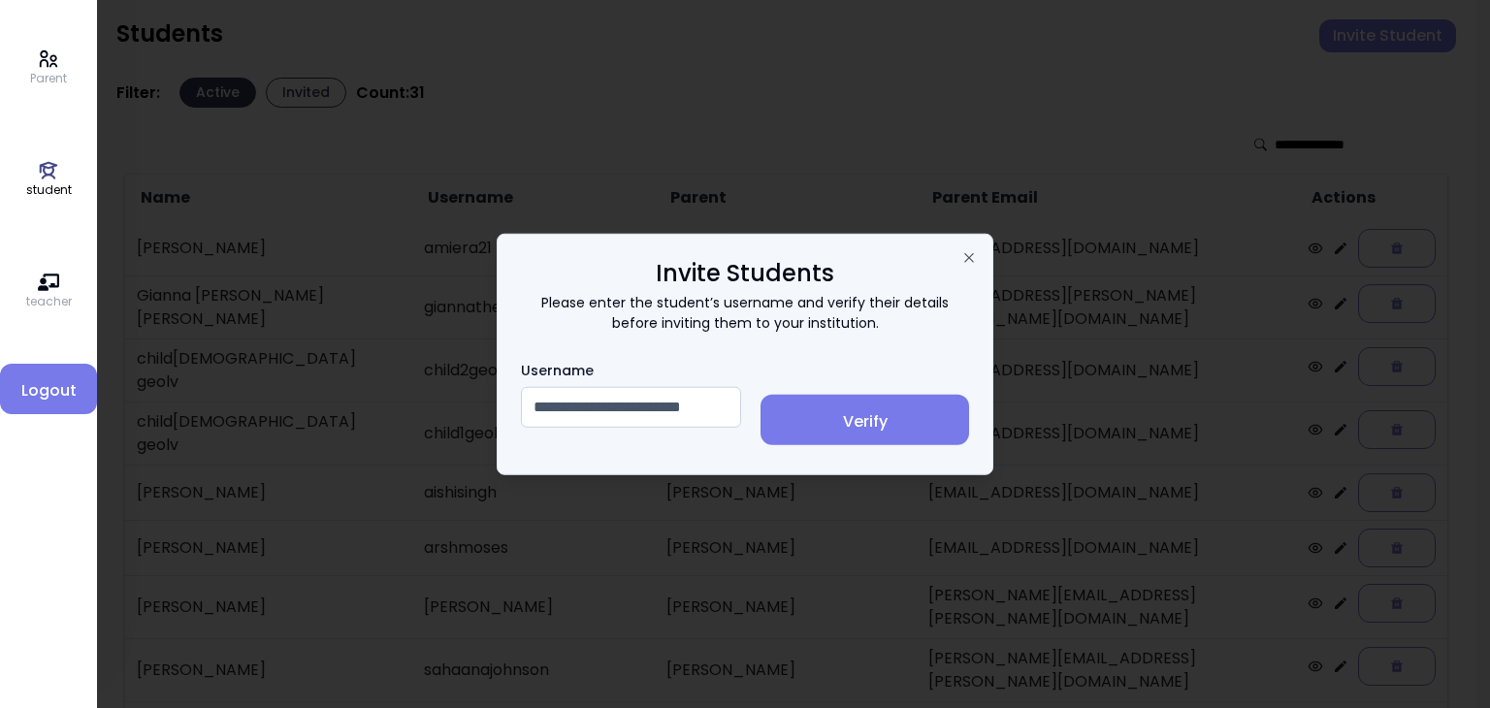
scroll to position [0, 42]
type input "**********"
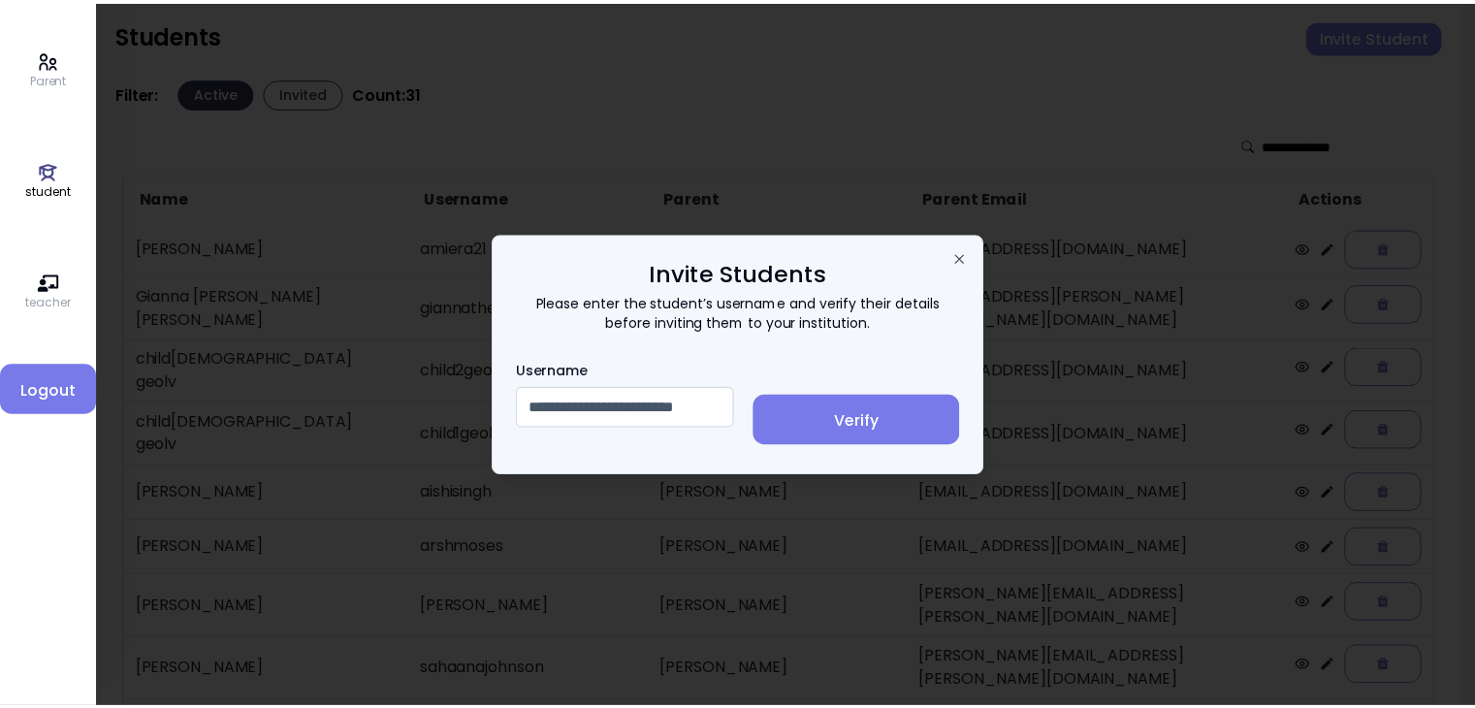
scroll to position [0, 0]
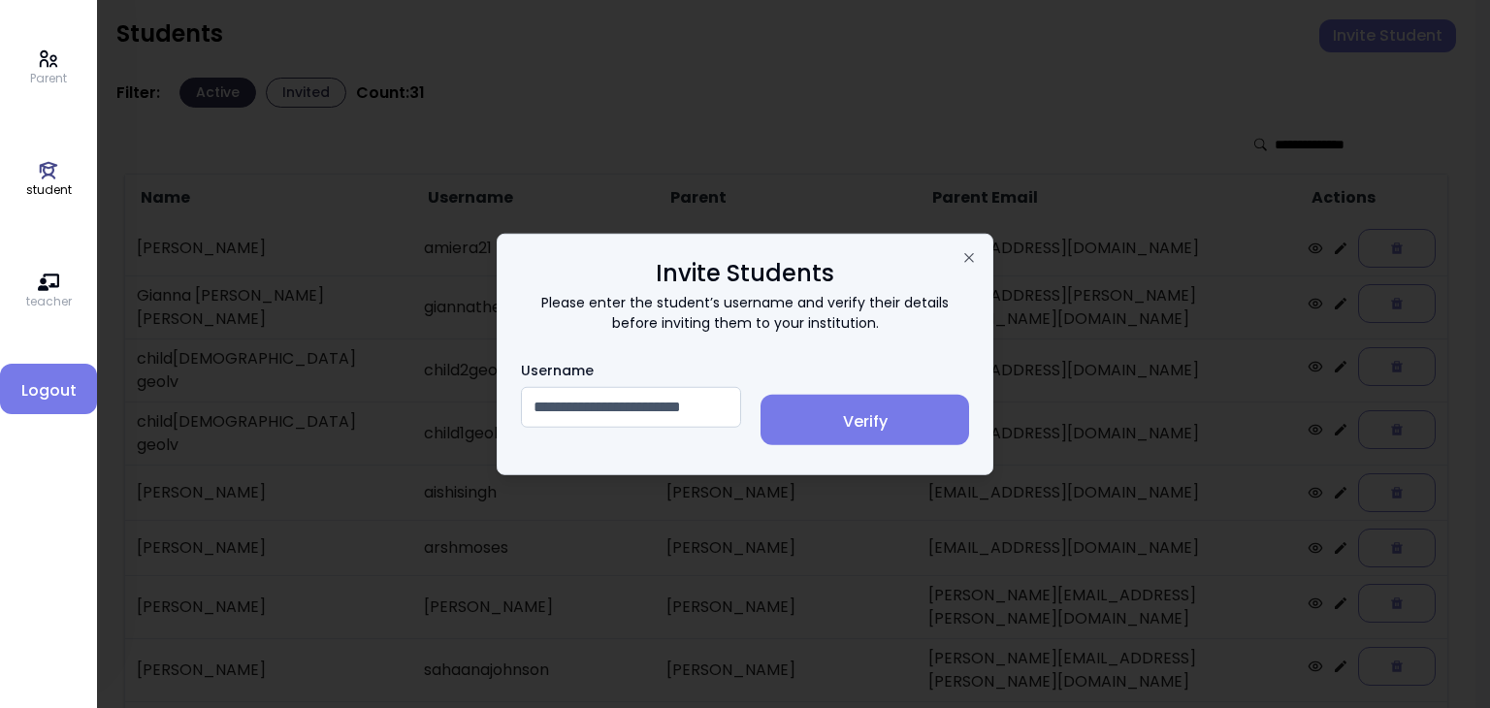
click at [882, 424] on span "Verify" at bounding box center [865, 421] width 178 height 23
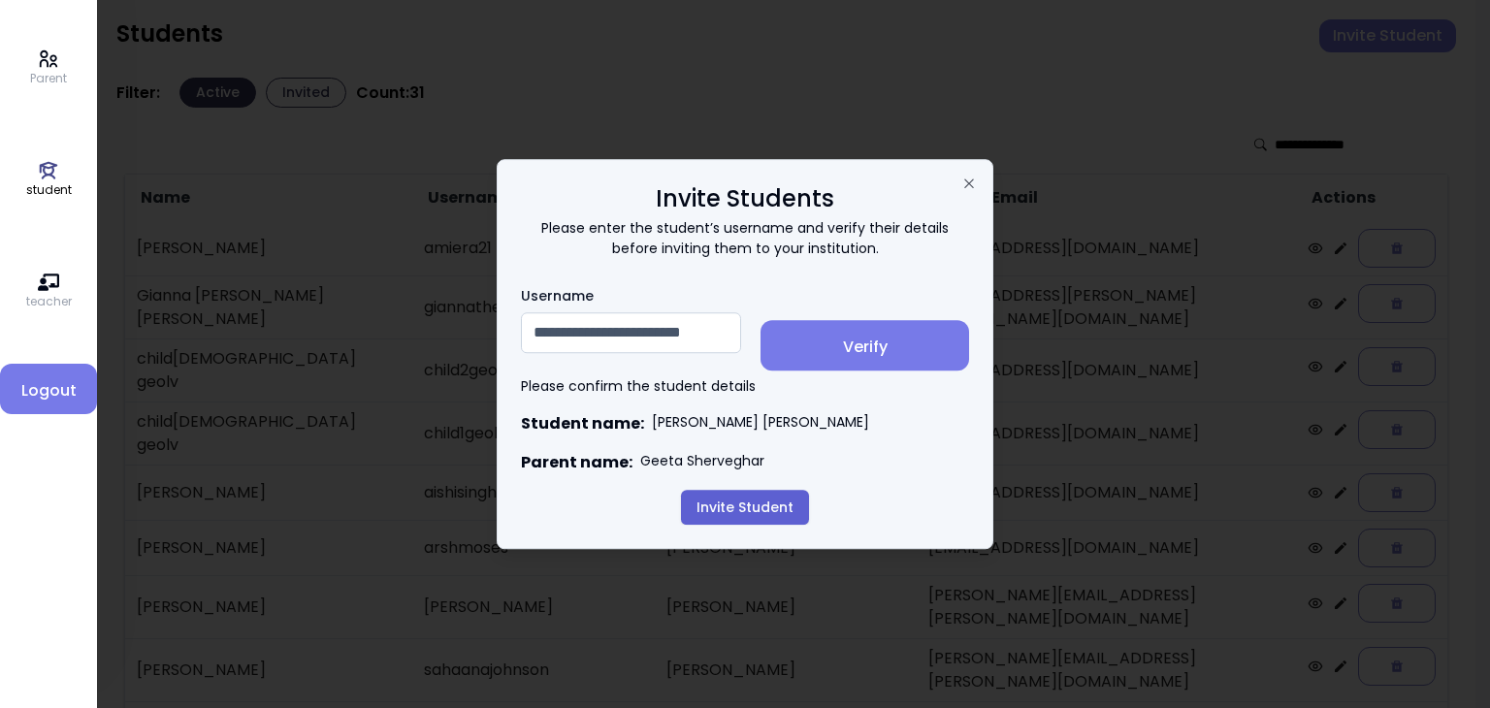
click at [742, 507] on button "Invite Student" at bounding box center [745, 507] width 128 height 35
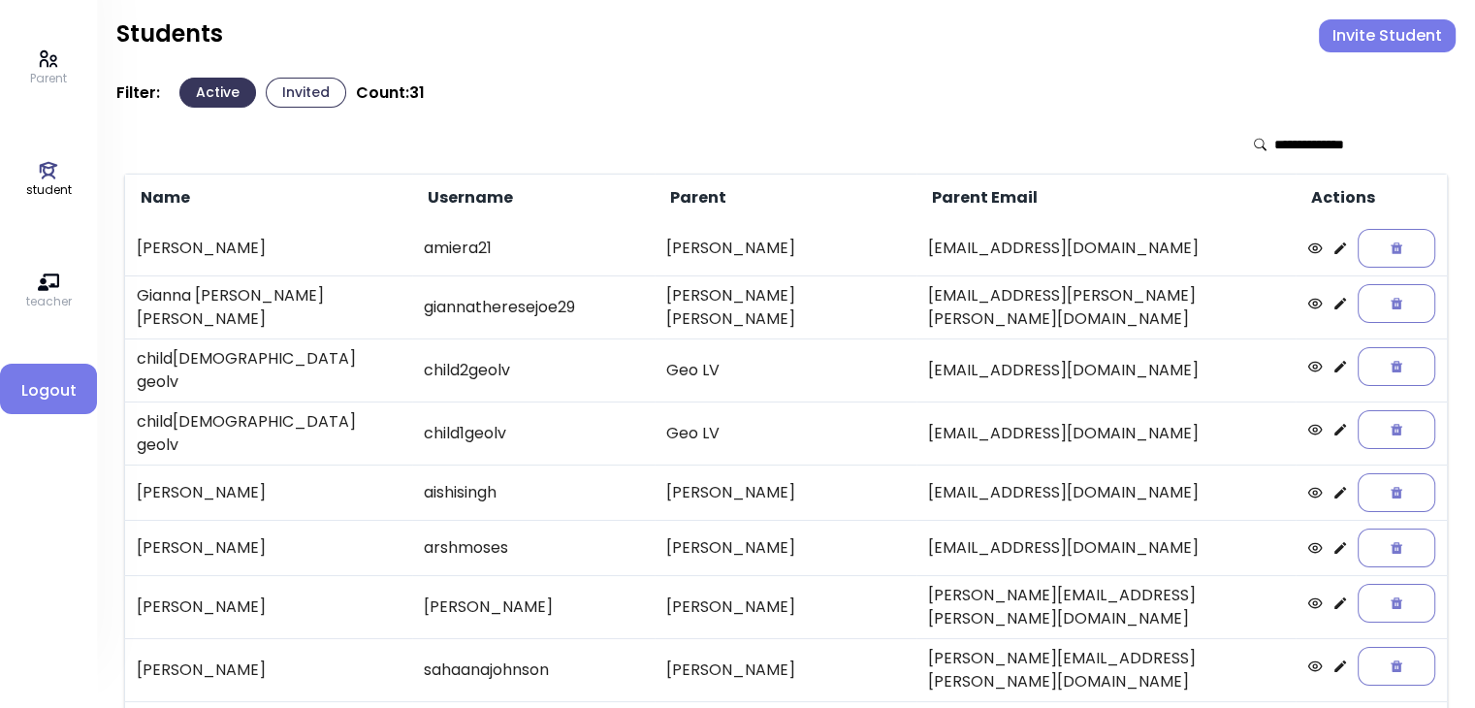
click at [302, 100] on button "Invited" at bounding box center [306, 93] width 81 height 30
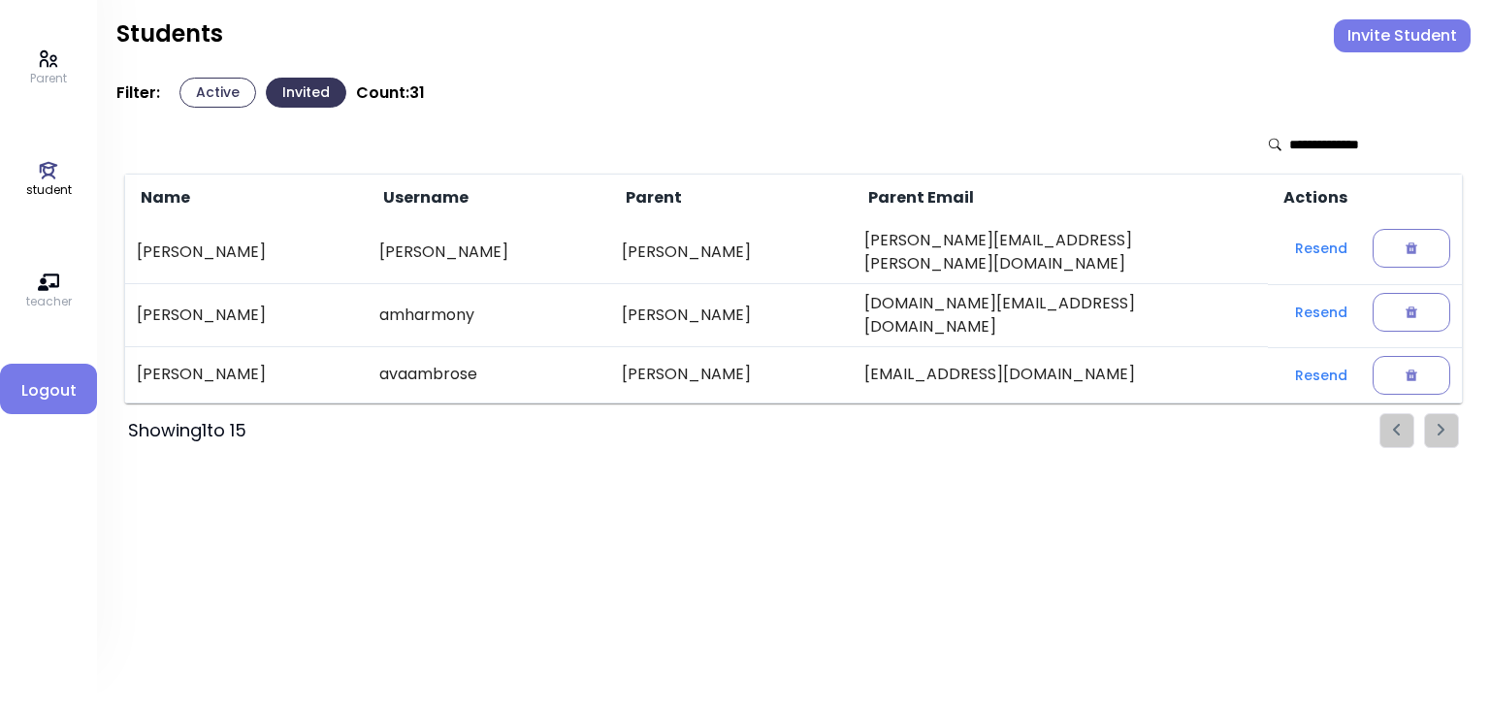
click at [217, 91] on button "Active" at bounding box center [217, 93] width 77 height 30
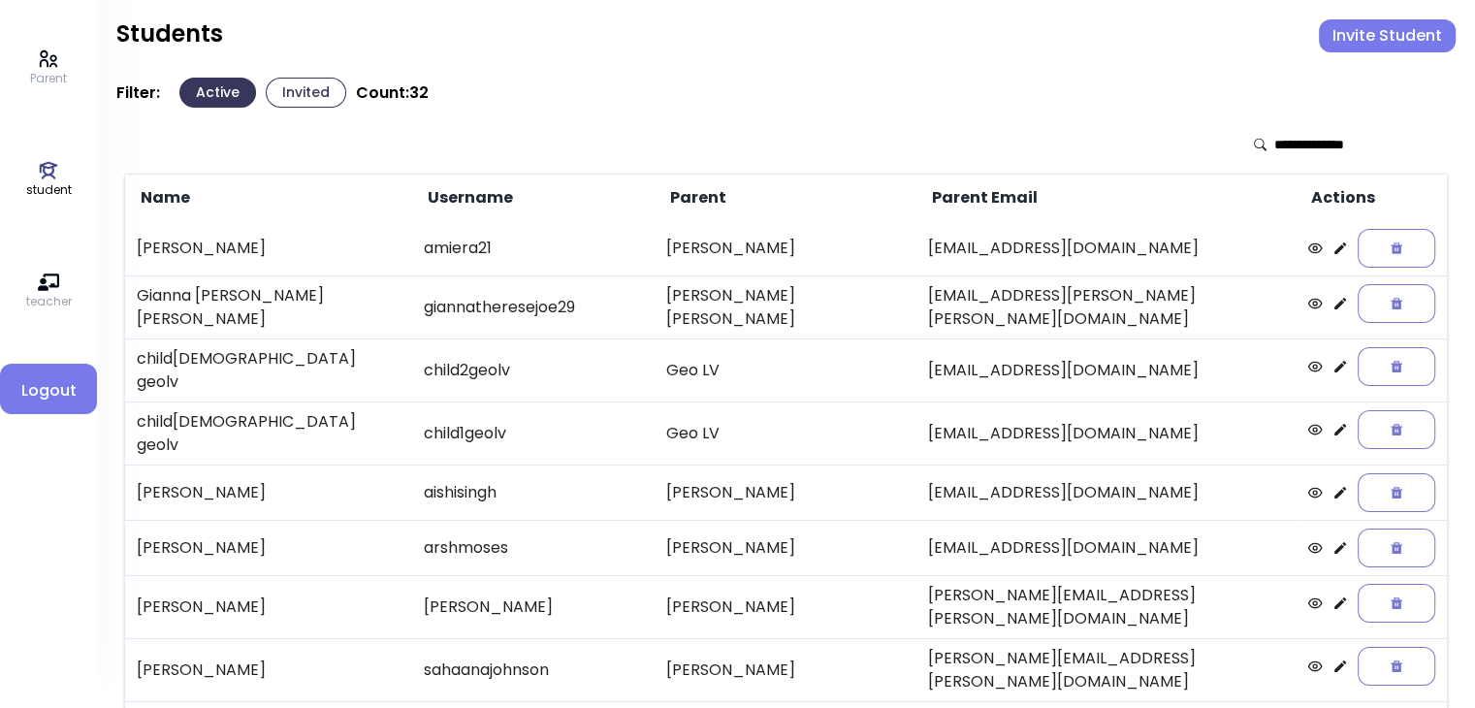
scroll to position [293, 0]
click at [1324, 143] on input "text" at bounding box center [1344, 144] width 138 height 19
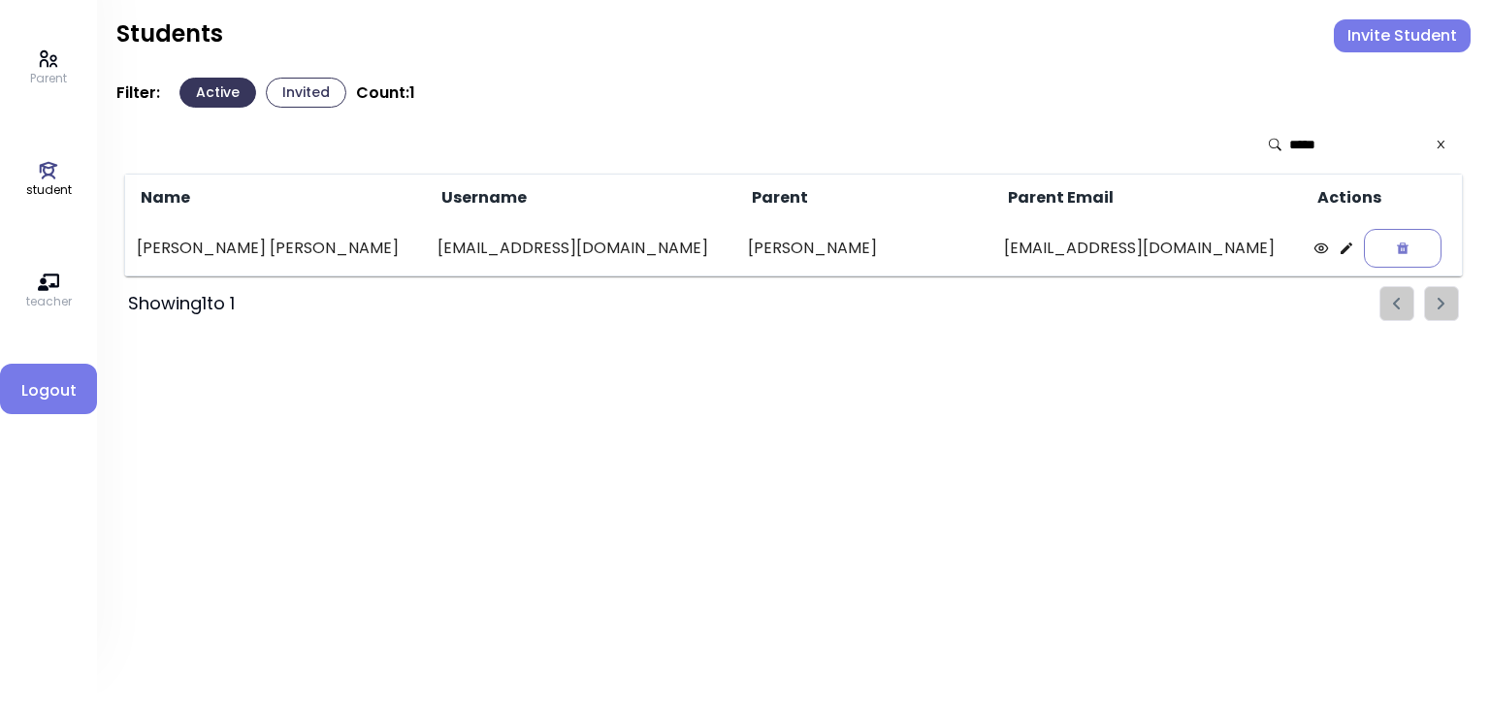
type input "*****"
click at [881, 315] on div "Showing 1 to 1" at bounding box center [793, 303] width 1339 height 35
click at [1440, 146] on icon at bounding box center [1441, 145] width 13 height 14
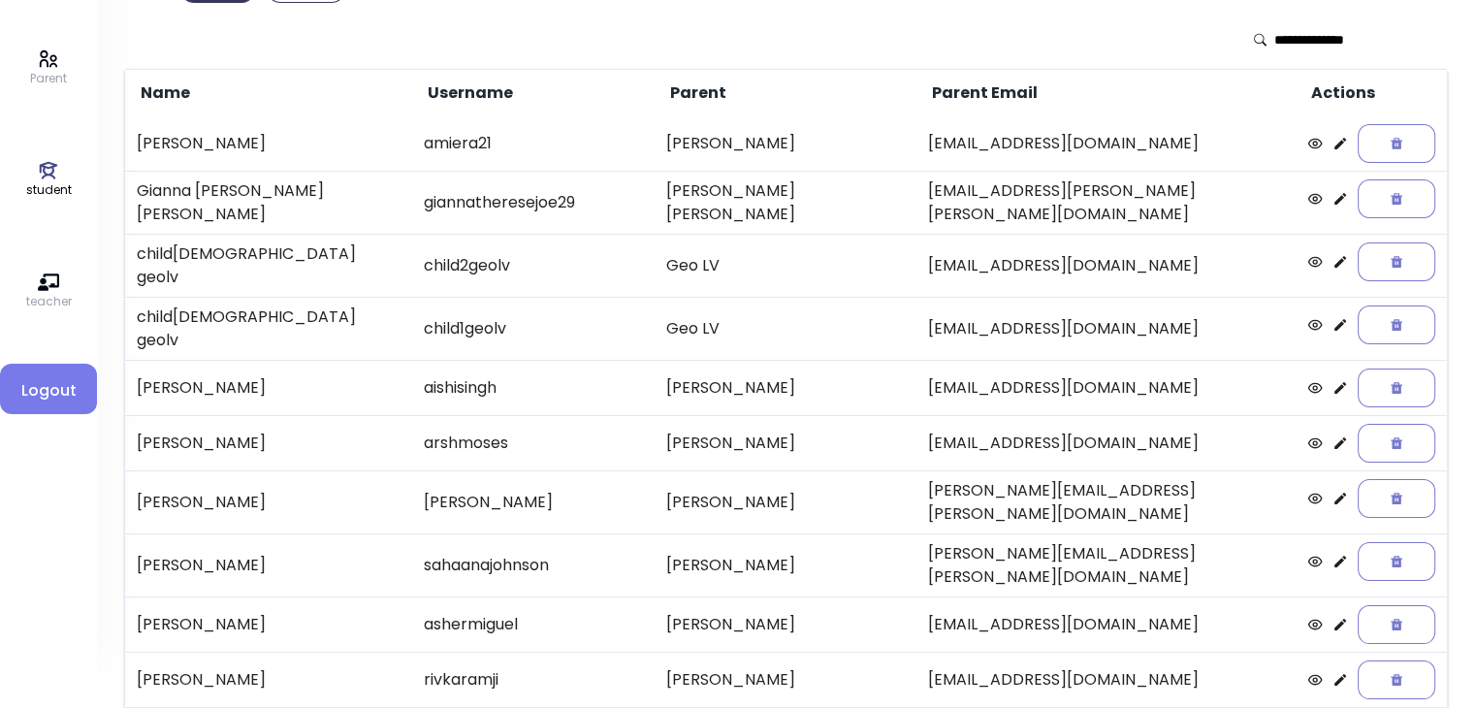
scroll to position [101, 0]
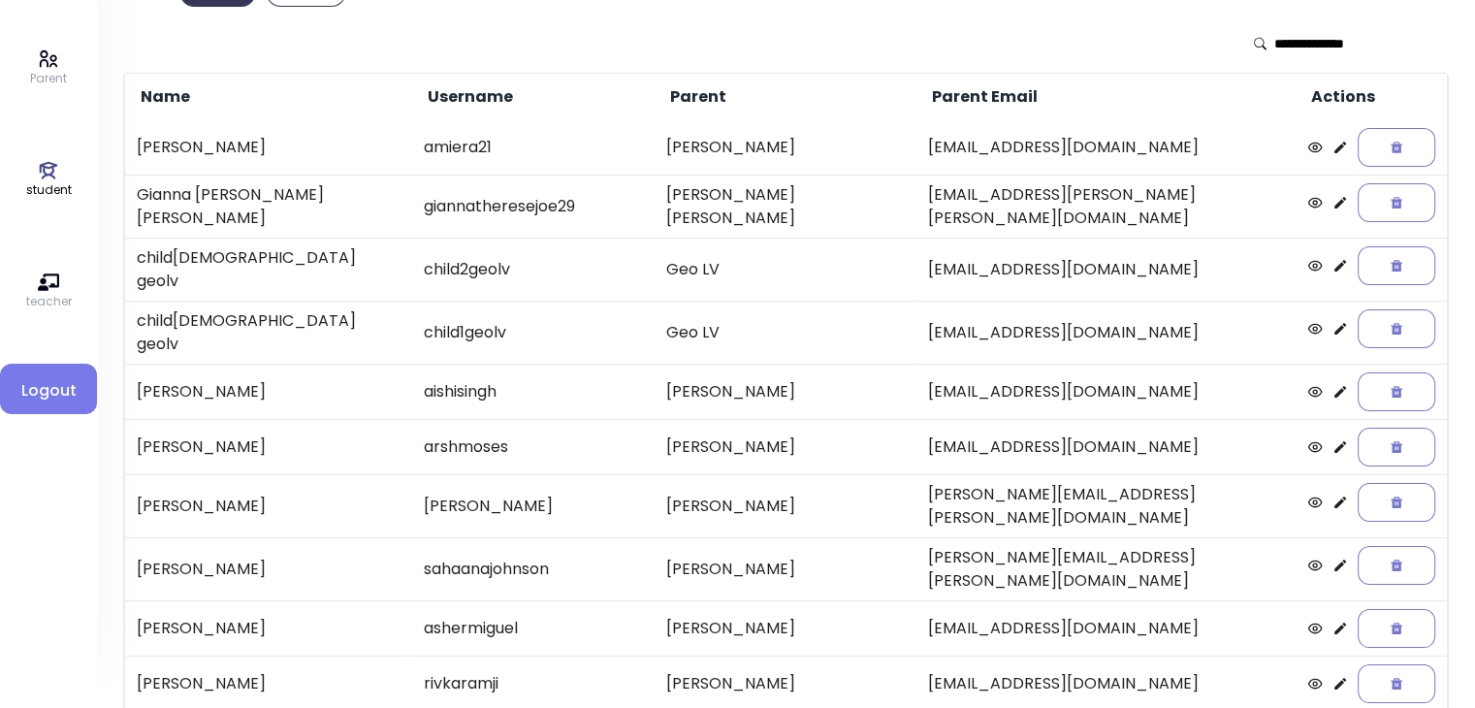
click at [191, 537] on td "[PERSON_NAME]" at bounding box center [269, 568] width 288 height 63
click at [1333, 558] on icon at bounding box center [1341, 566] width 16 height 16
click at [1333, 201] on icon at bounding box center [1341, 203] width 16 height 16
click at [1335, 146] on icon at bounding box center [1341, 148] width 12 height 12
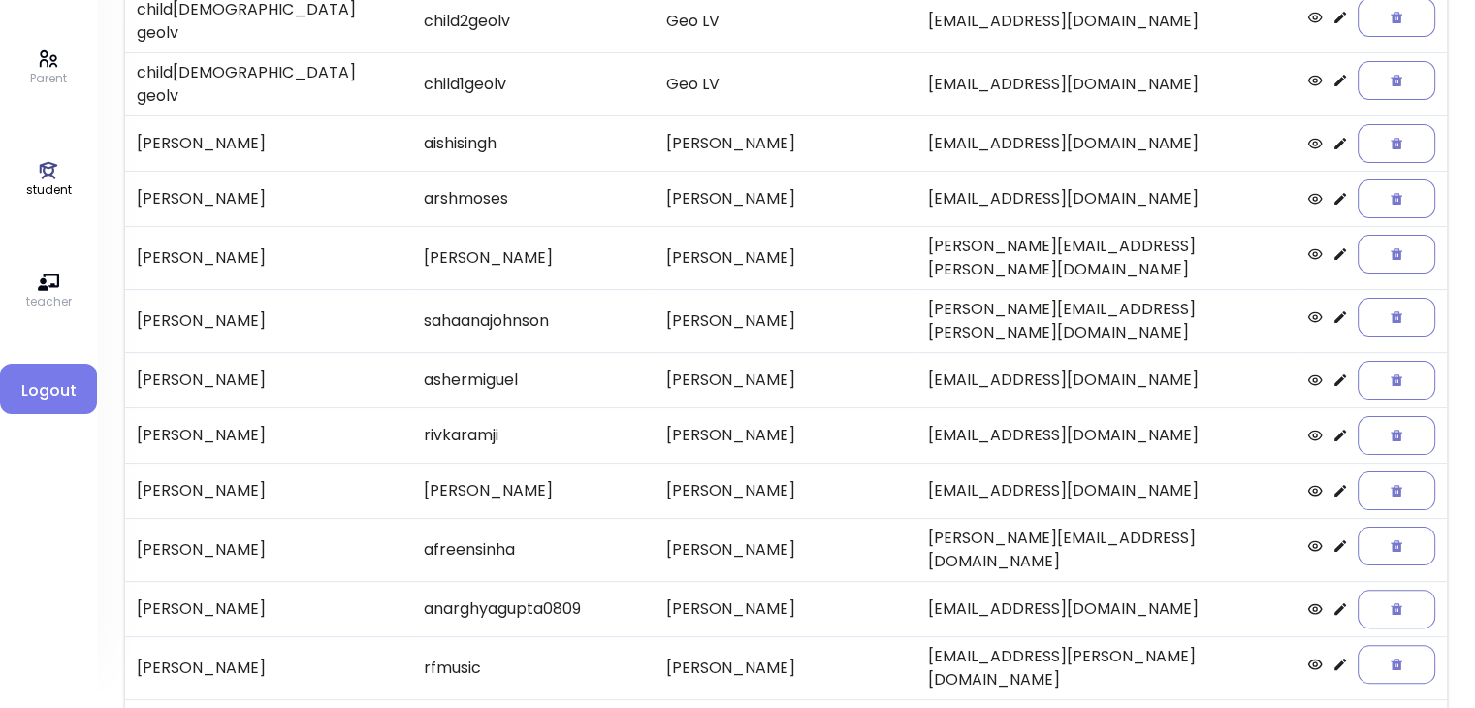
scroll to position [404, 0]
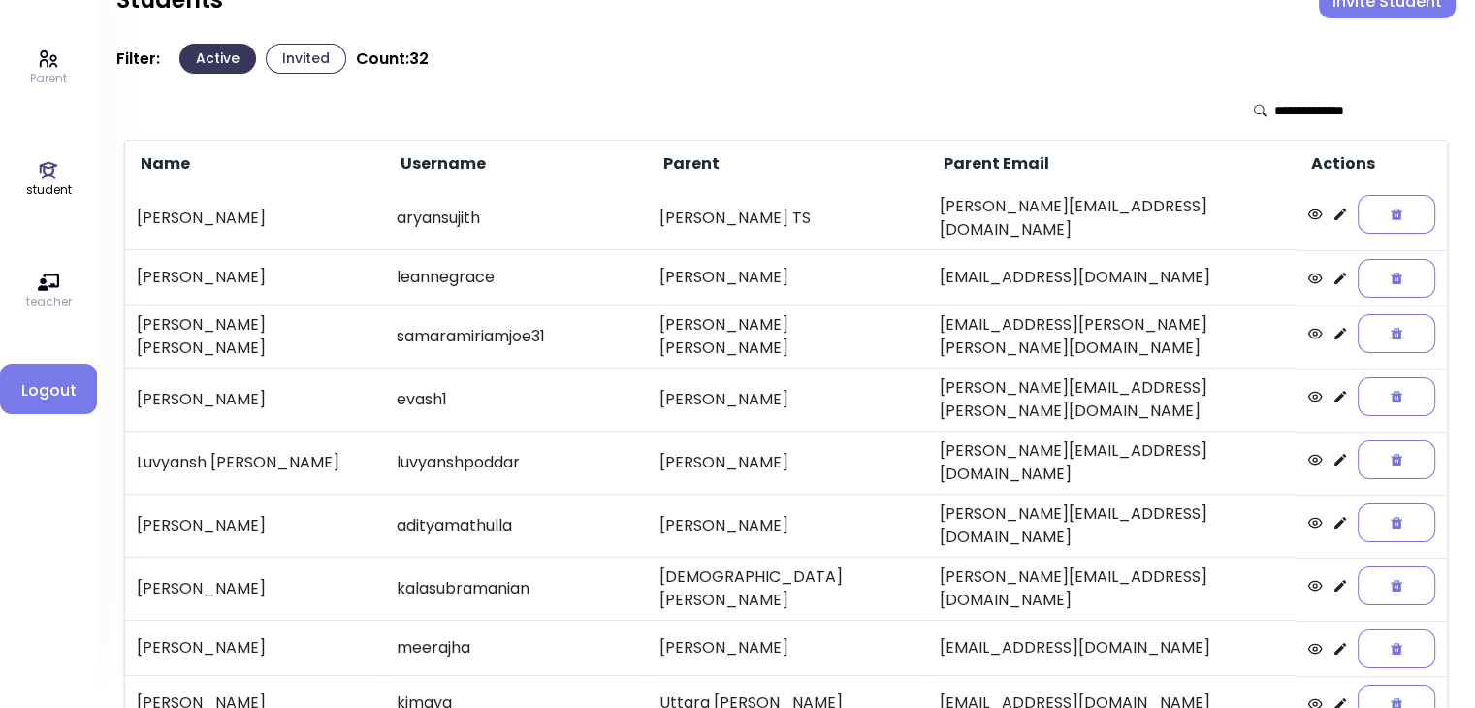
scroll to position [0, 0]
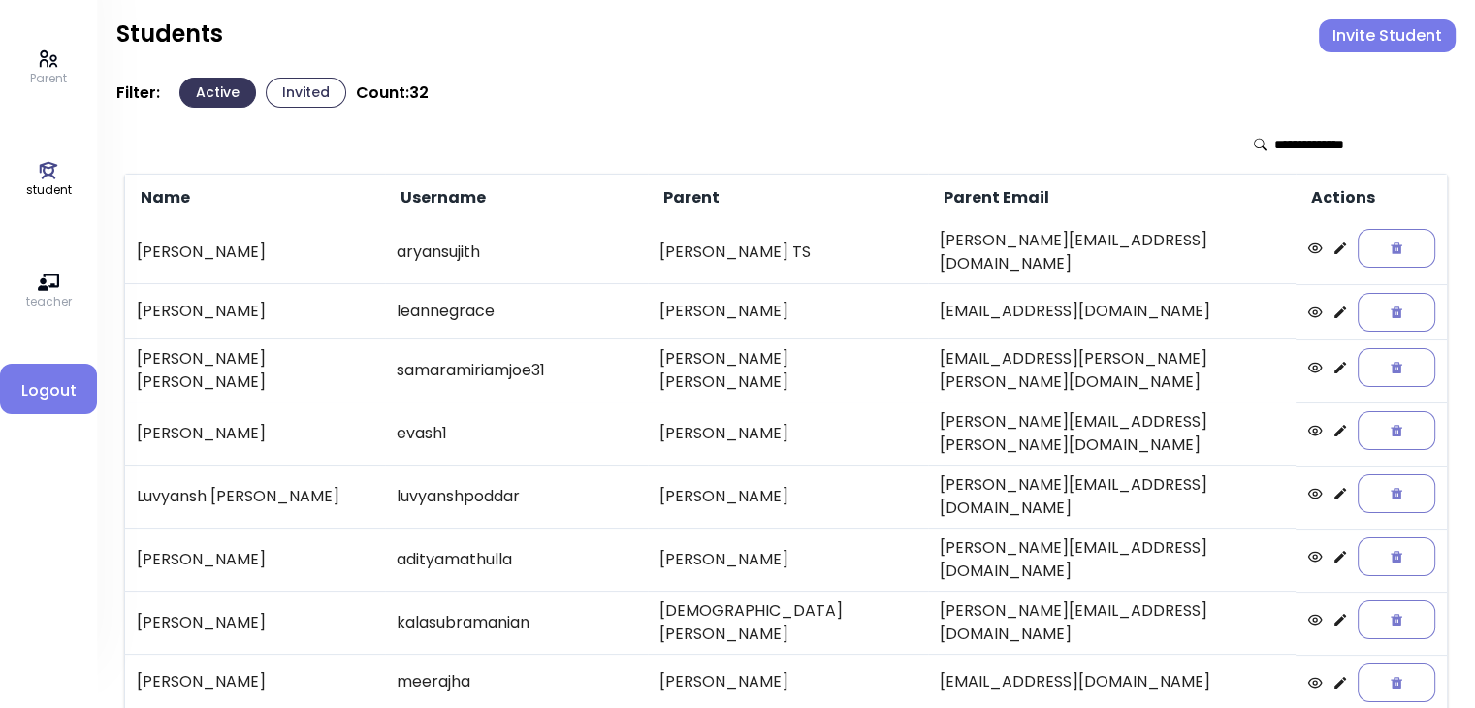
click at [1335, 306] on icon at bounding box center [1341, 312] width 12 height 12
click at [1333, 243] on icon at bounding box center [1341, 249] width 16 height 16
click at [66, 177] on link "student" at bounding box center [49, 179] width 46 height 39
click at [1364, 35] on button "Invite Student" at bounding box center [1387, 35] width 137 height 33
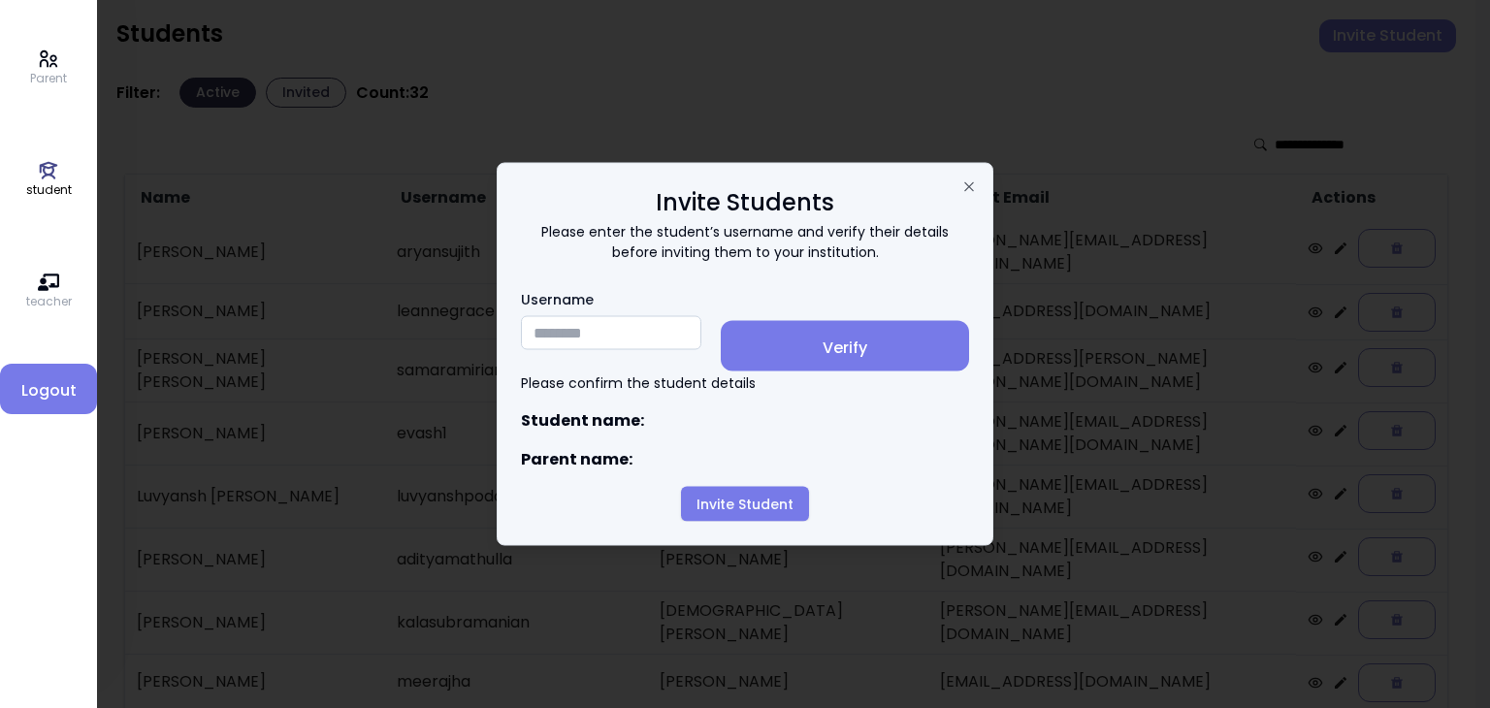
click at [554, 331] on input "Username" at bounding box center [611, 333] width 180 height 34
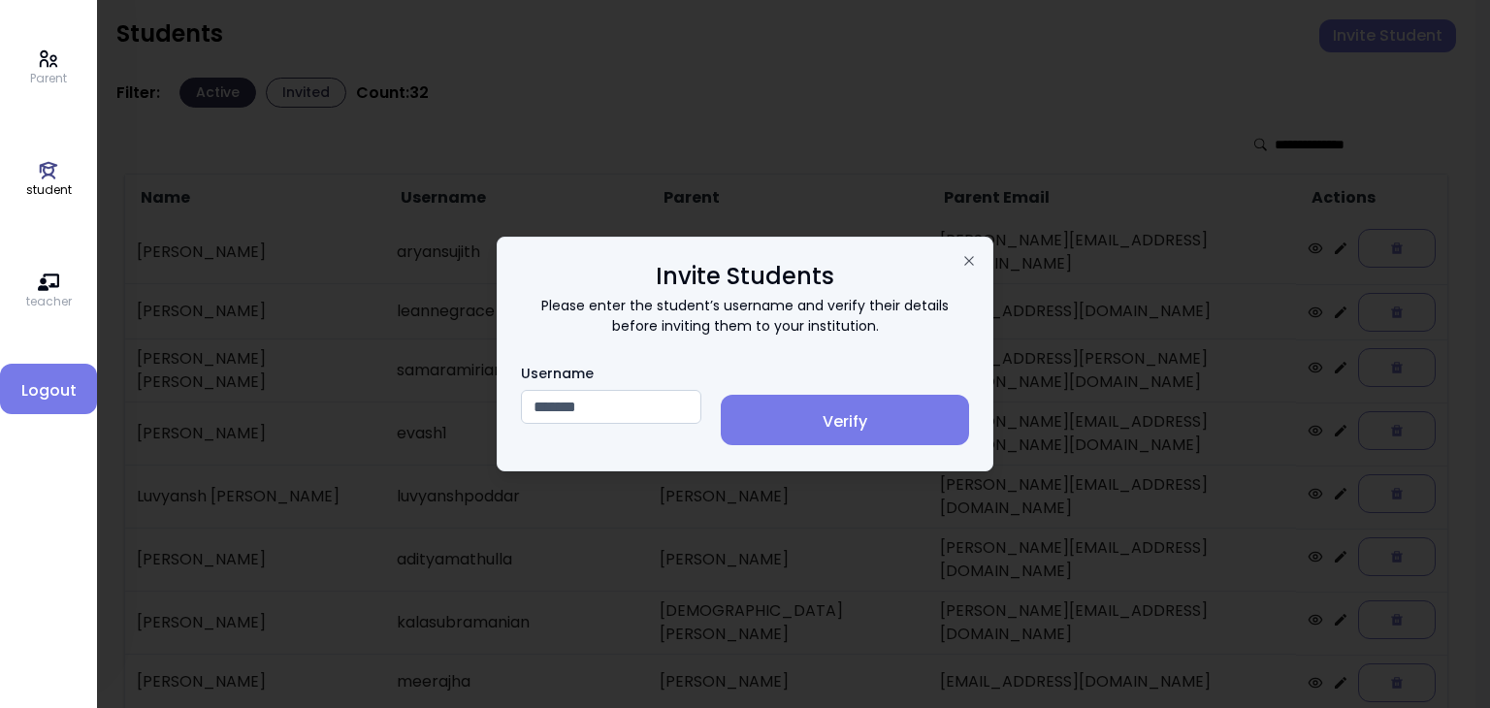
type input "*******"
click at [867, 420] on span "Verify" at bounding box center [844, 421] width 217 height 23
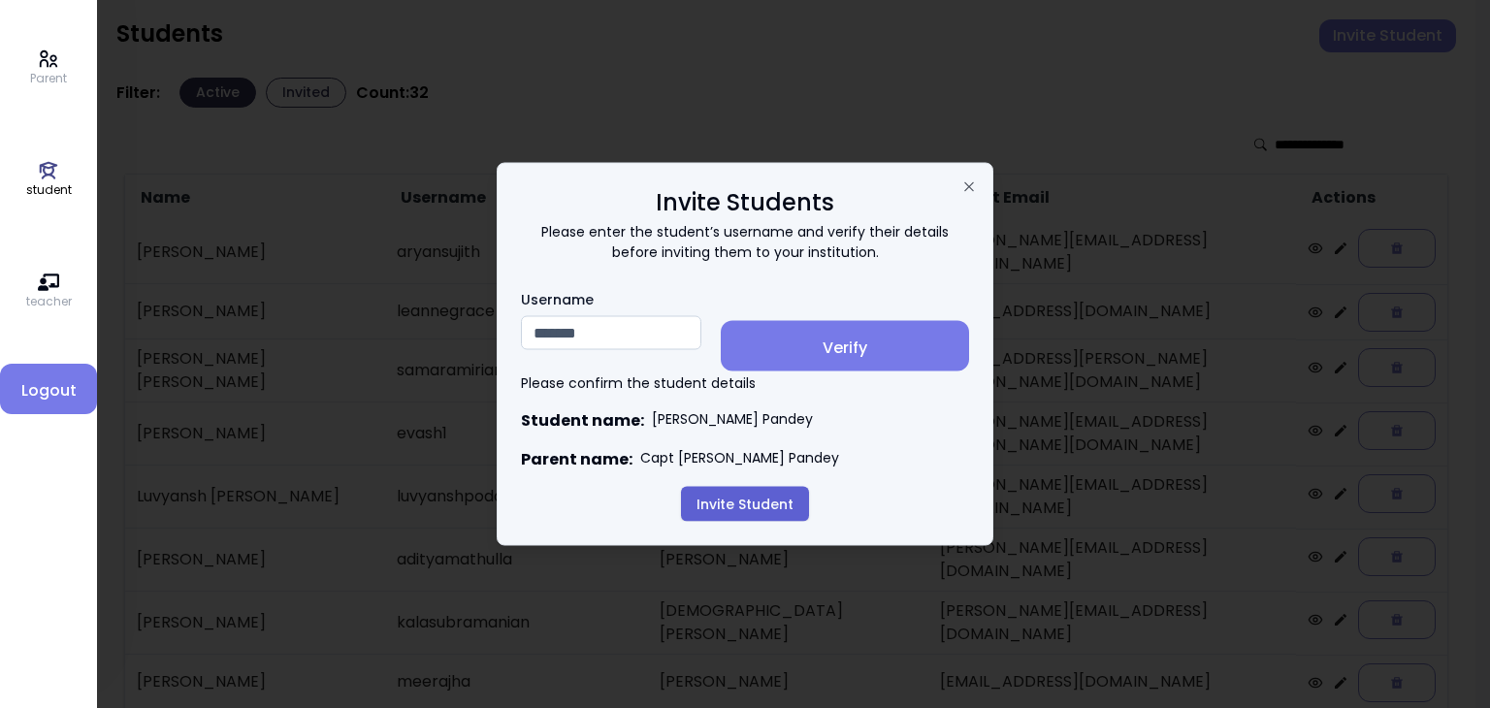
click at [738, 505] on button "Invite Student" at bounding box center [745, 504] width 128 height 35
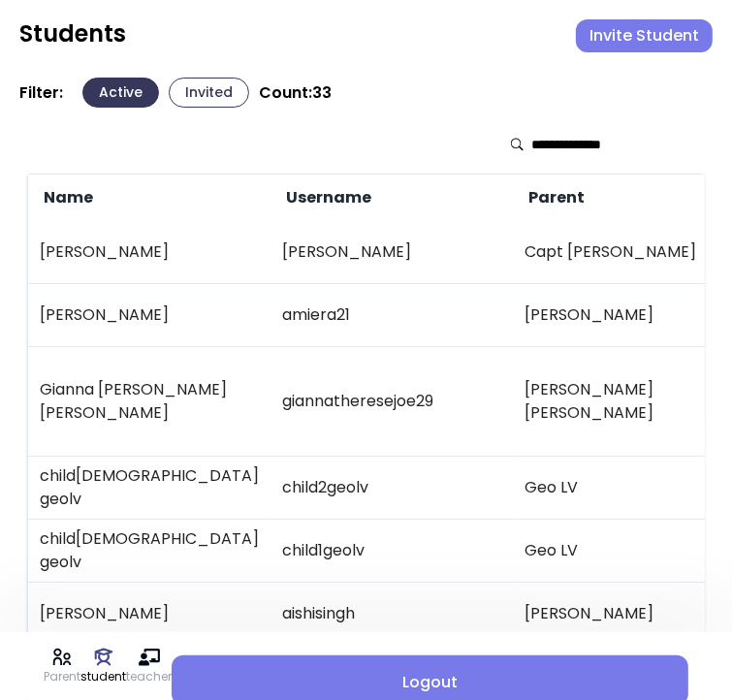
click at [625, 42] on button "Invite Student" at bounding box center [644, 35] width 137 height 33
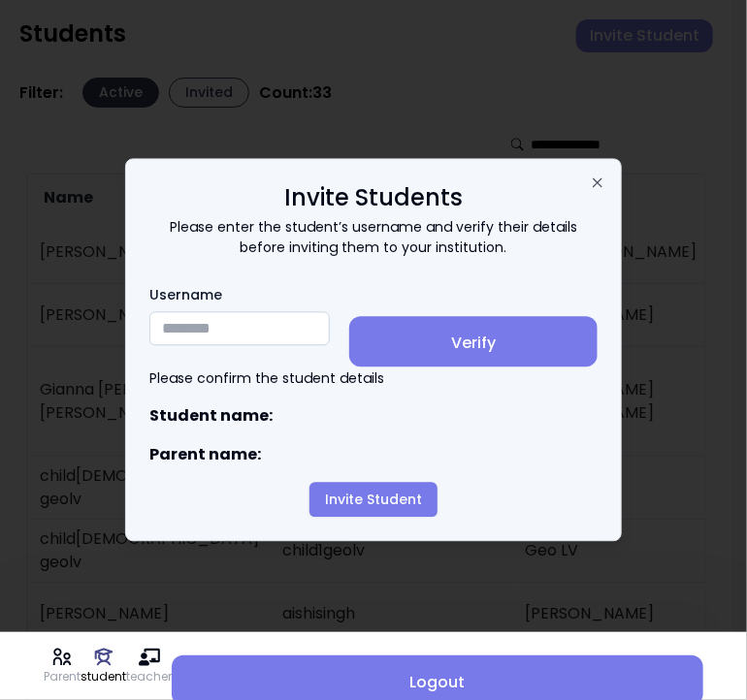
click at [239, 333] on input "Username" at bounding box center [239, 329] width 180 height 34
click at [186, 323] on input "Username" at bounding box center [239, 329] width 180 height 34
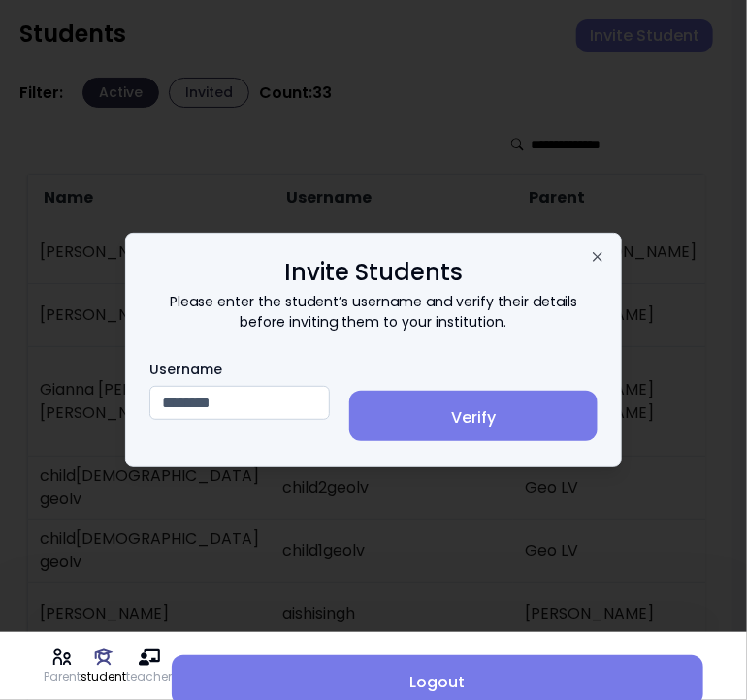
type input "********"
click at [511, 415] on span "Verify" at bounding box center [473, 417] width 217 height 23
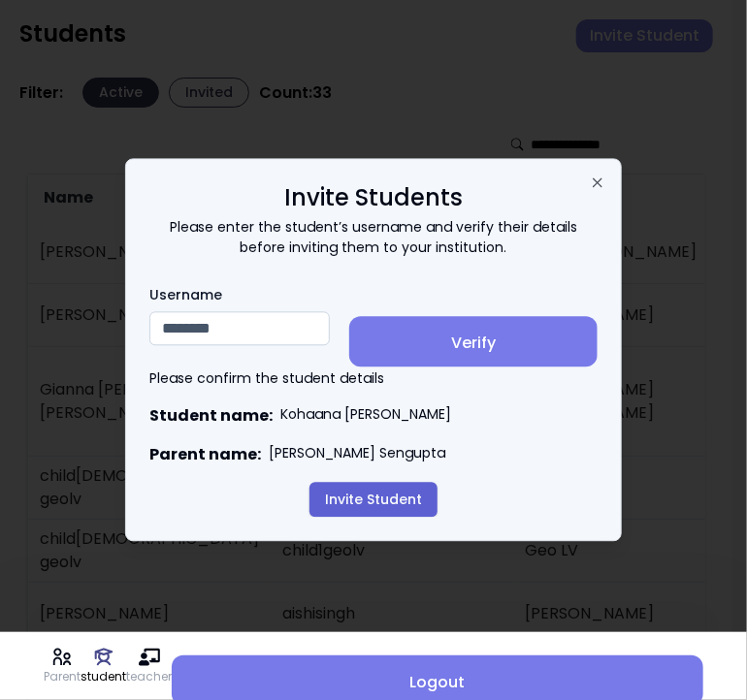
click at [364, 503] on button "Invite Student" at bounding box center [373, 500] width 128 height 35
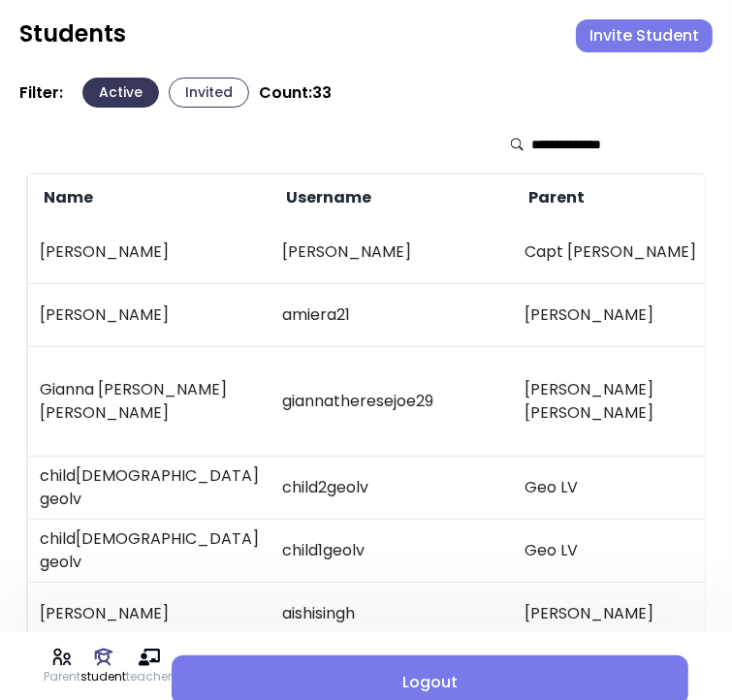
click at [202, 99] on button "Invited" at bounding box center [209, 93] width 81 height 30
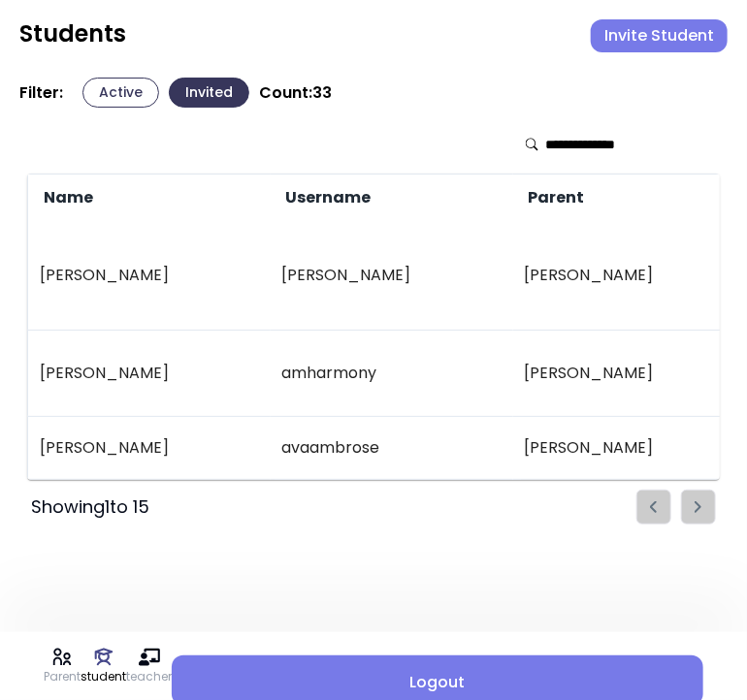
click at [100, 90] on button "Active" at bounding box center [120, 93] width 77 height 30
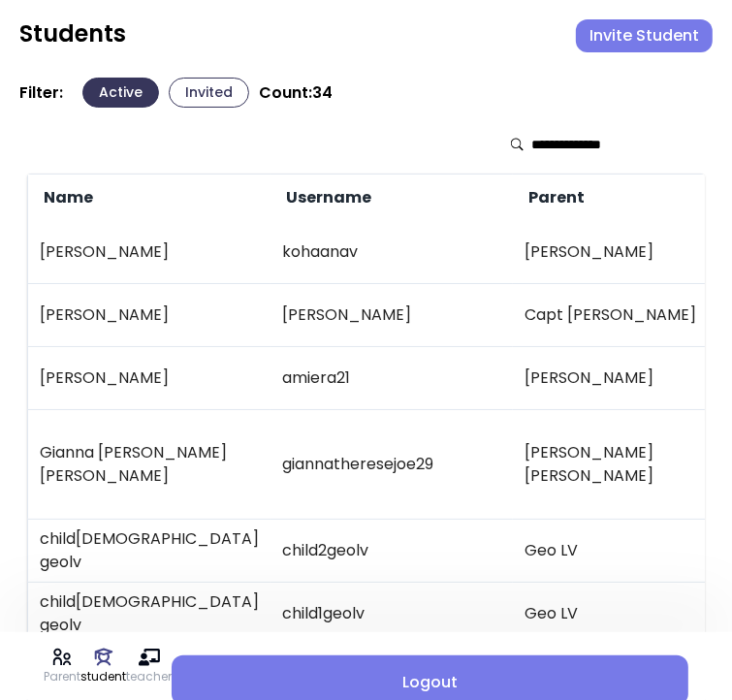
click at [556, 148] on input "text" at bounding box center [601, 144] width 138 height 19
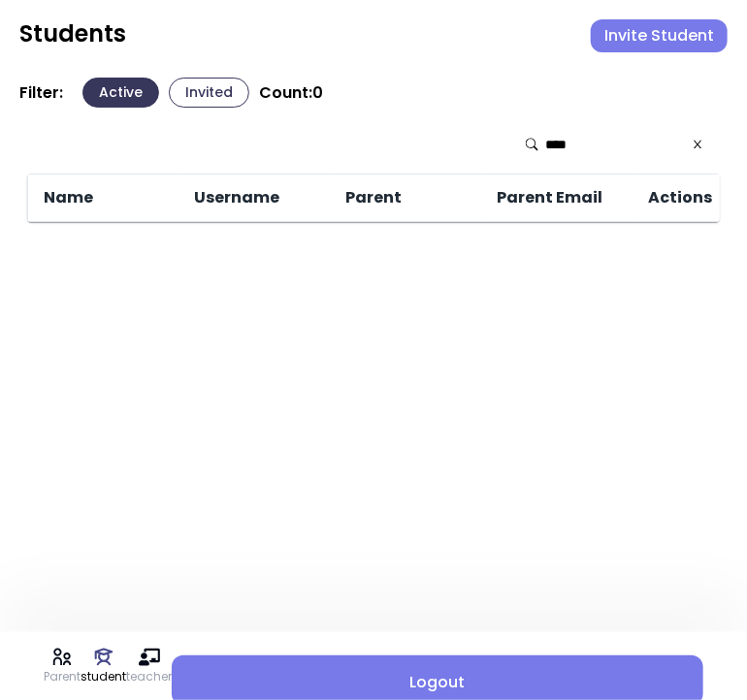
type input "****"
click at [699, 142] on icon at bounding box center [699, 145] width 8 height 8
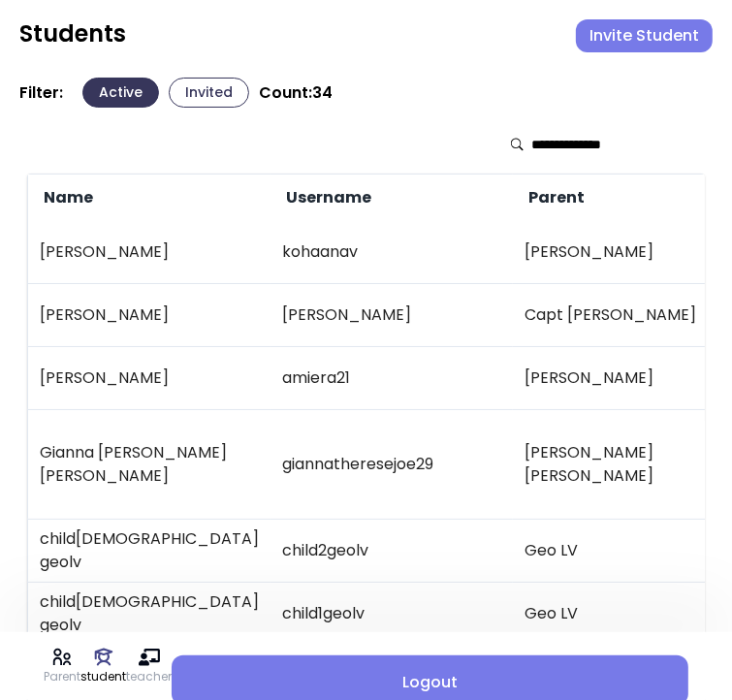
click at [635, 28] on button "Invite Student" at bounding box center [644, 35] width 137 height 33
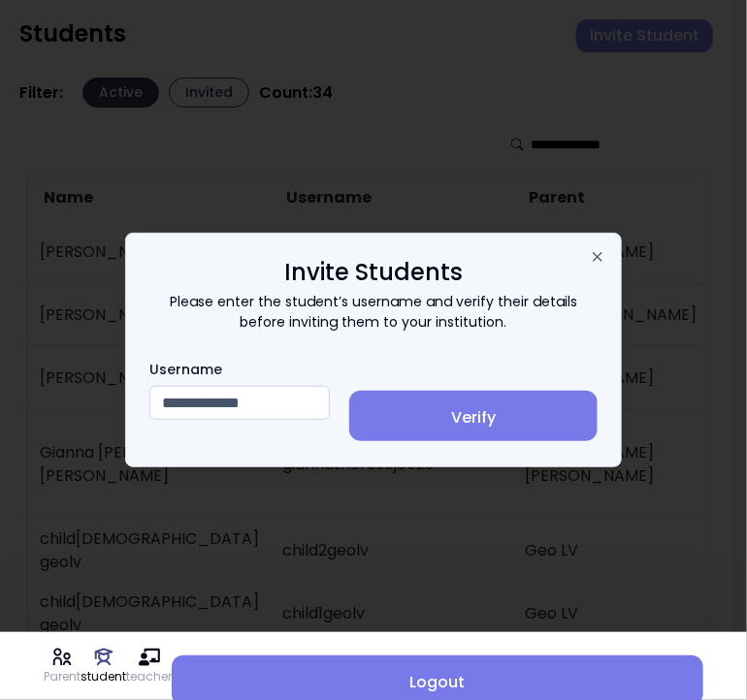
type input "**********"
click at [524, 412] on span "Verify" at bounding box center [473, 417] width 217 height 23
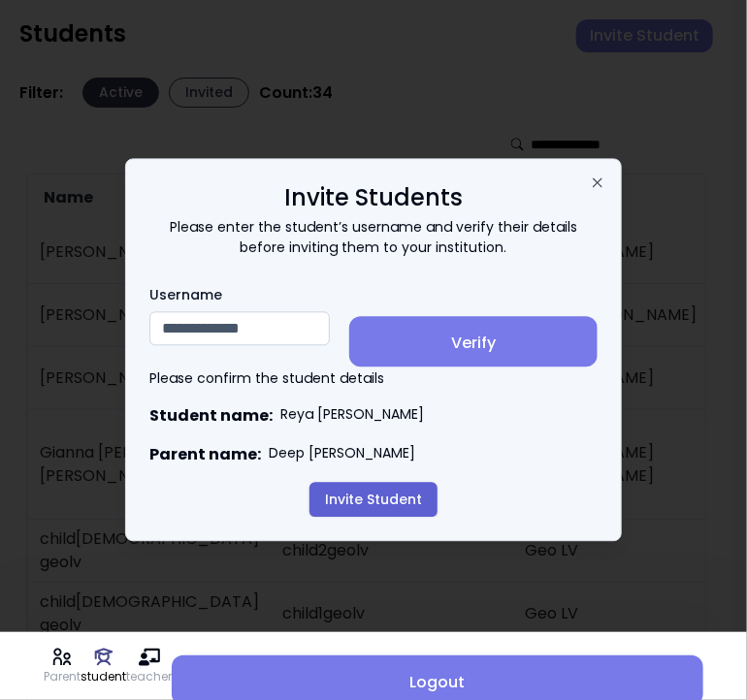
click at [365, 503] on button "Invite Student" at bounding box center [373, 500] width 128 height 35
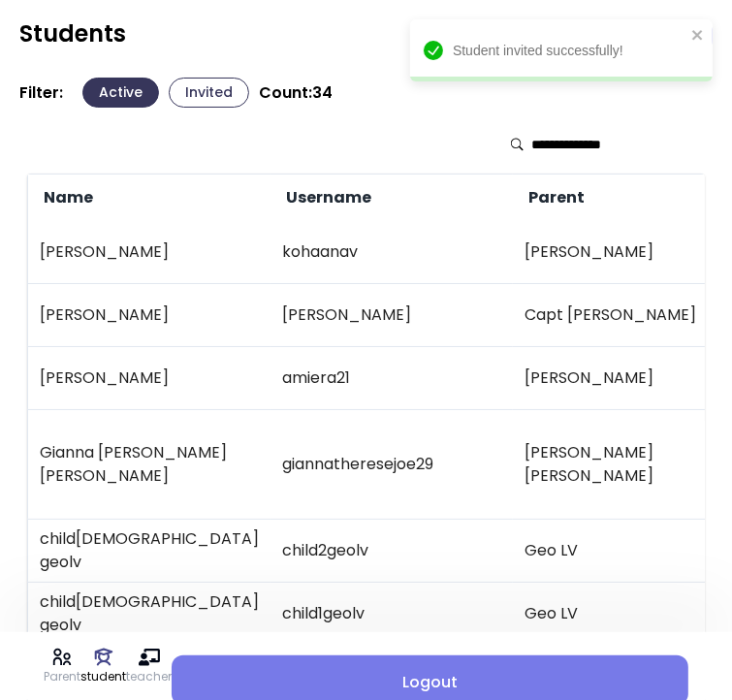
click at [416, 158] on div at bounding box center [366, 144] width 678 height 58
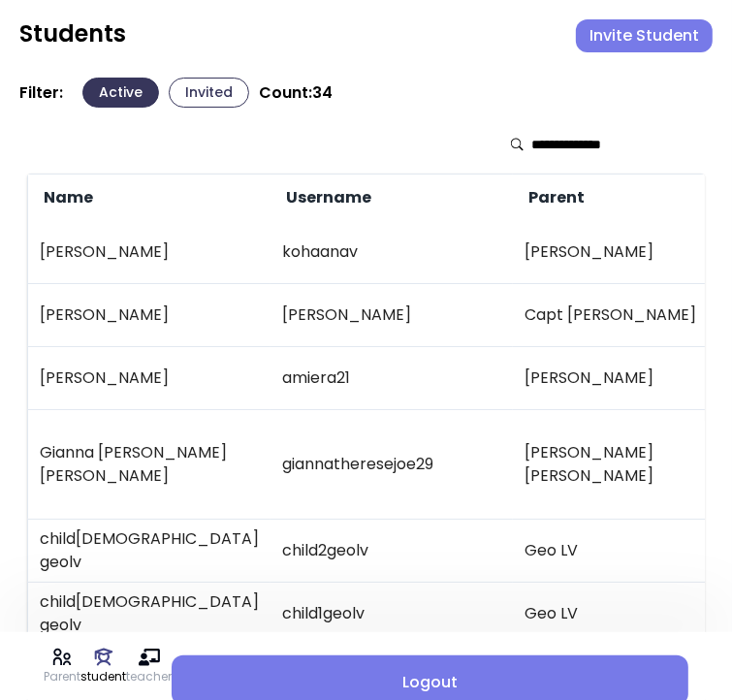
click at [210, 94] on button "Invited" at bounding box center [209, 93] width 81 height 30
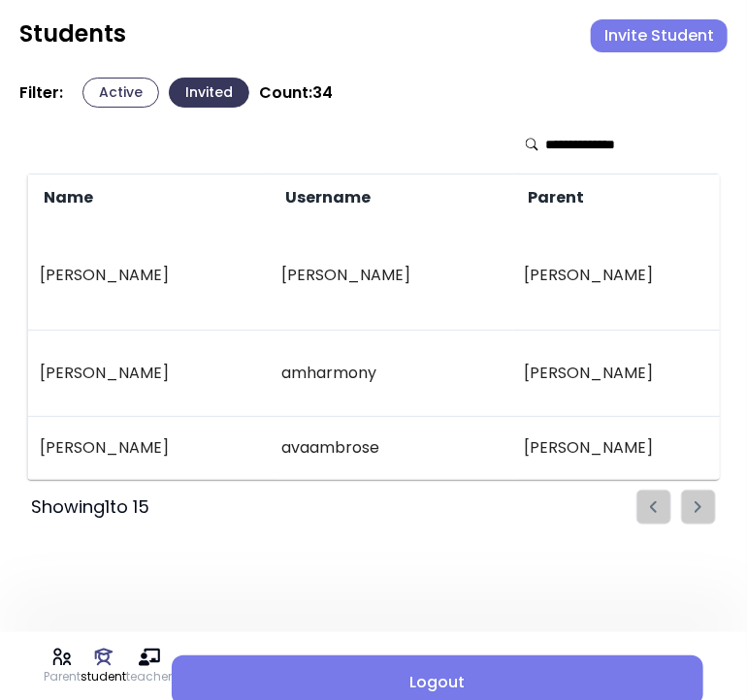
click at [113, 90] on button "Active" at bounding box center [120, 93] width 77 height 30
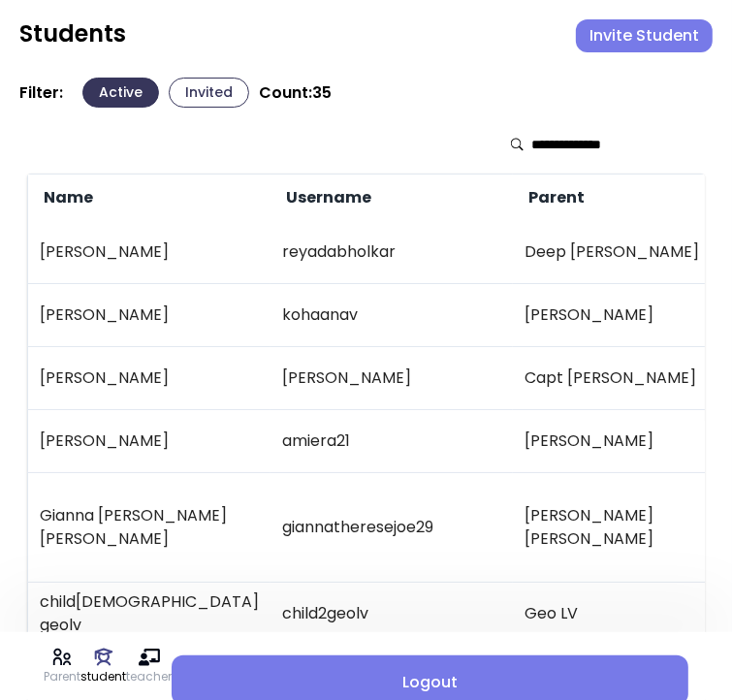
click at [575, 145] on input "text" at bounding box center [601, 144] width 138 height 19
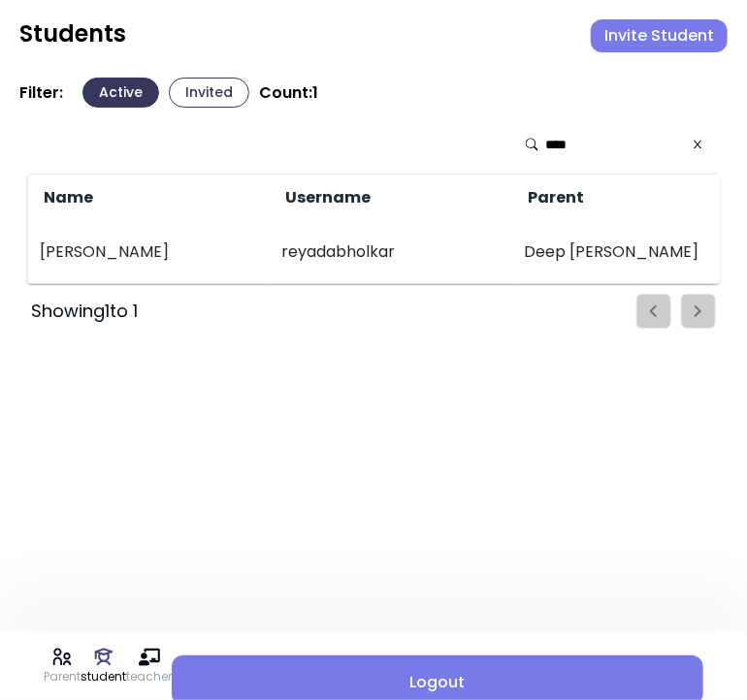
type input "****"
click at [316, 446] on div "Parent student teacher Logout Students Invite Student Filter: Active Invited Co…" at bounding box center [373, 350] width 747 height 700
click at [662, 38] on button "Invite Student" at bounding box center [659, 35] width 137 height 33
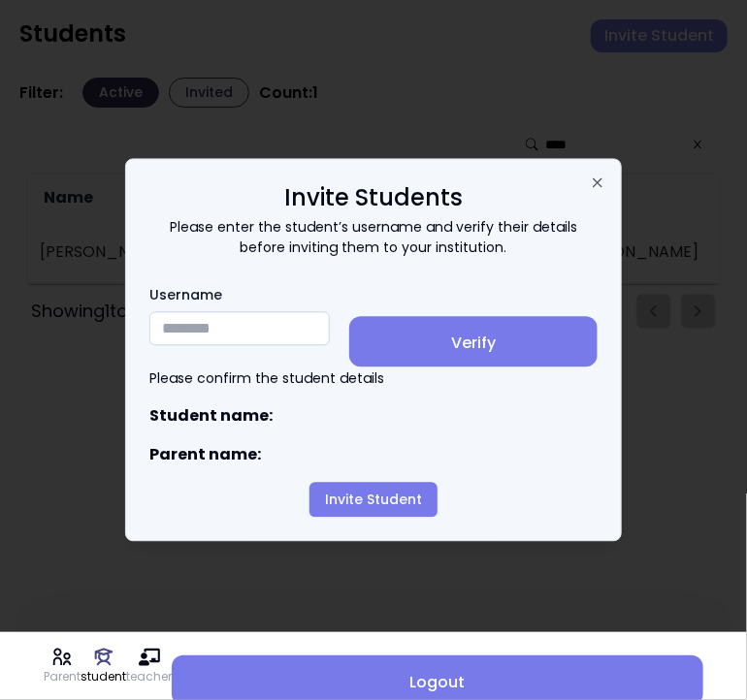
click at [201, 321] on input "Username" at bounding box center [239, 329] width 180 height 34
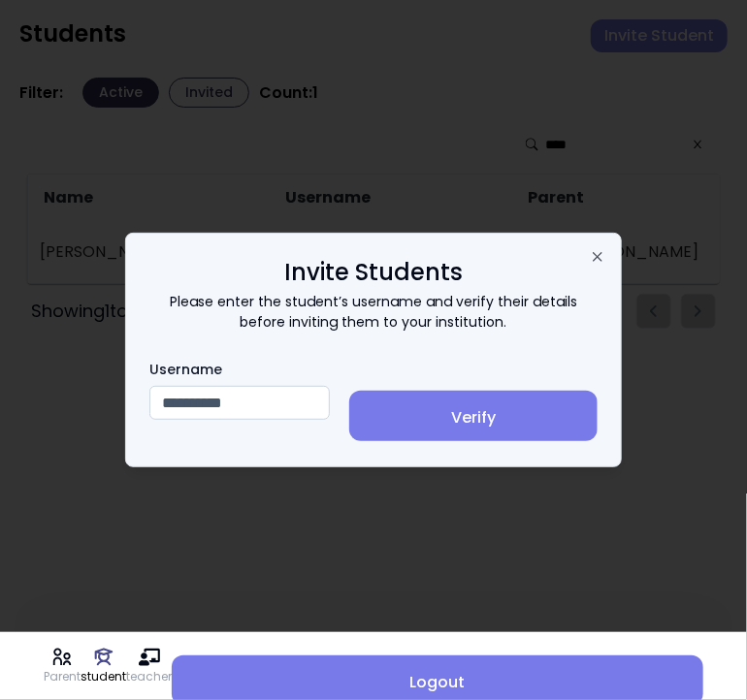
type input "**********"
click at [497, 426] on span "Verify" at bounding box center [473, 417] width 217 height 23
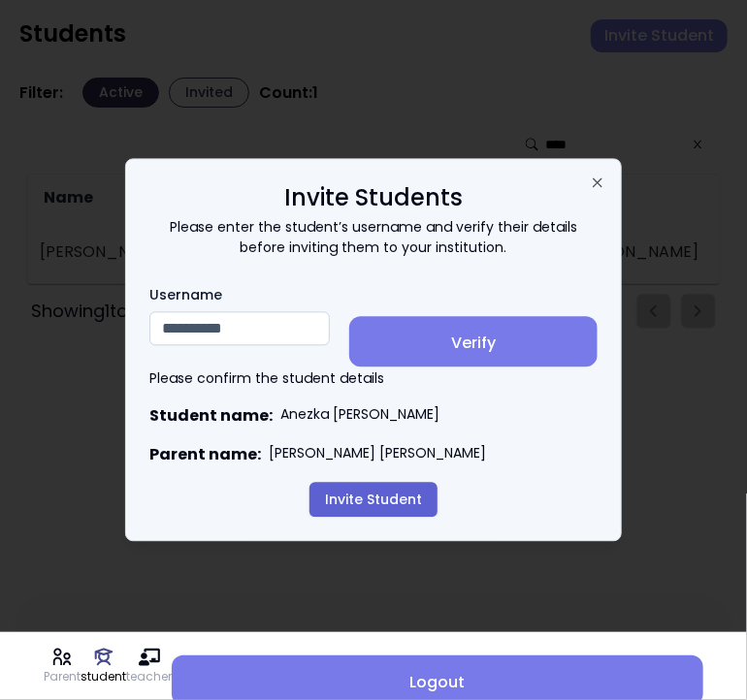
click at [373, 498] on button "Invite Student" at bounding box center [373, 500] width 128 height 35
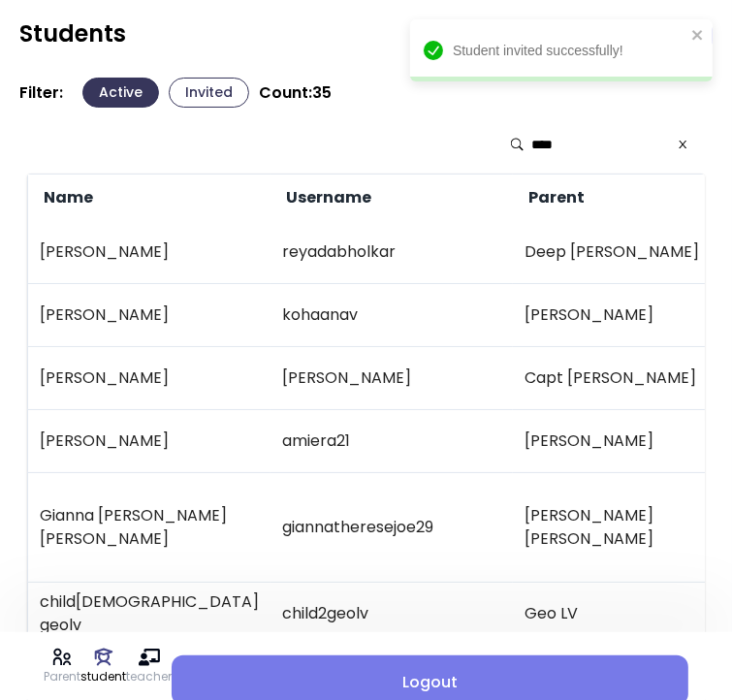
click at [443, 583] on td "child2geolv" at bounding box center [392, 614] width 243 height 63
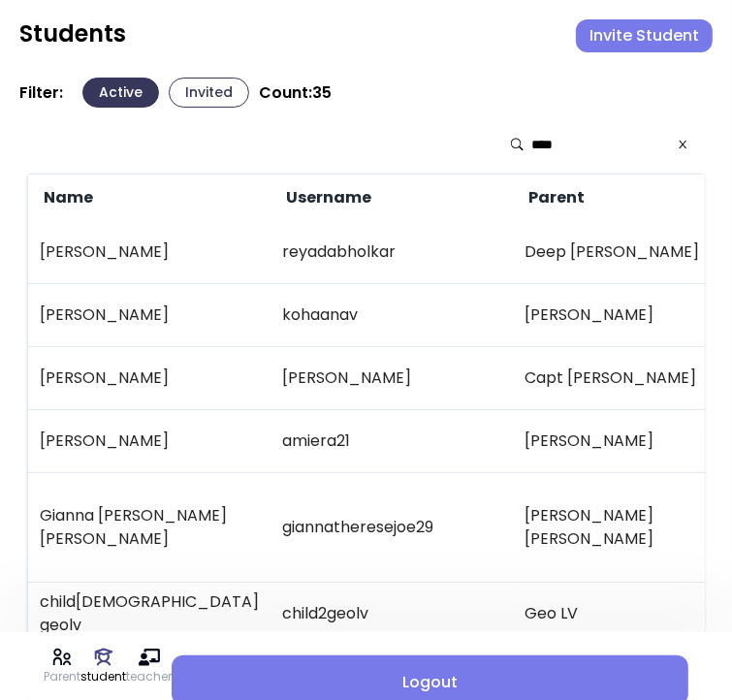
click at [199, 90] on button "Invited" at bounding box center [209, 93] width 81 height 30
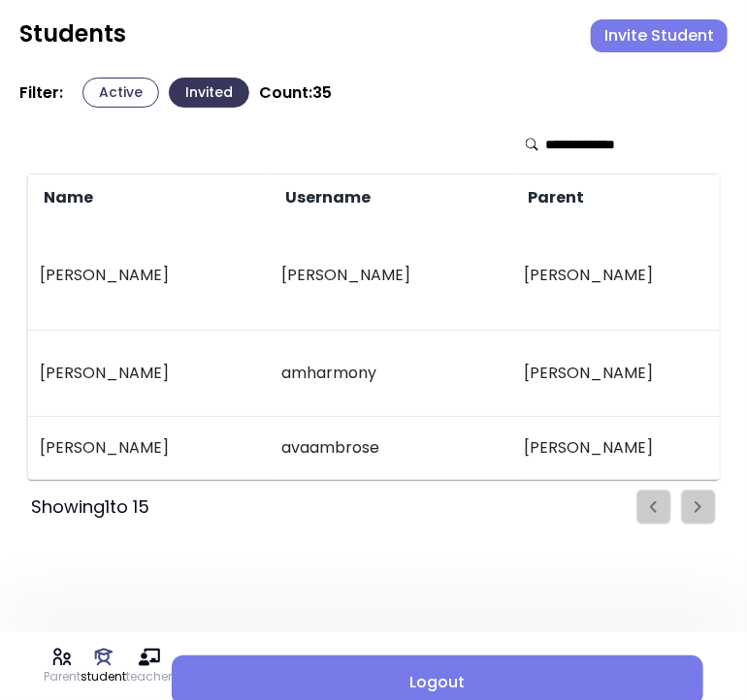
click at [111, 97] on button "Active" at bounding box center [120, 93] width 77 height 30
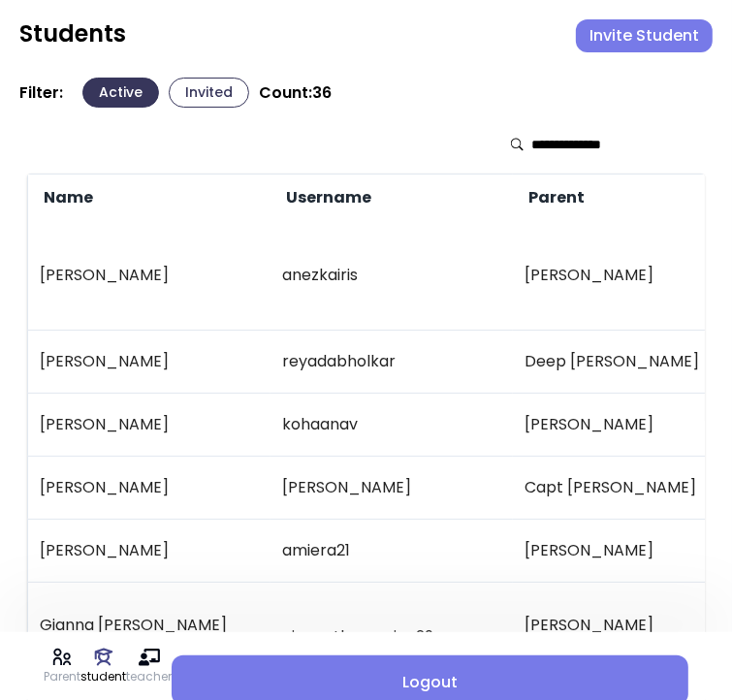
click at [566, 151] on input "text" at bounding box center [601, 144] width 138 height 19
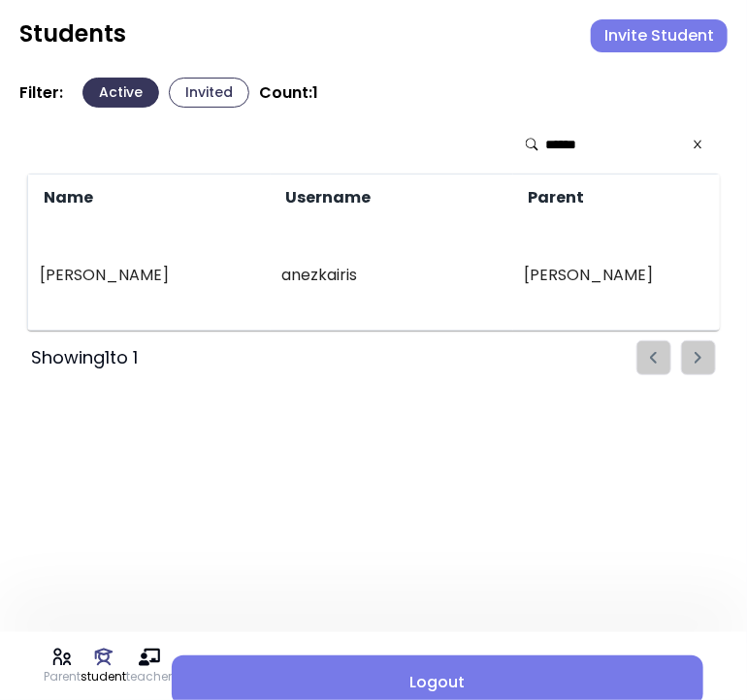
type input "******"
click at [98, 93] on button "Active" at bounding box center [120, 93] width 77 height 30
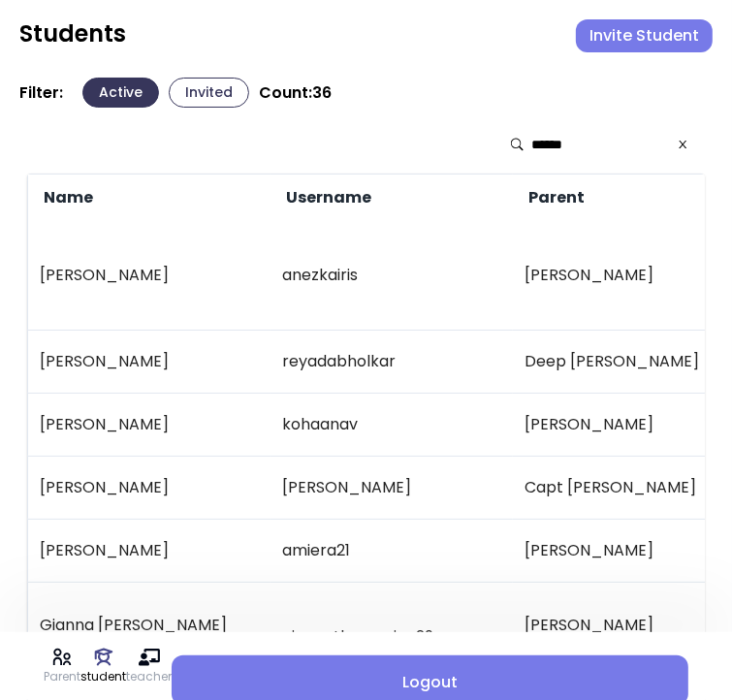
click at [680, 147] on icon at bounding box center [684, 145] width 8 height 8
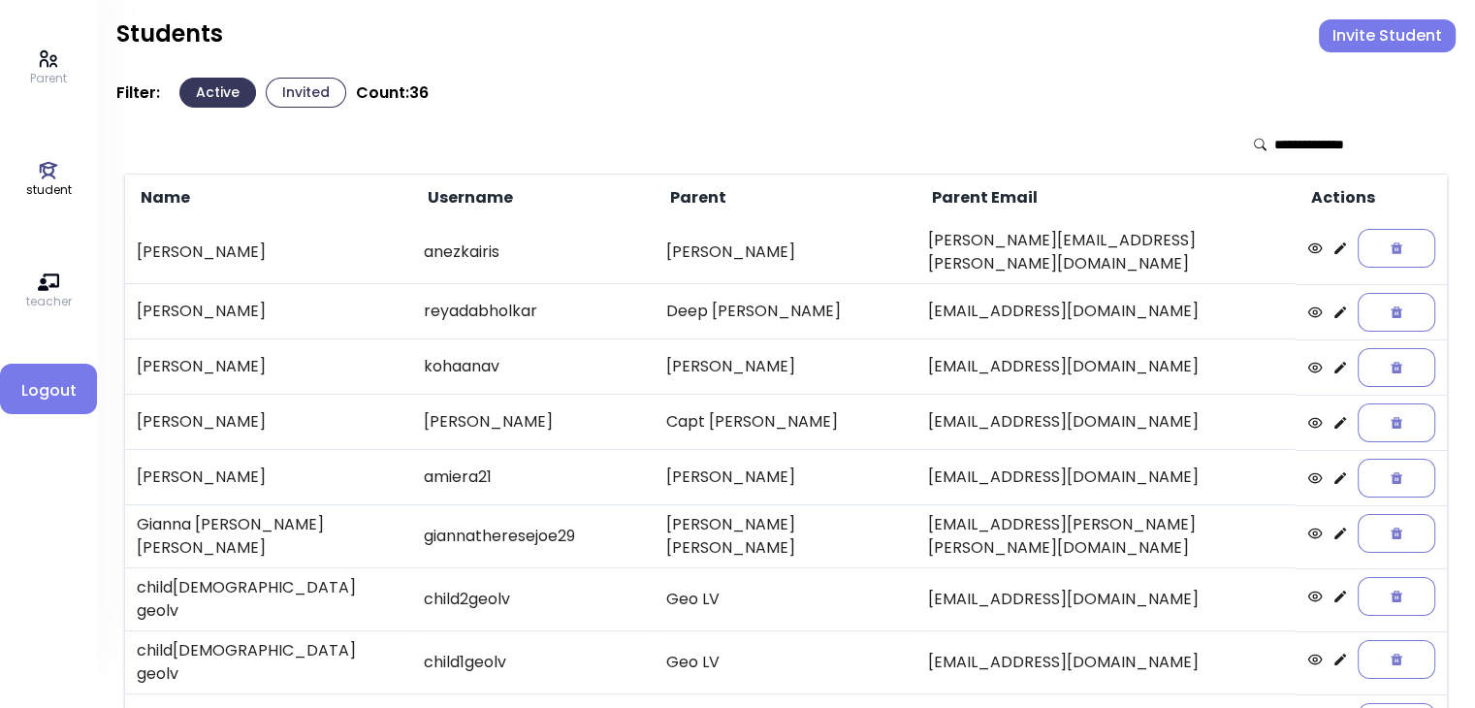
click at [1374, 35] on button "Invite Student" at bounding box center [1387, 35] width 137 height 33
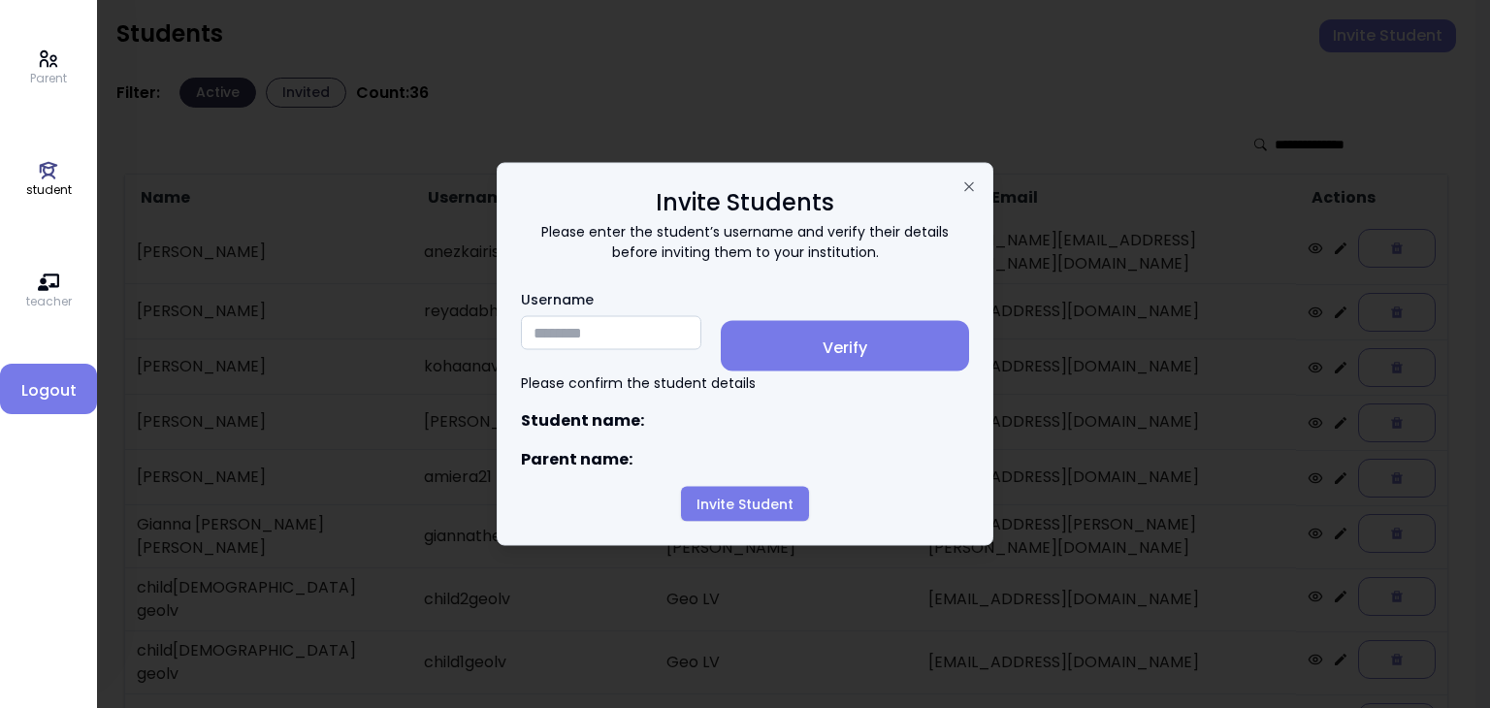
click at [555, 331] on input "Username" at bounding box center [611, 333] width 180 height 34
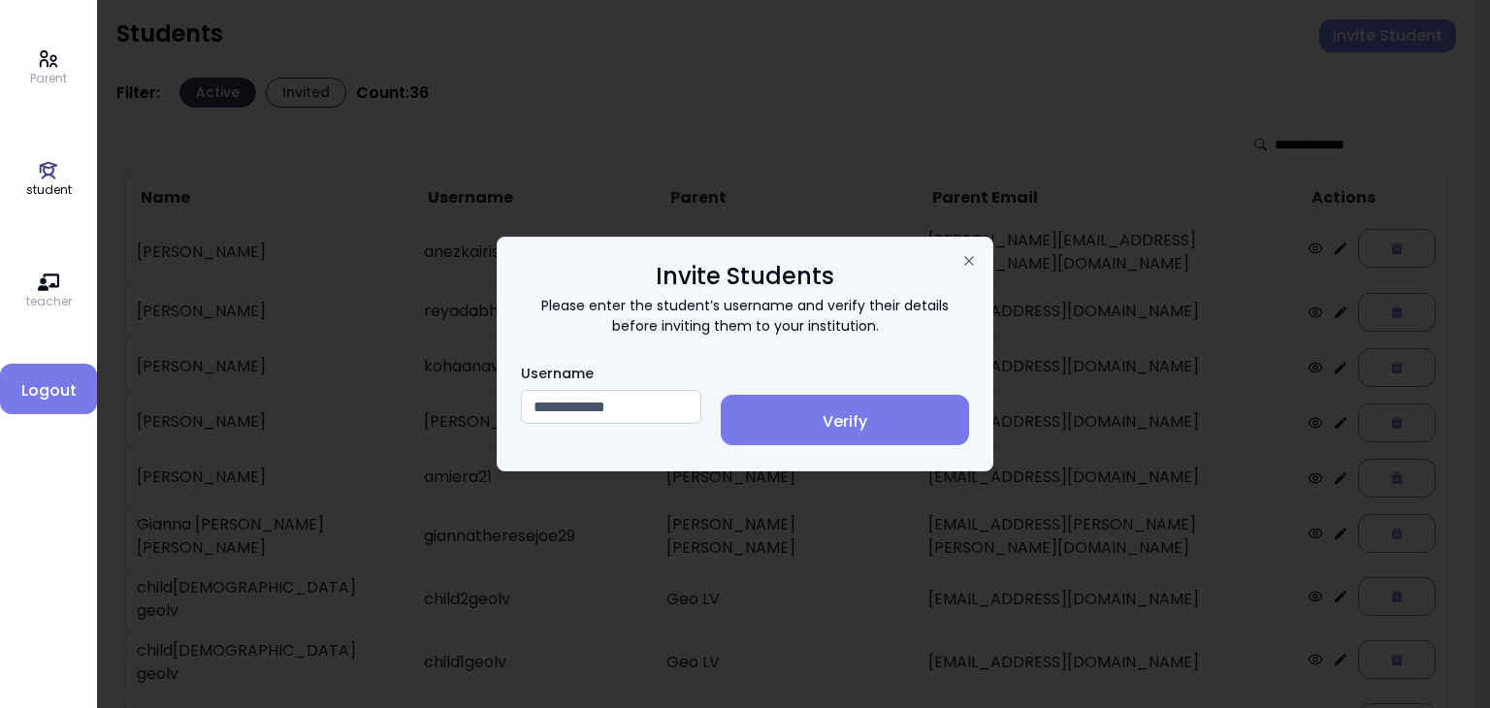
type input "**********"
click at [855, 420] on span "Verify" at bounding box center [844, 421] width 217 height 23
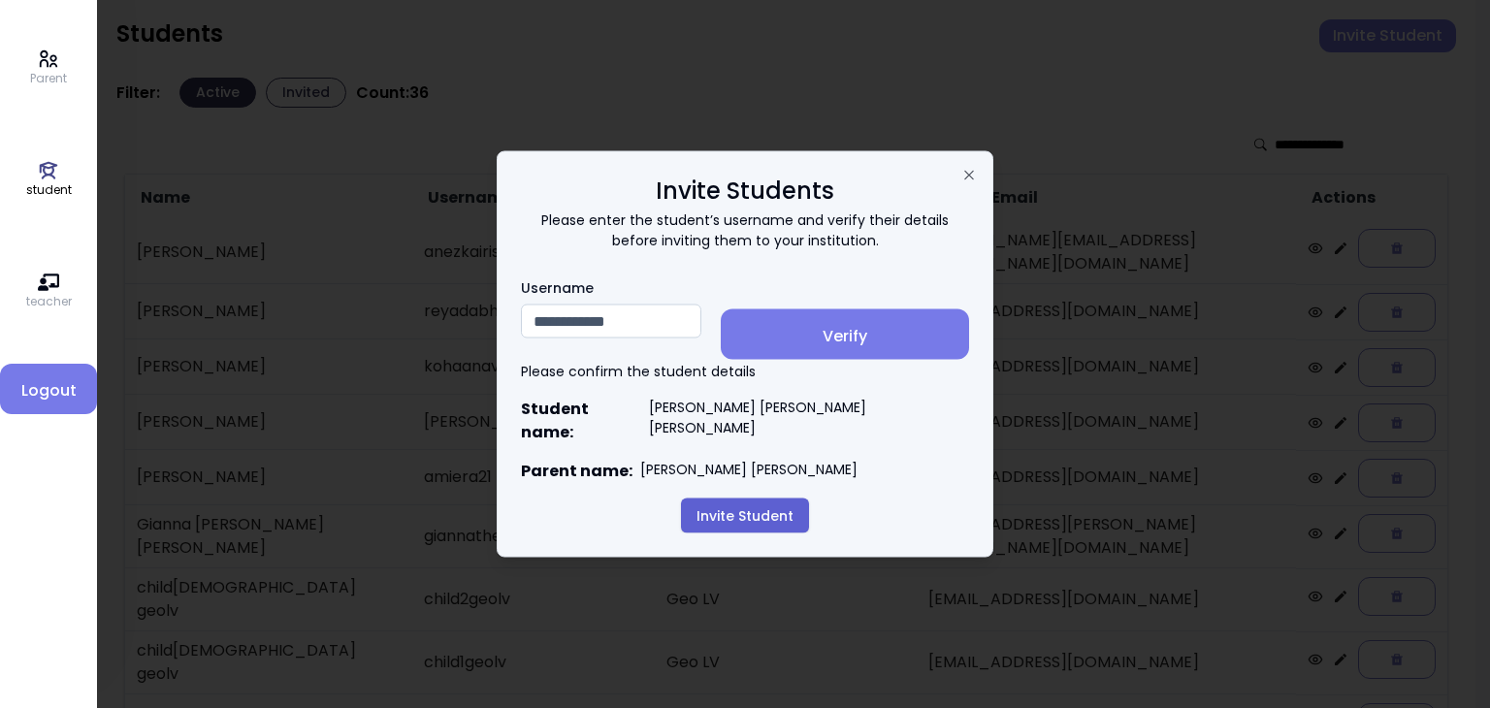
click at [745, 505] on button "Invite Student" at bounding box center [745, 516] width 128 height 35
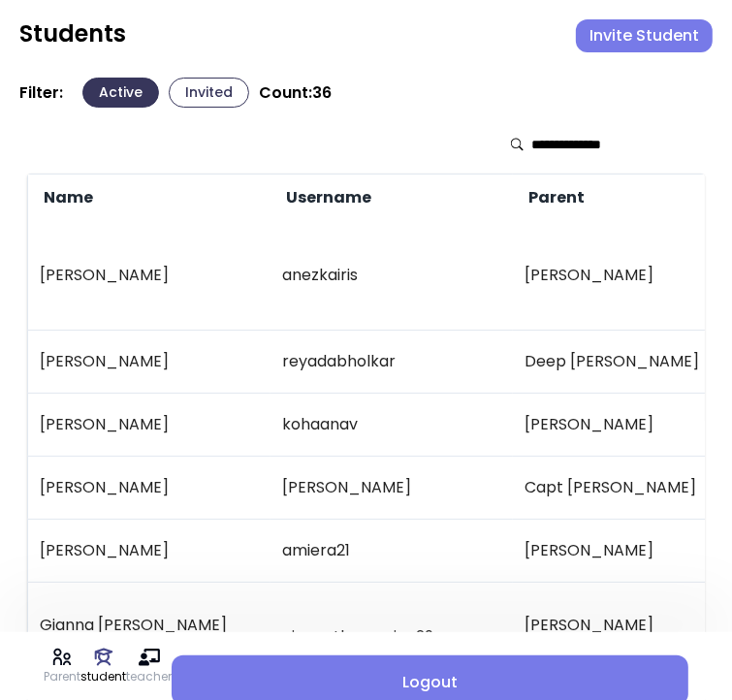
click at [629, 36] on button "Invite Student" at bounding box center [644, 35] width 137 height 33
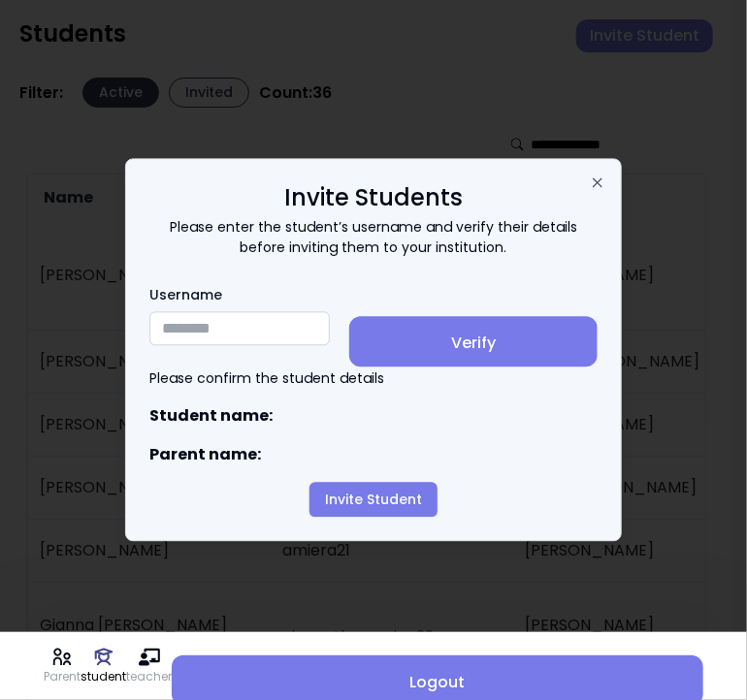
click at [188, 333] on input "Username" at bounding box center [239, 329] width 180 height 34
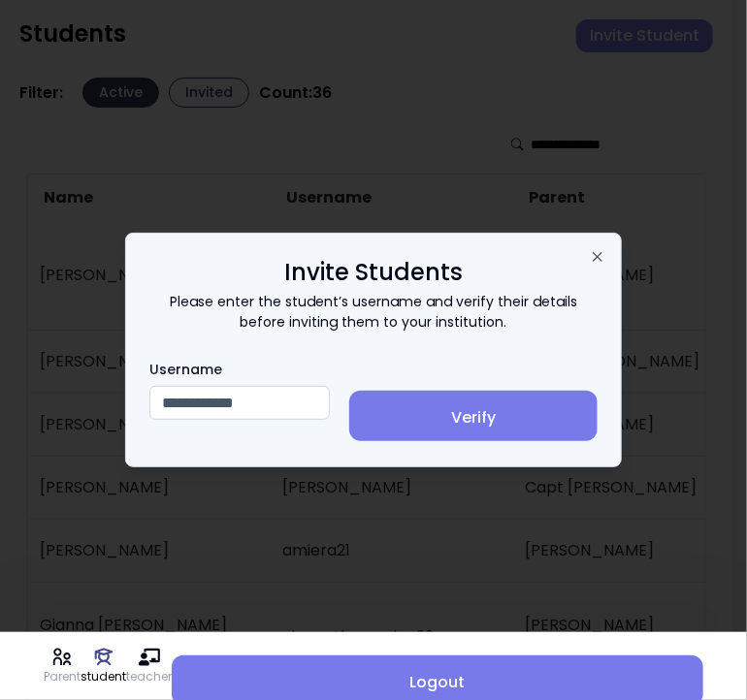
type input "**********"
click at [505, 425] on span "Verify" at bounding box center [473, 417] width 217 height 23
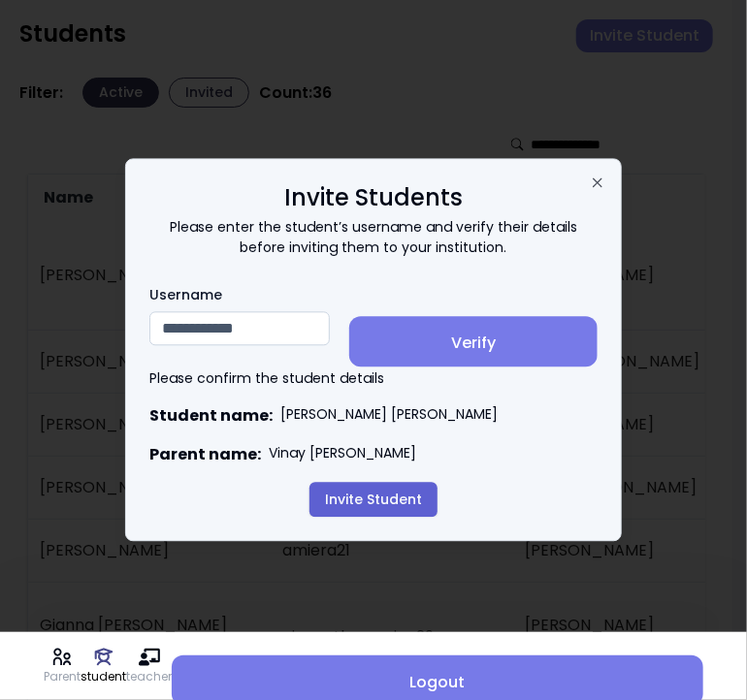
click at [369, 503] on button "Invite Student" at bounding box center [373, 500] width 128 height 35
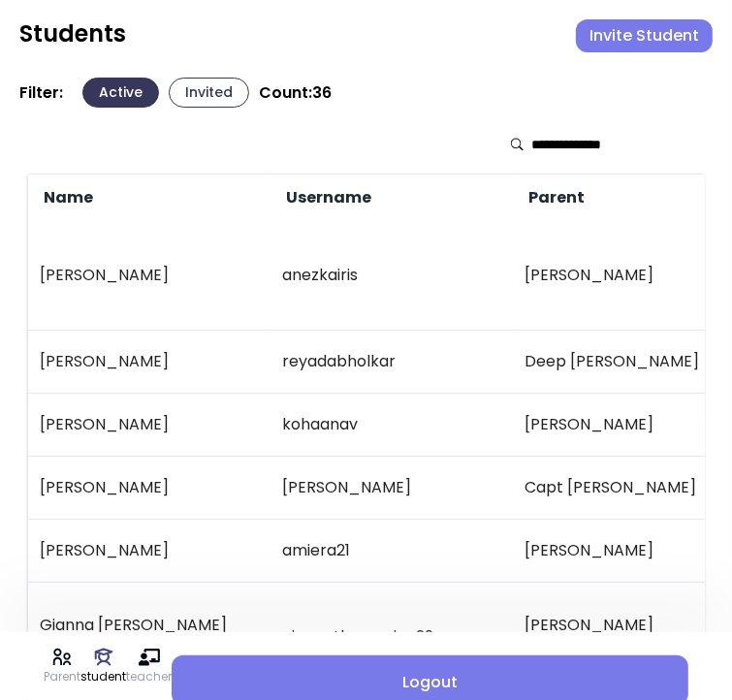
click at [198, 87] on button "Invited" at bounding box center [209, 93] width 81 height 30
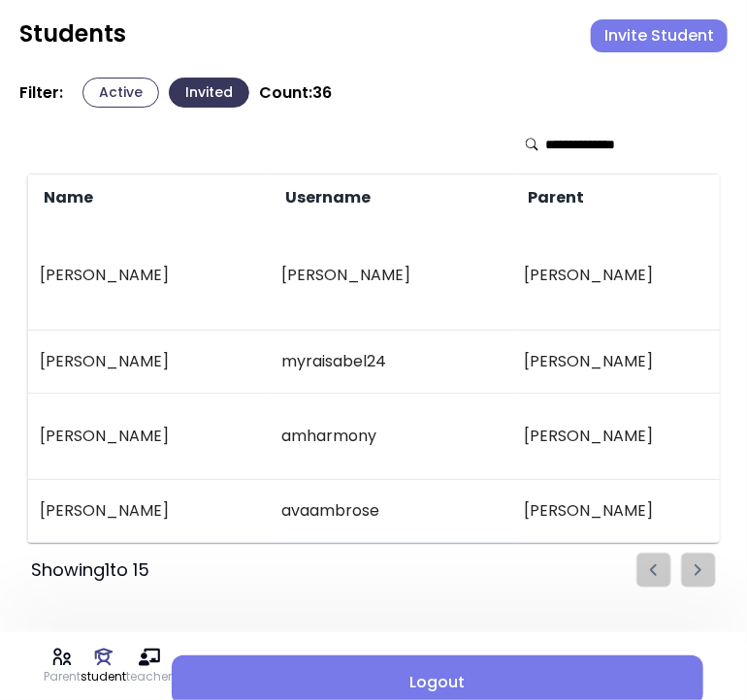
click at [110, 86] on button "Active" at bounding box center [120, 93] width 77 height 30
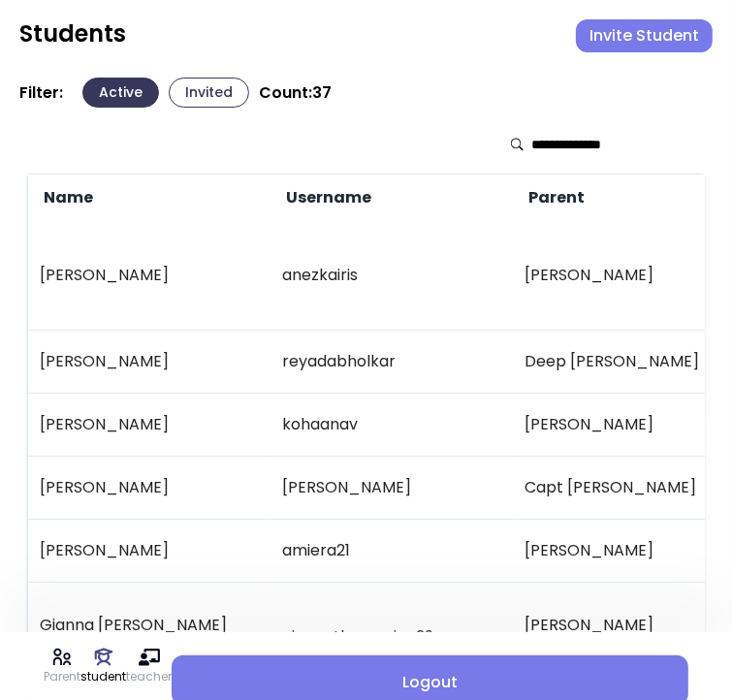
click at [577, 146] on input "text" at bounding box center [601, 144] width 138 height 19
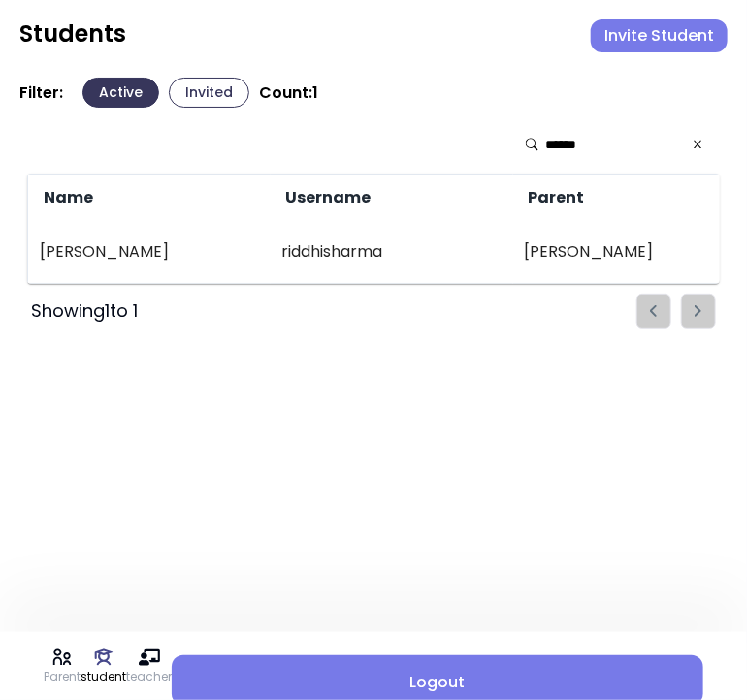
type input "******"
click at [470, 403] on div "Parent student teacher Logout Students Invite Student Filter: Active Invited Co…" at bounding box center [373, 350] width 747 height 700
click at [699, 145] on icon at bounding box center [698, 145] width 13 height 14
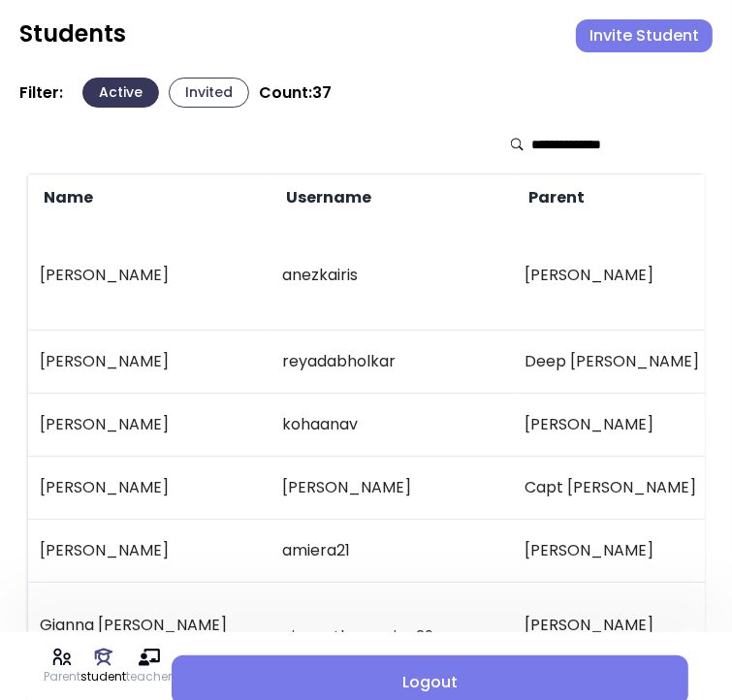
click at [638, 31] on button "Invite Student" at bounding box center [644, 35] width 137 height 33
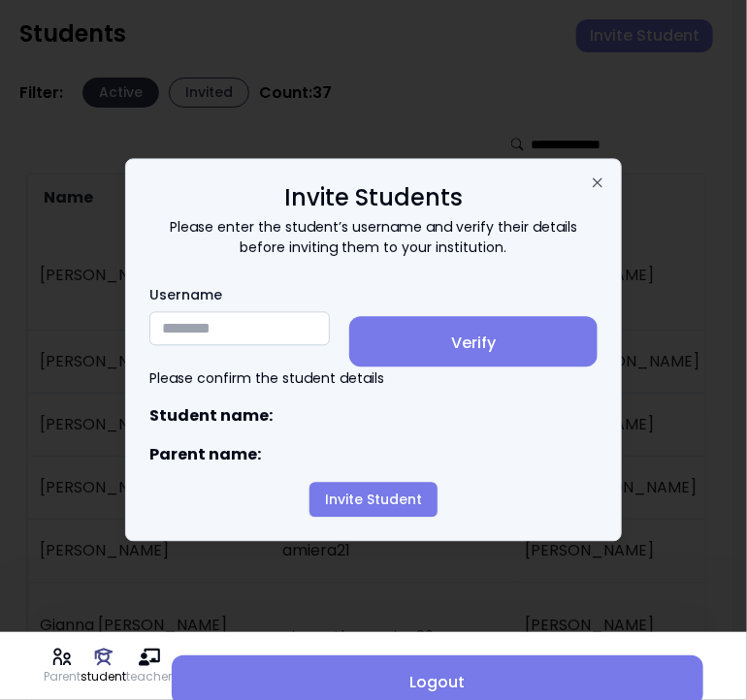
click at [225, 327] on input "Username" at bounding box center [239, 329] width 180 height 34
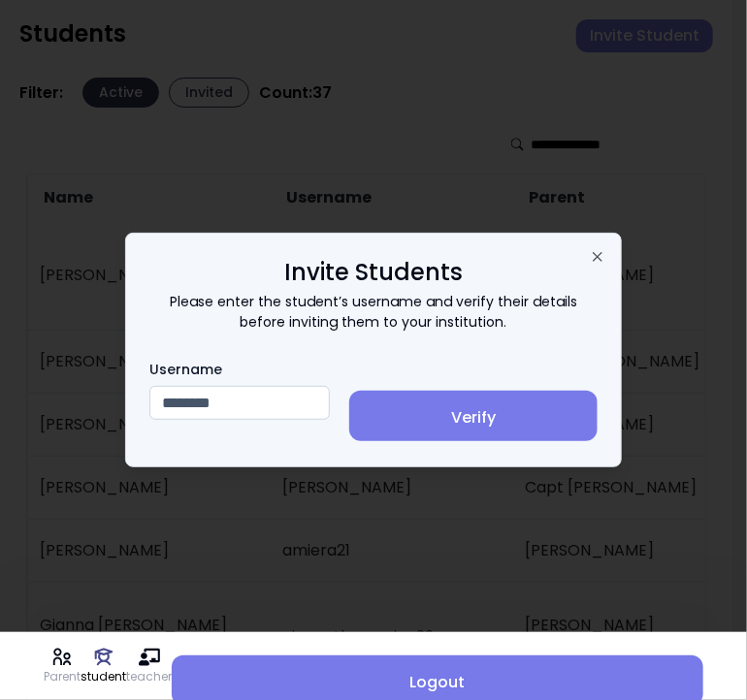
type input "********"
click at [520, 421] on span "Verify" at bounding box center [473, 417] width 217 height 23
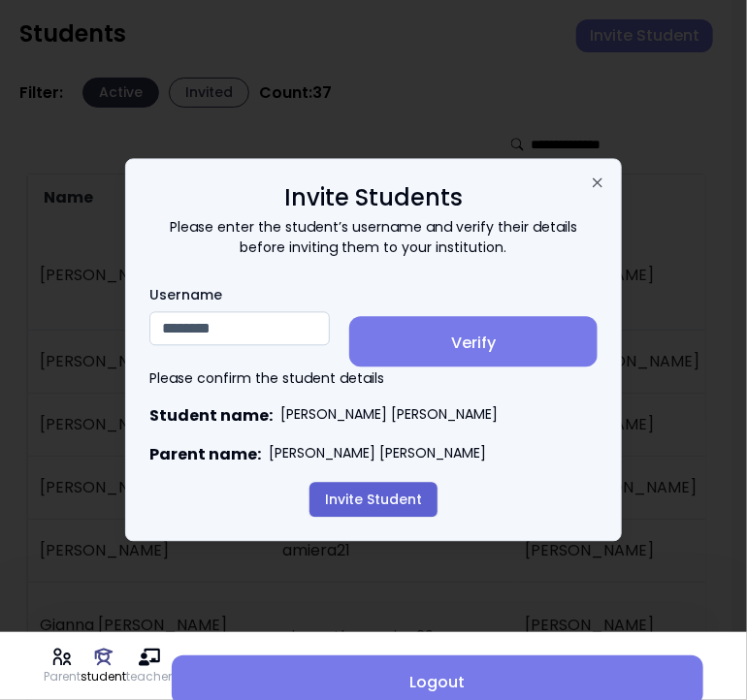
click at [380, 499] on button "Invite Student" at bounding box center [373, 500] width 128 height 35
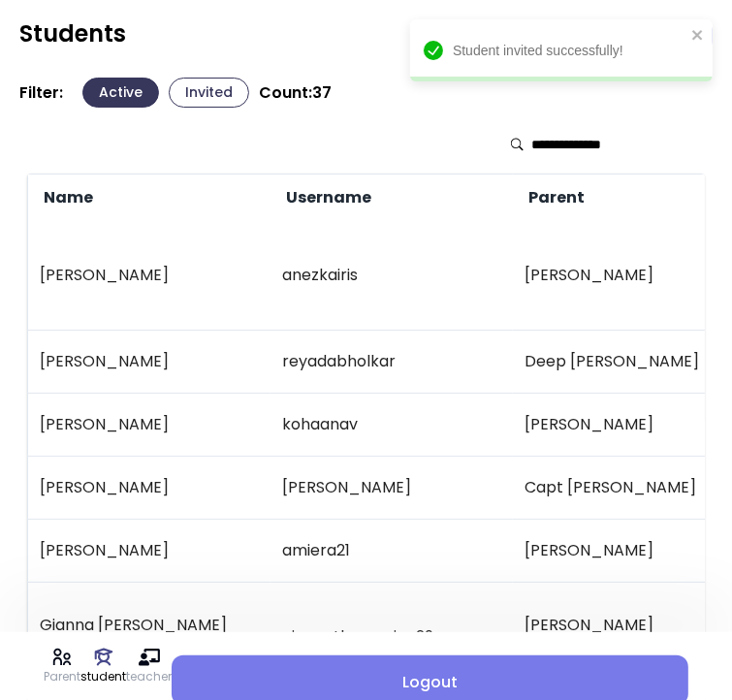
click at [438, 210] on th "Username" at bounding box center [392, 199] width 243 height 48
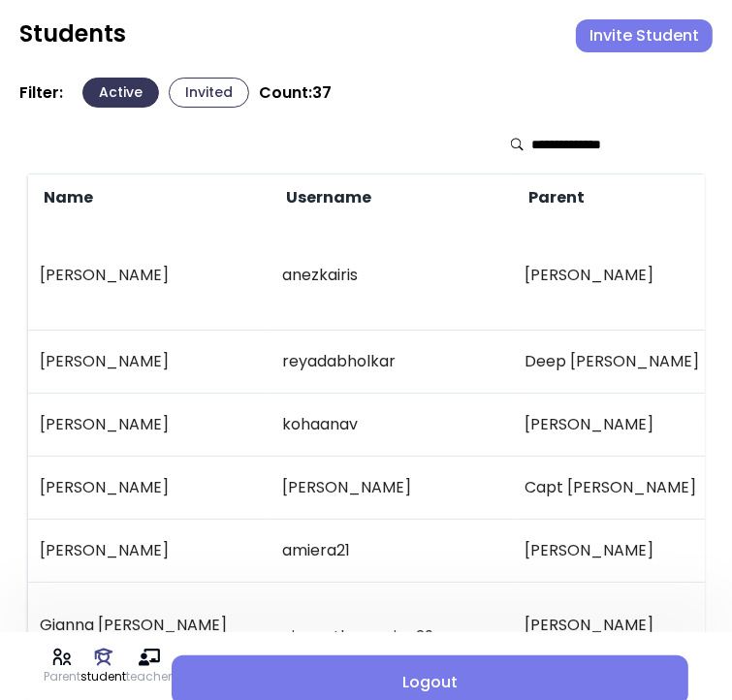
click at [639, 40] on button "Invite Student" at bounding box center [644, 35] width 137 height 33
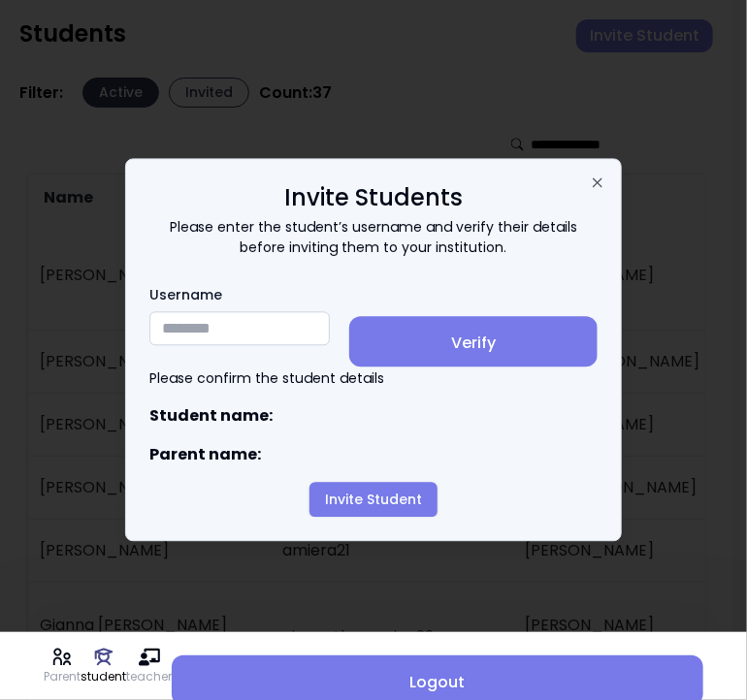
click at [171, 334] on input "Username" at bounding box center [239, 329] width 180 height 34
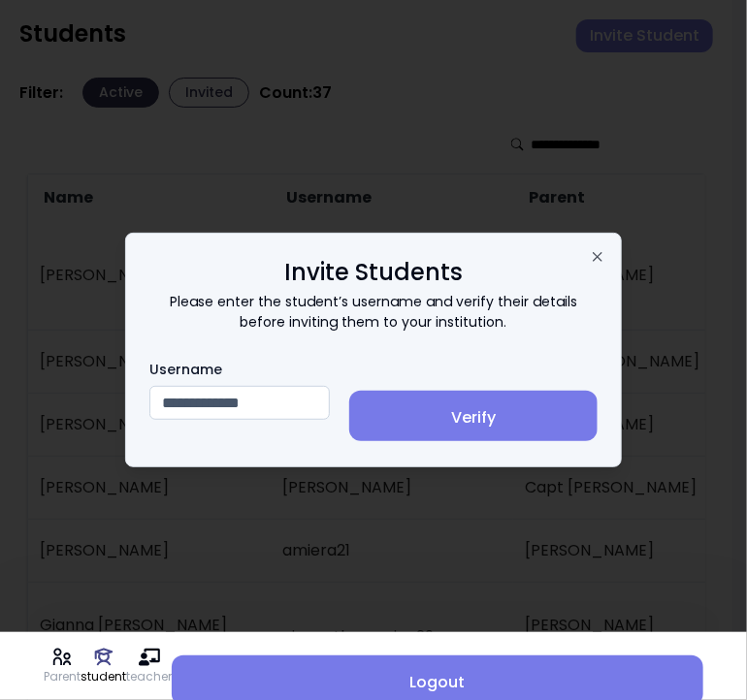
type input "**********"
click at [500, 407] on span "Verify" at bounding box center [473, 417] width 217 height 23
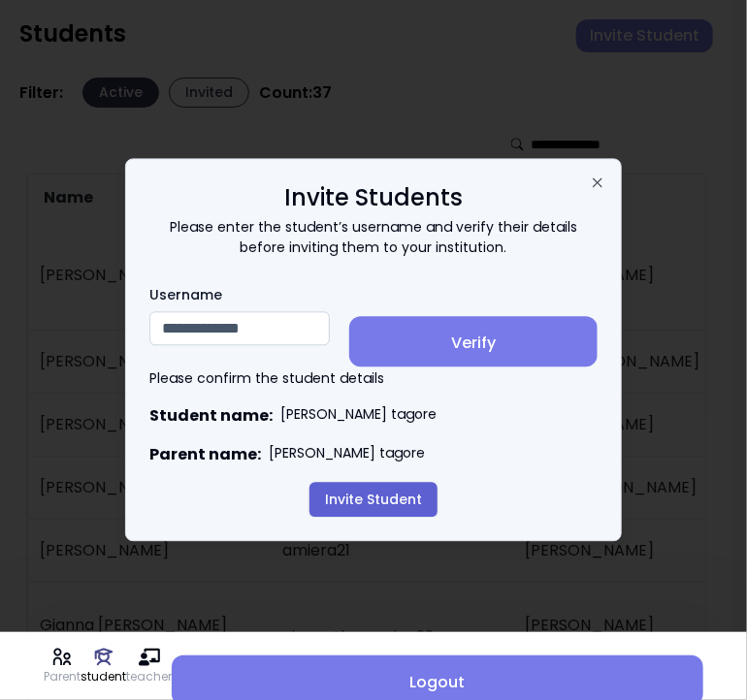
click at [372, 502] on button "Invite Student" at bounding box center [373, 500] width 128 height 35
